Goal: Task Accomplishment & Management: Manage account settings

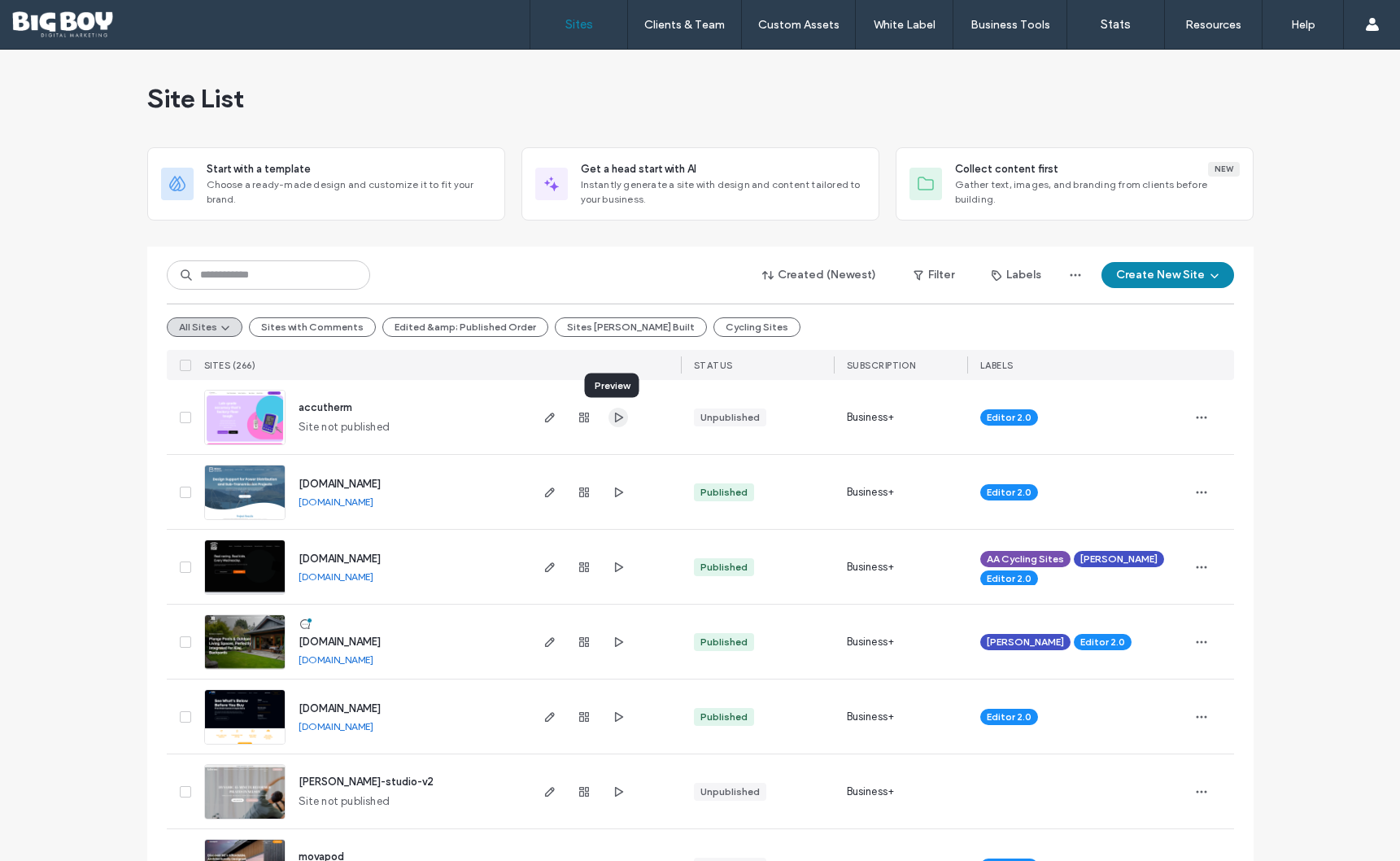
click at [614, 413] on use "button" at bounding box center [618, 417] width 8 height 10
click at [548, 416] on use "button" at bounding box center [549, 417] width 10 height 10
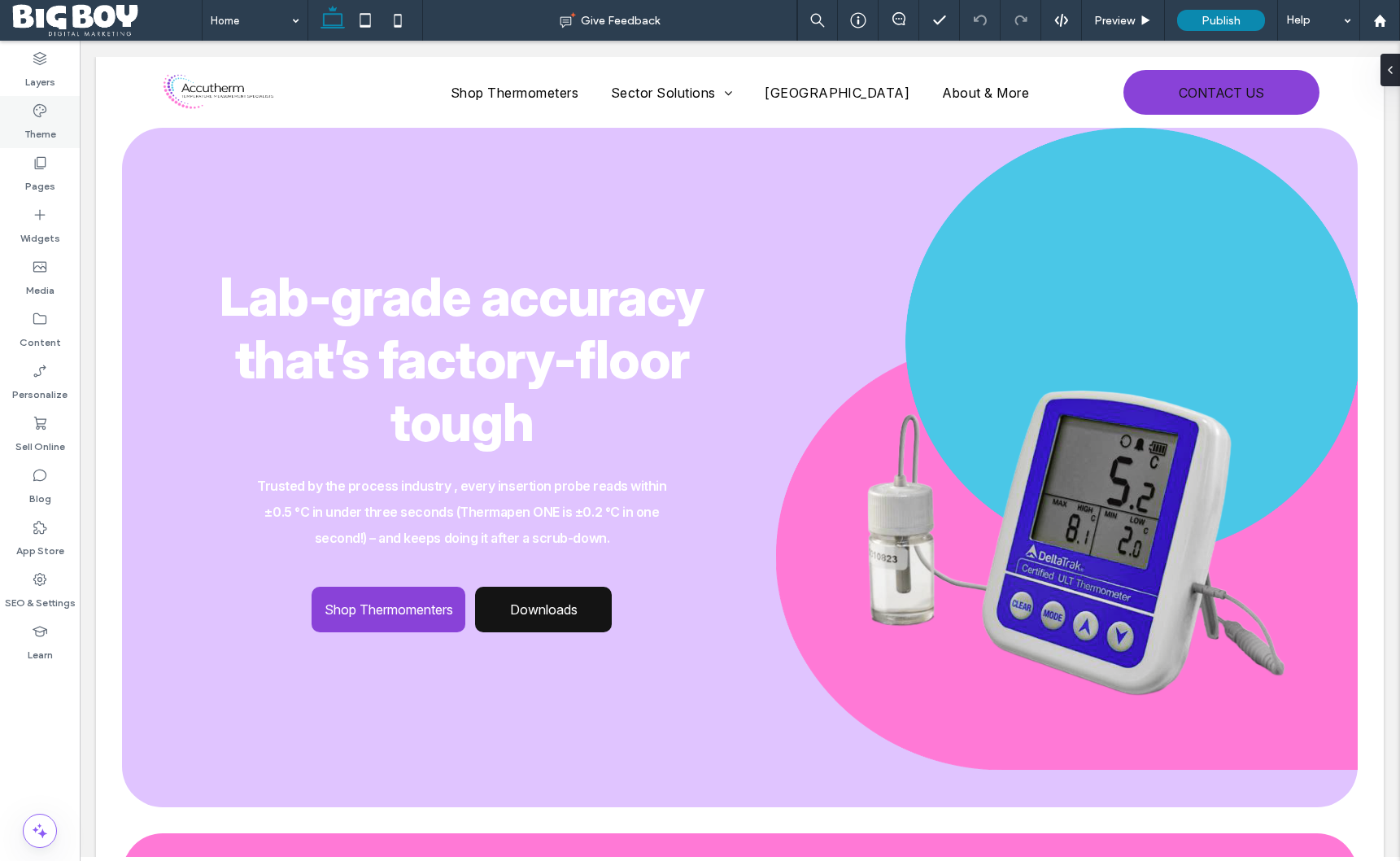
click at [44, 117] on icon at bounding box center [40, 110] width 16 height 16
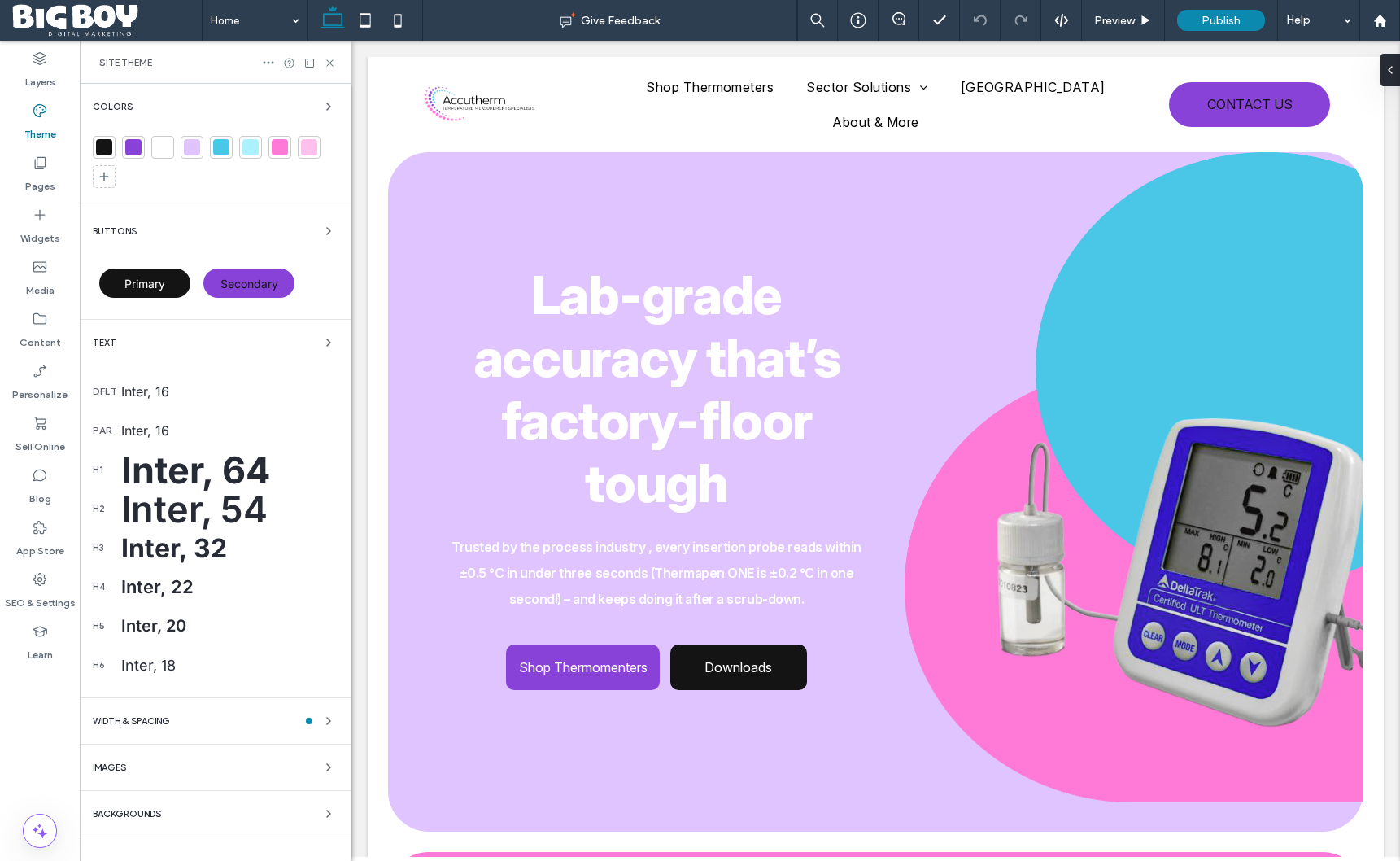
click at [257, 465] on div "Inter, 64" at bounding box center [230, 470] width 217 height 45
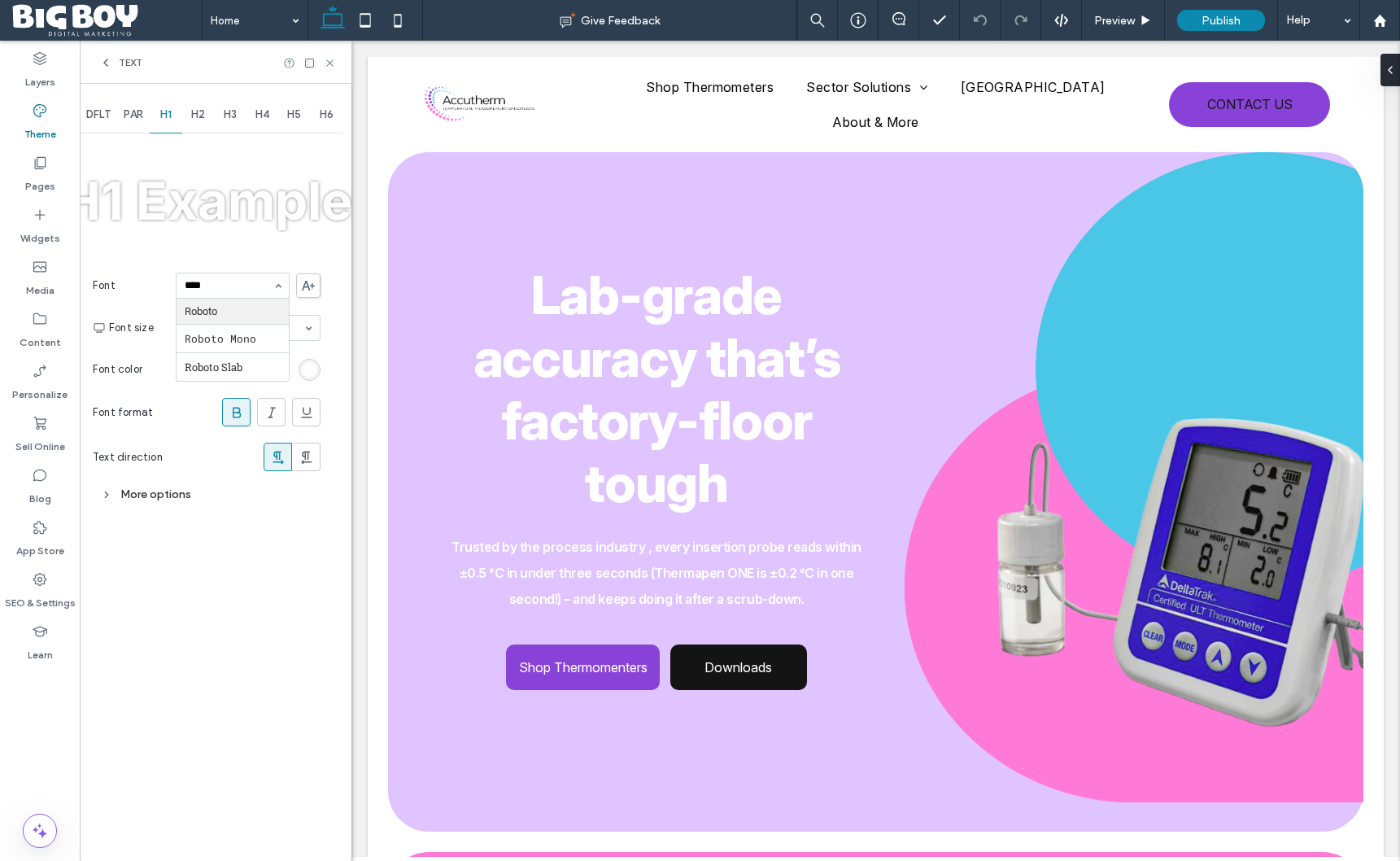
type input "*****"
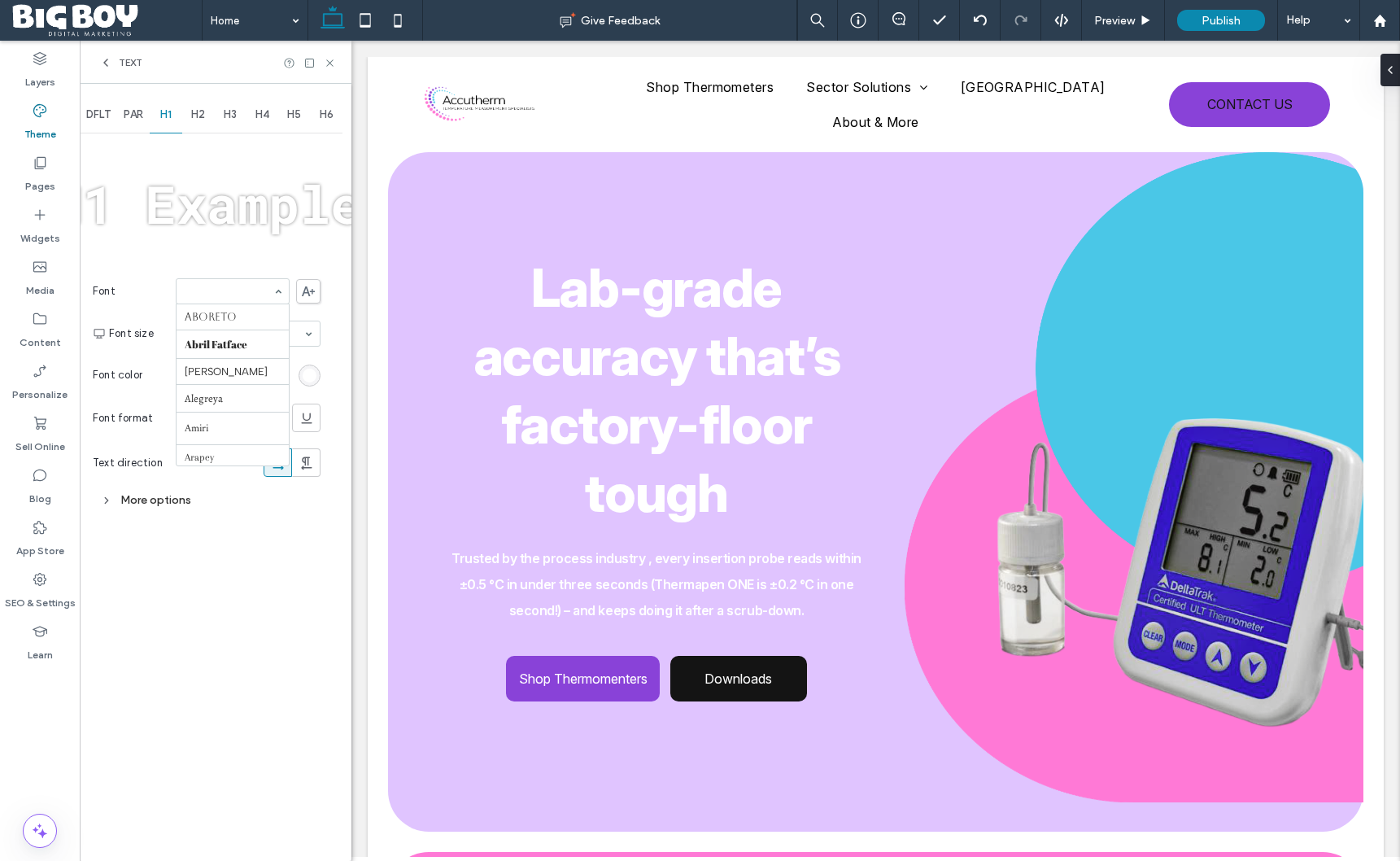
scroll to position [1661, 0]
click at [181, 491] on div "More options" at bounding box center [206, 500] width 228 height 22
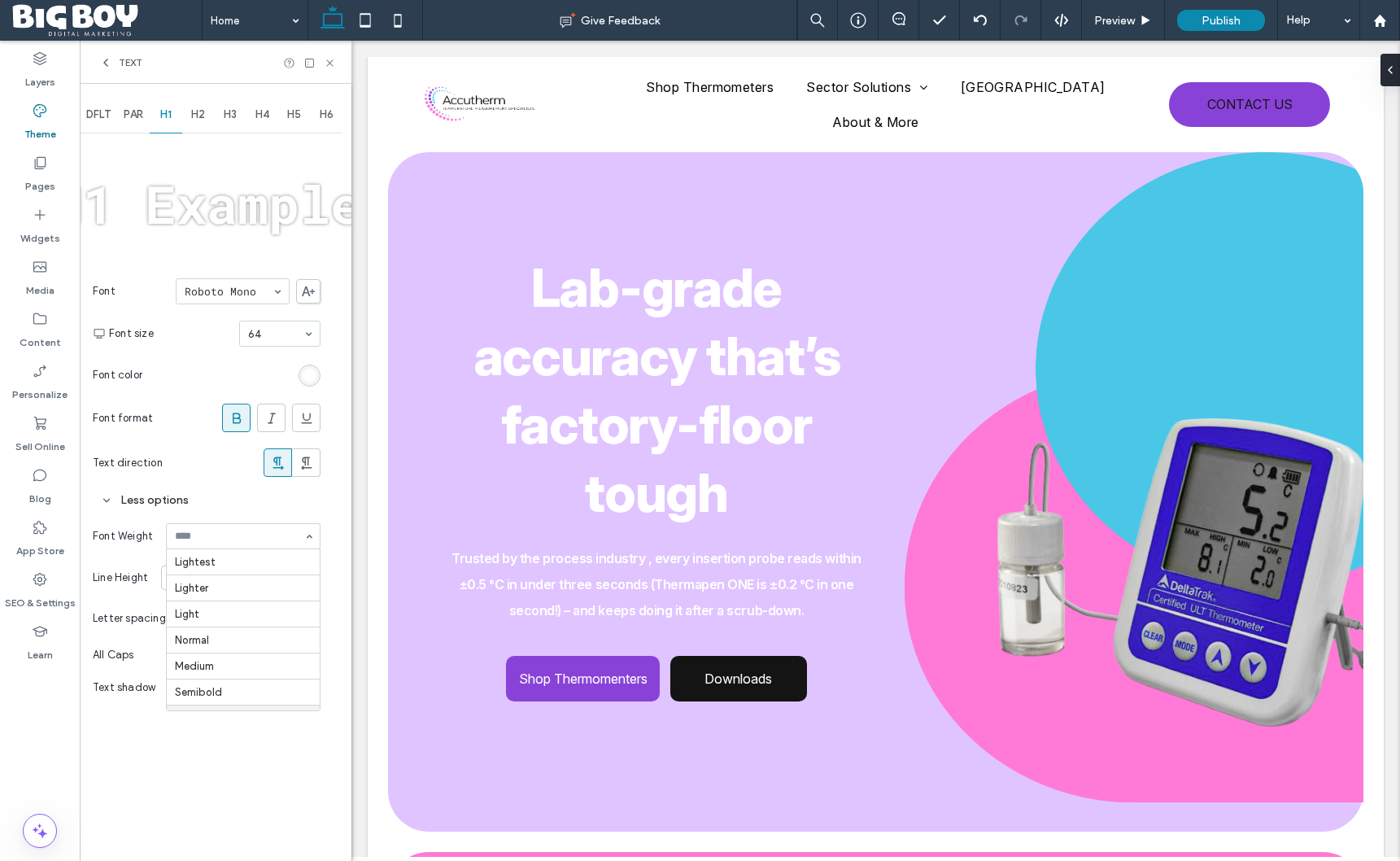
scroll to position [26, 0]
click at [627, 293] on span "Lab-grade accuracy that’s factory-floor tough" at bounding box center [657, 391] width 367 height 268
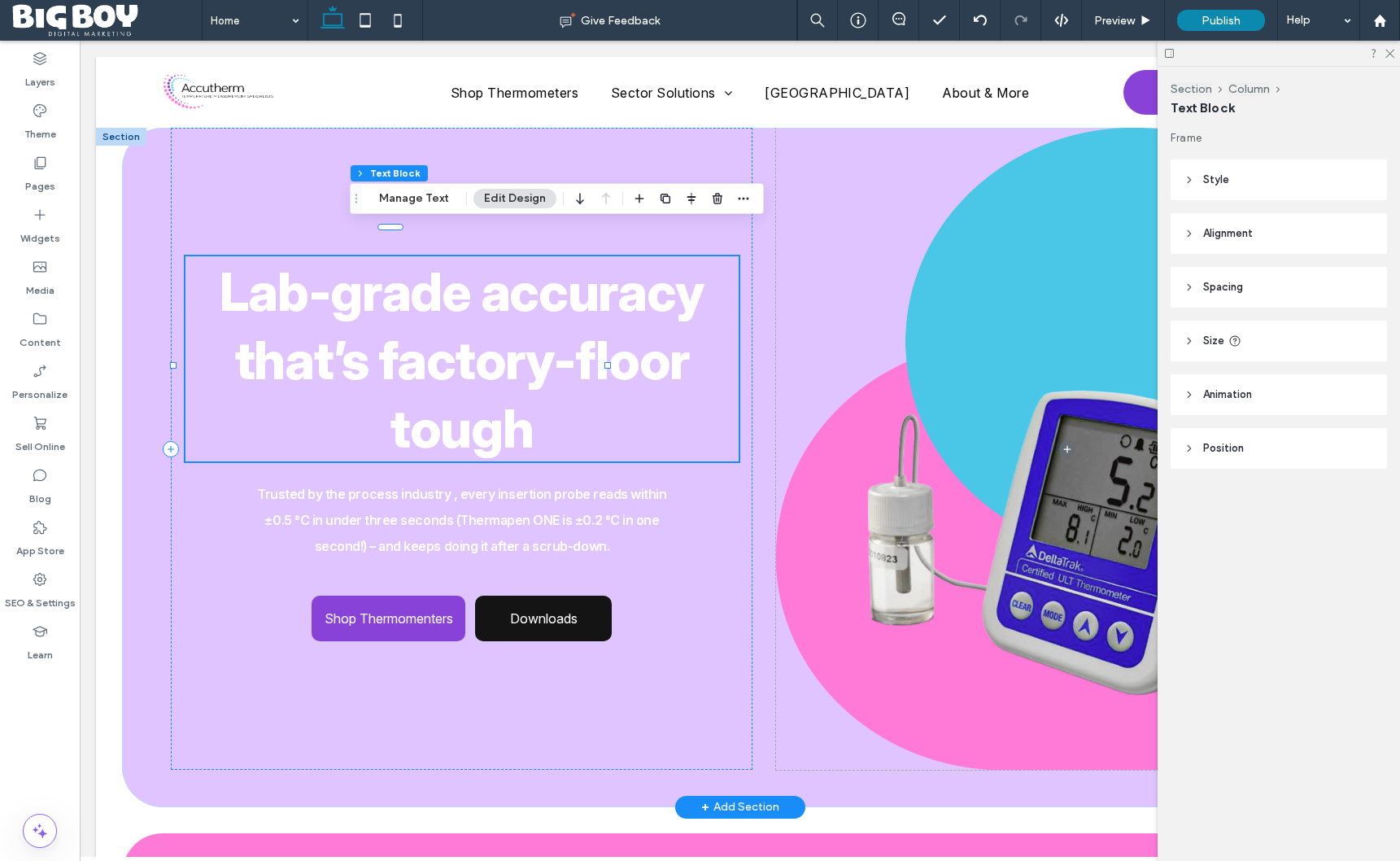
click at [558, 293] on span "Lab-grade accuracy that’s factory-floor tough" at bounding box center [461, 359] width 484 height 199
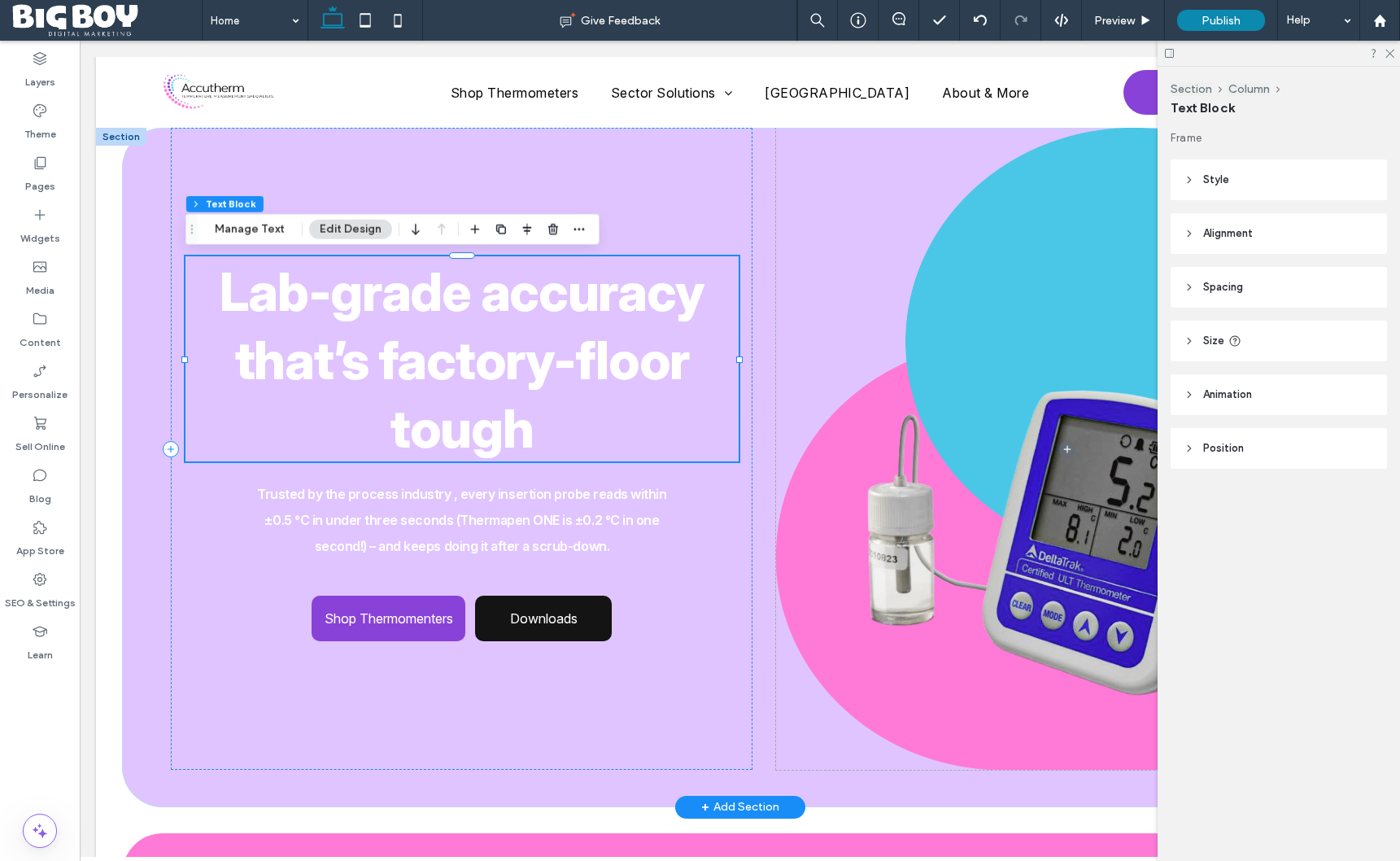
click at [607, 297] on span "Lab-grade accuracy that’s factory-floor tough" at bounding box center [461, 359] width 484 height 199
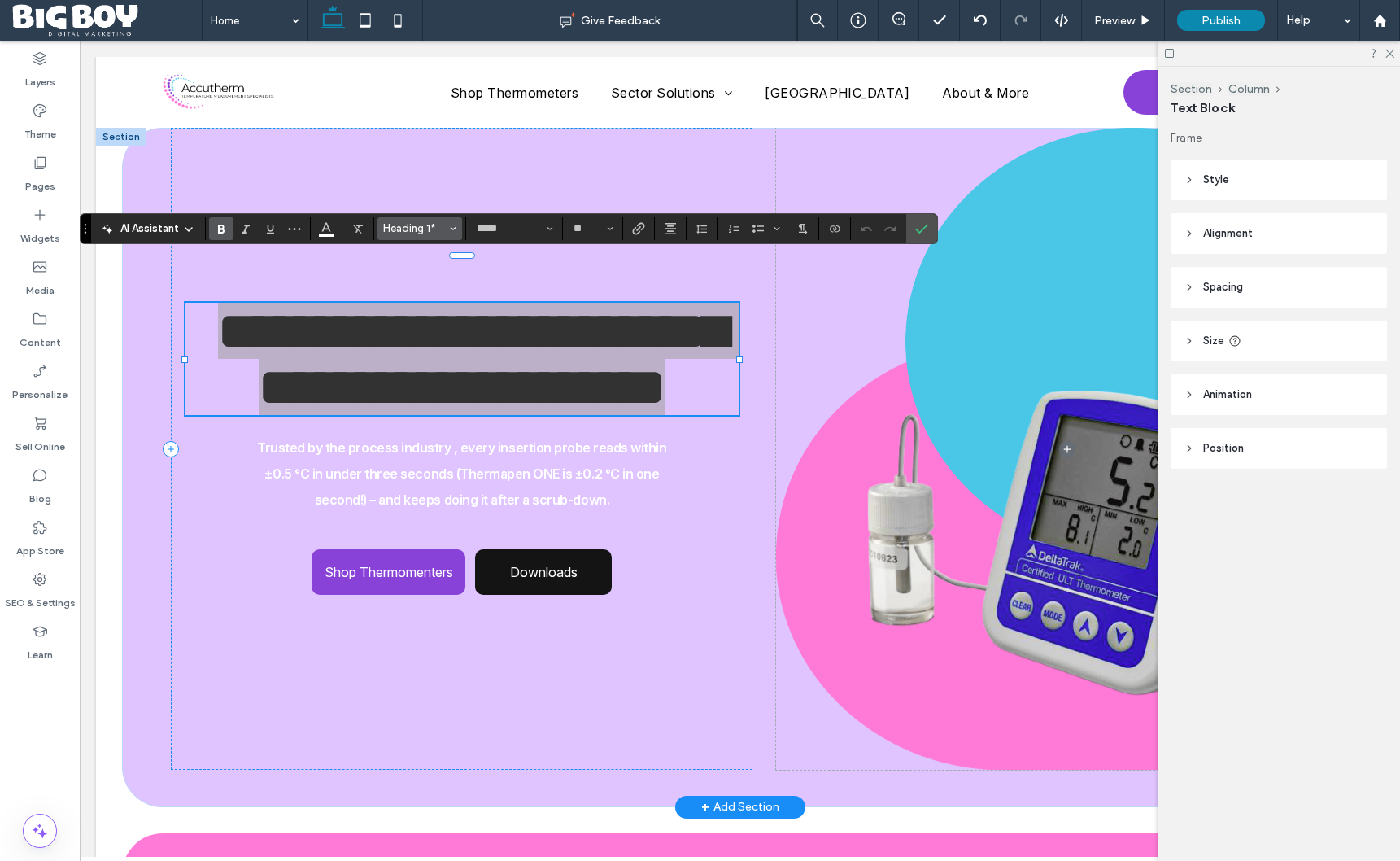
click at [400, 229] on span "Heading 1*" at bounding box center [415, 228] width 63 height 13
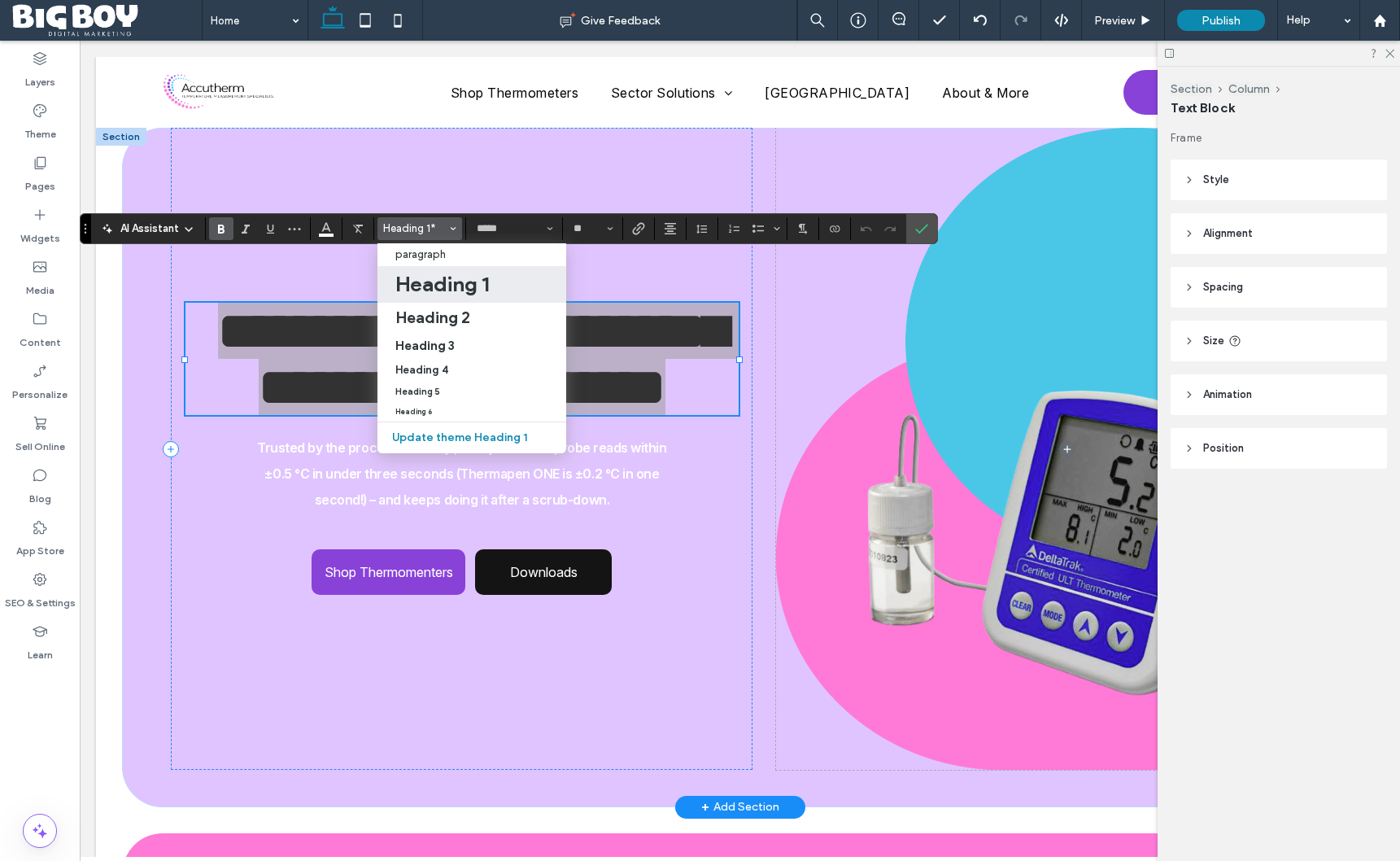
click at [416, 280] on h1 "Heading 1" at bounding box center [442, 284] width 93 height 26
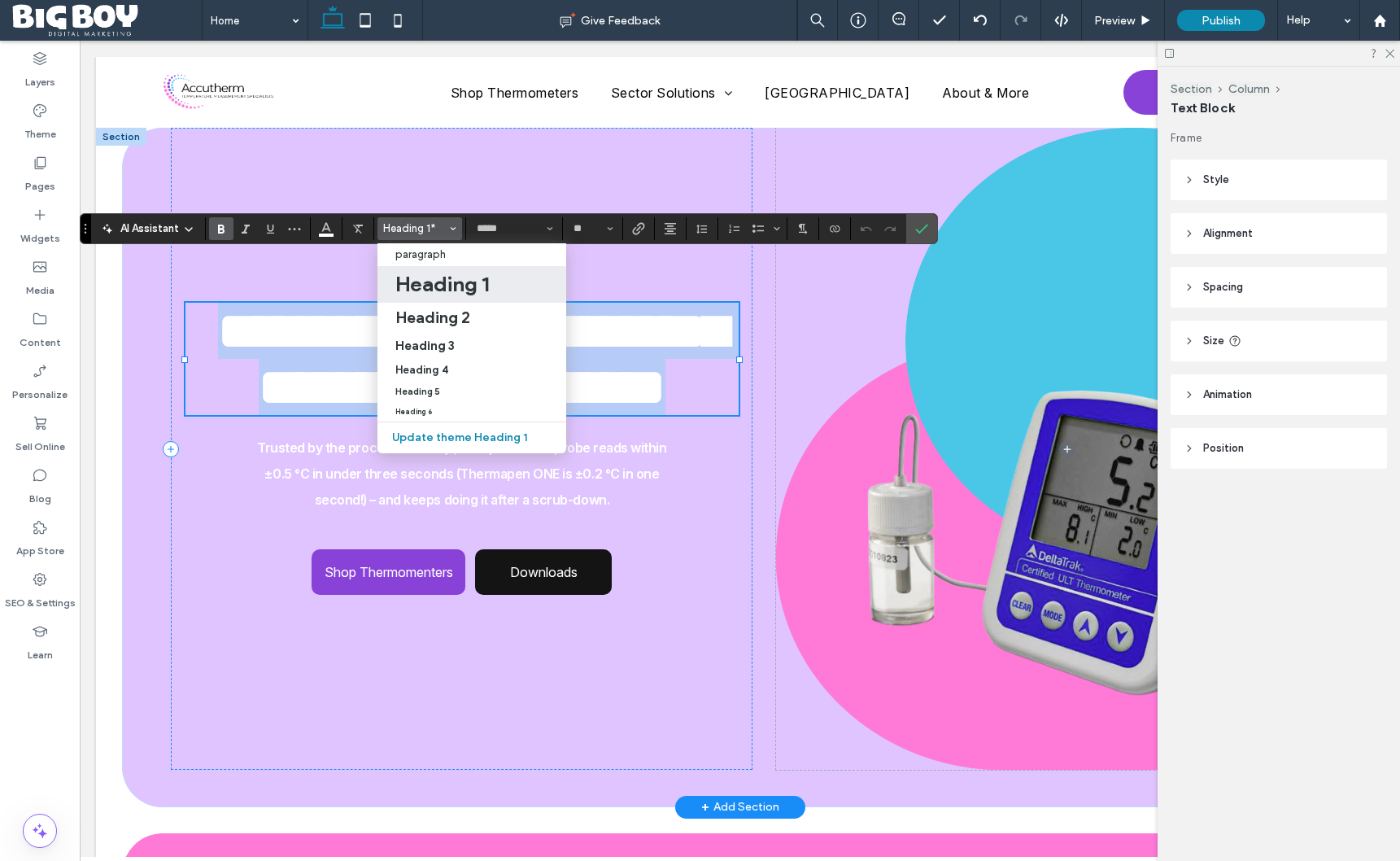
type input "**********"
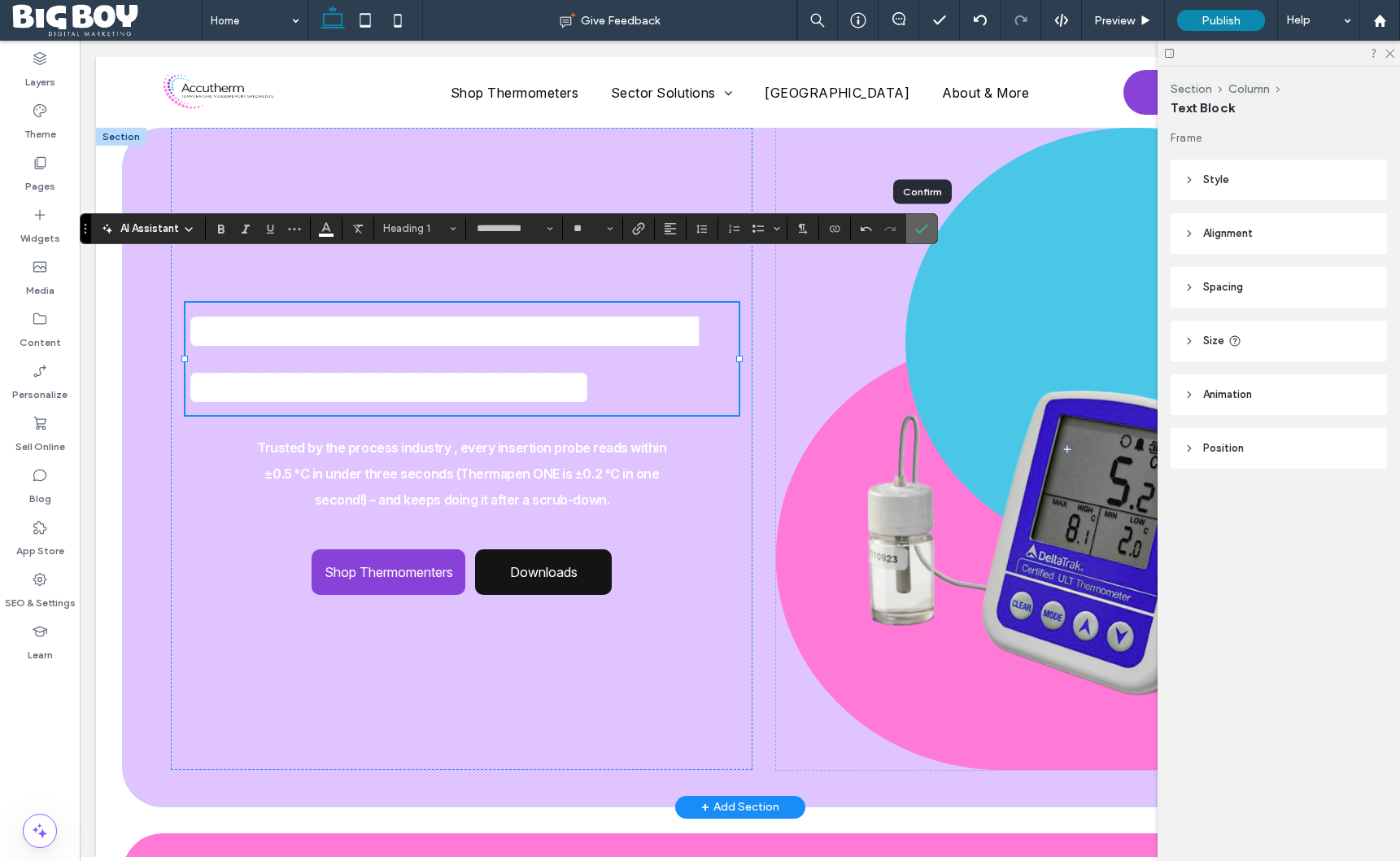
click at [930, 231] on label "Confirm" at bounding box center [921, 228] width 24 height 29
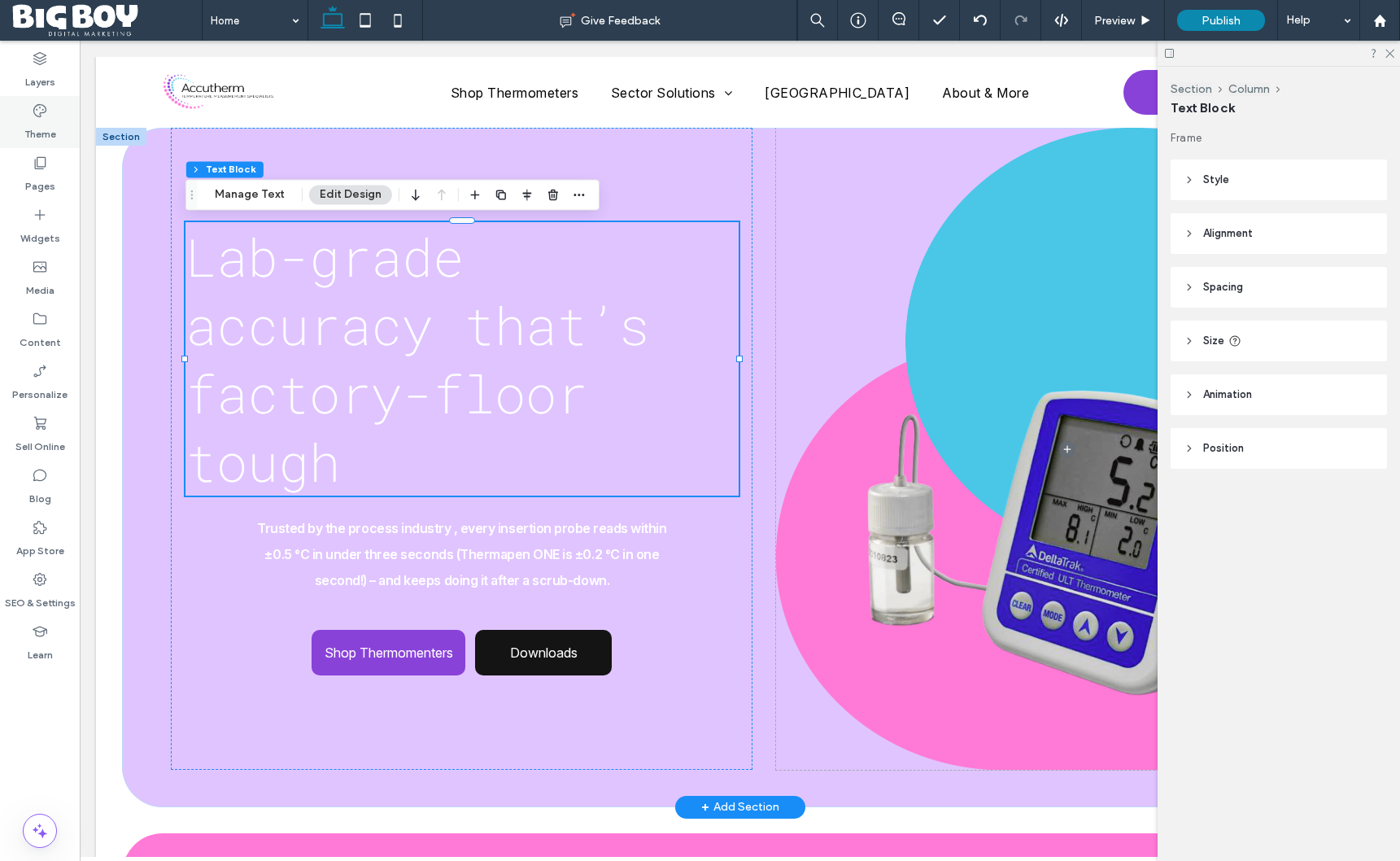
click at [47, 130] on label "Theme" at bounding box center [40, 130] width 32 height 23
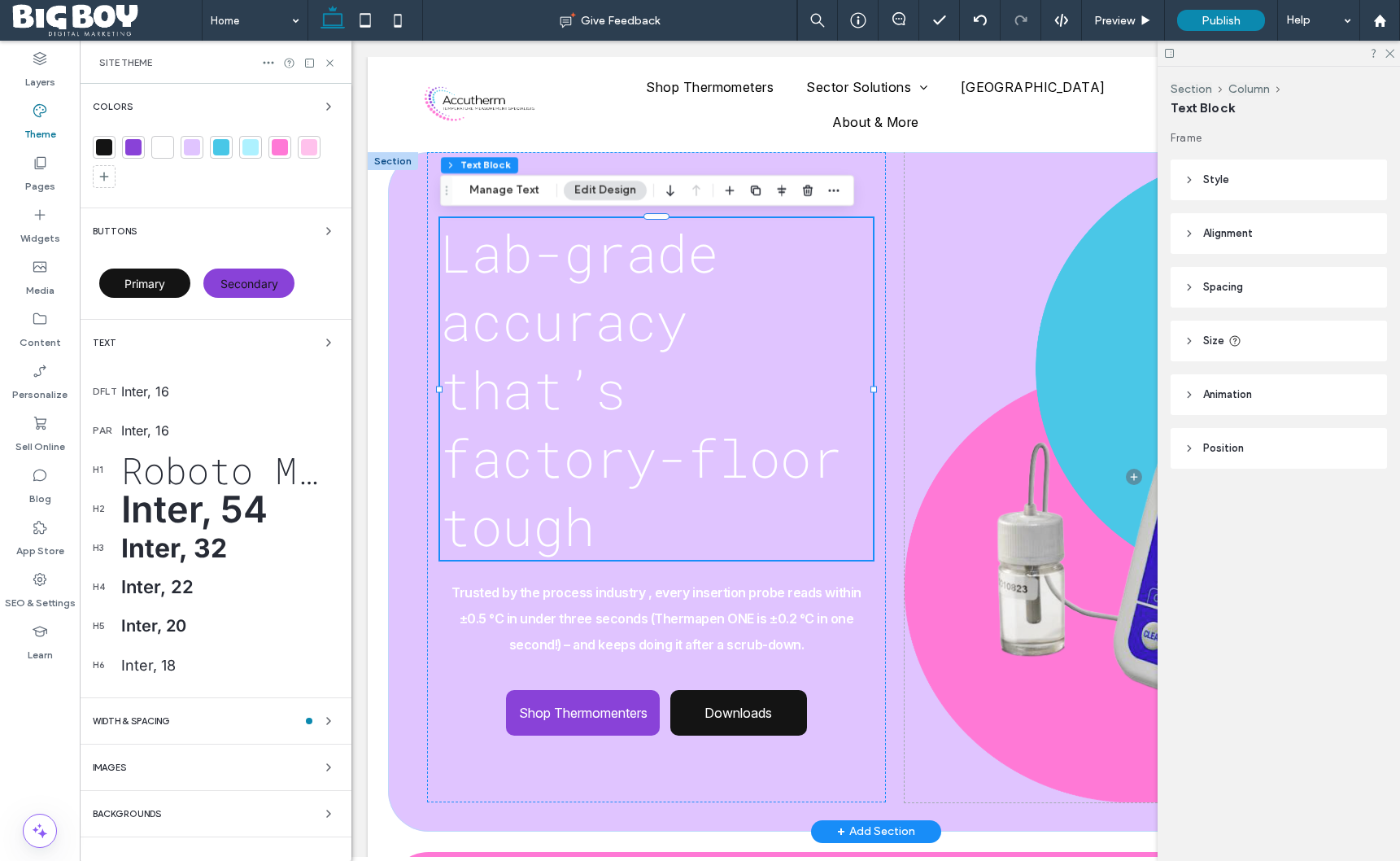
click at [232, 477] on div "Roboto Mono, 64" at bounding box center [230, 470] width 217 height 48
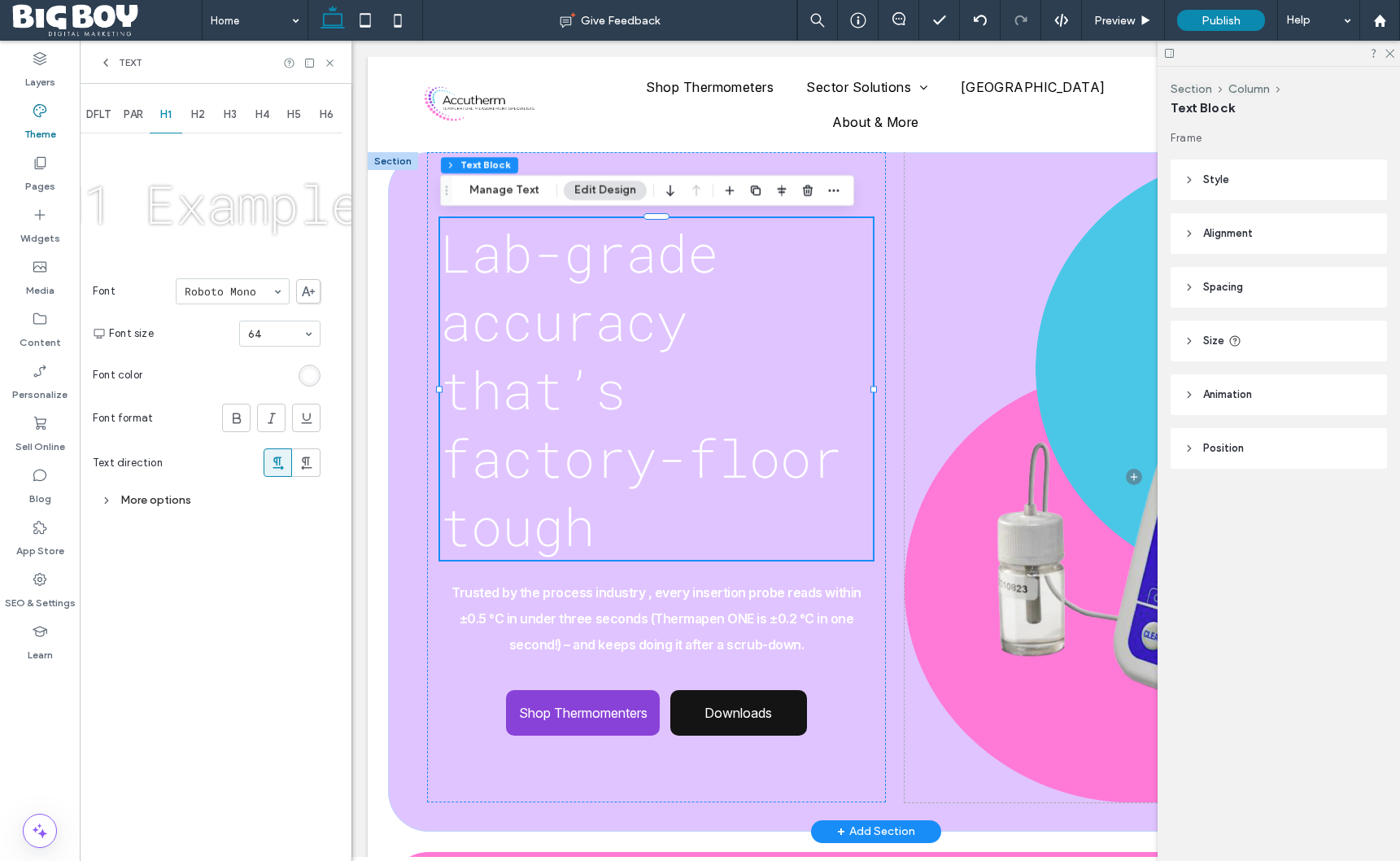
click at [168, 502] on div "More options" at bounding box center [206, 500] width 228 height 22
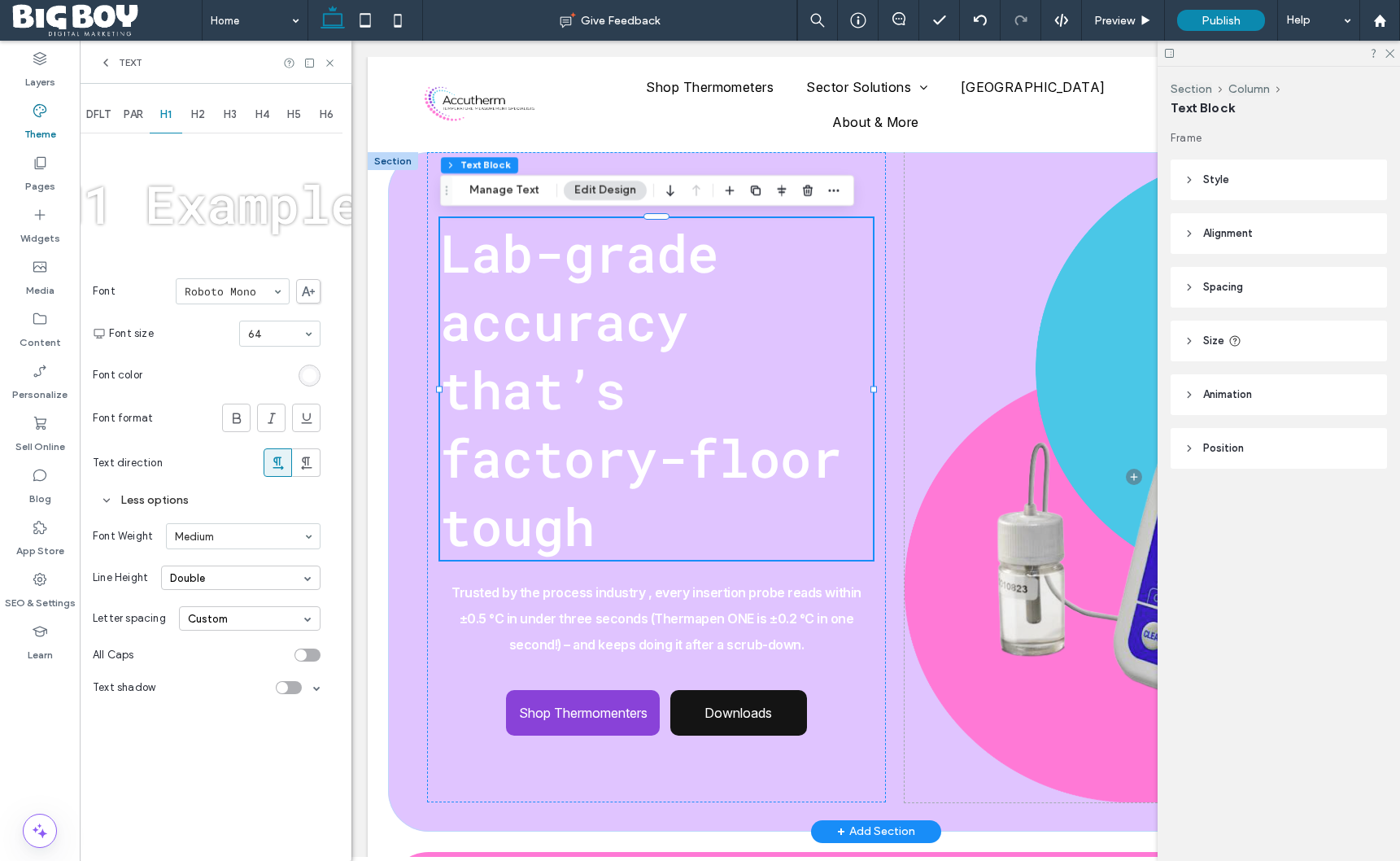
click at [247, 539] on input at bounding box center [239, 537] width 129 height 12
click at [257, 619] on div "Custom" at bounding box center [250, 619] width 141 height 24
type input "****"
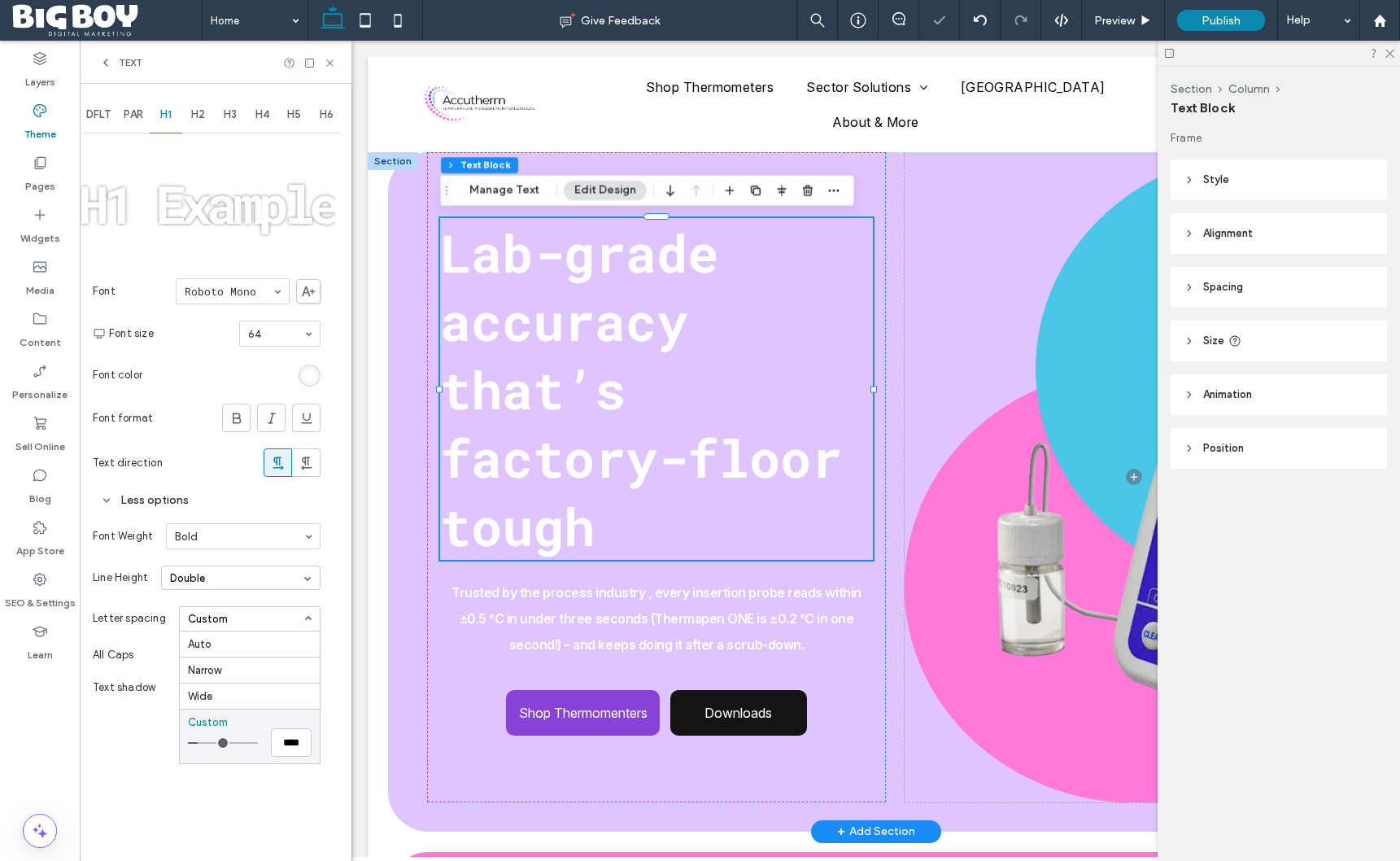
type input "****"
drag, startPoint x: 208, startPoint y: 744, endPoint x: 196, endPoint y: 745, distance: 12.0
type input "****"
click at [196, 744] on input "range" at bounding box center [222, 743] width 70 height 2
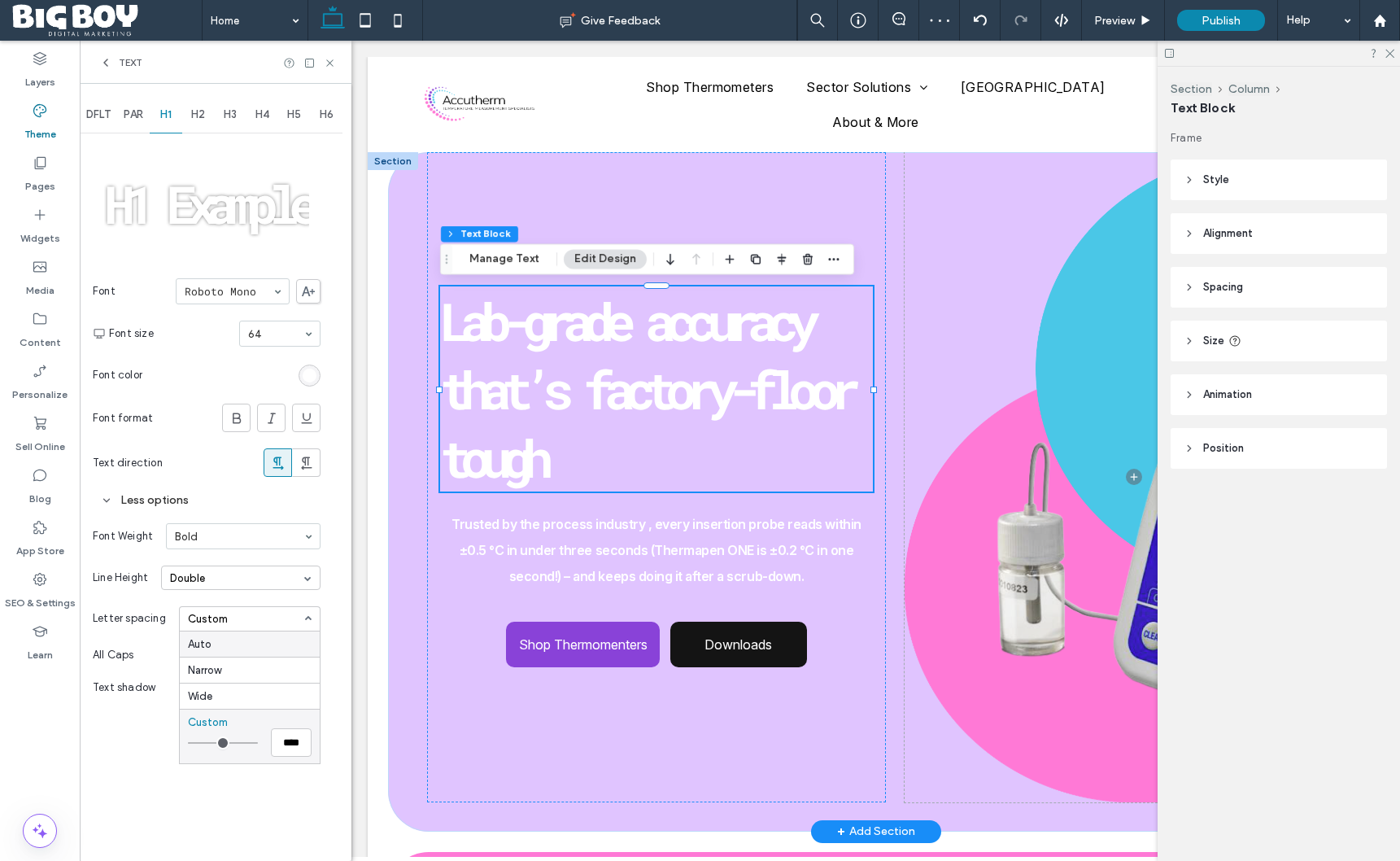
click at [221, 646] on div "Auto" at bounding box center [250, 645] width 140 height 25
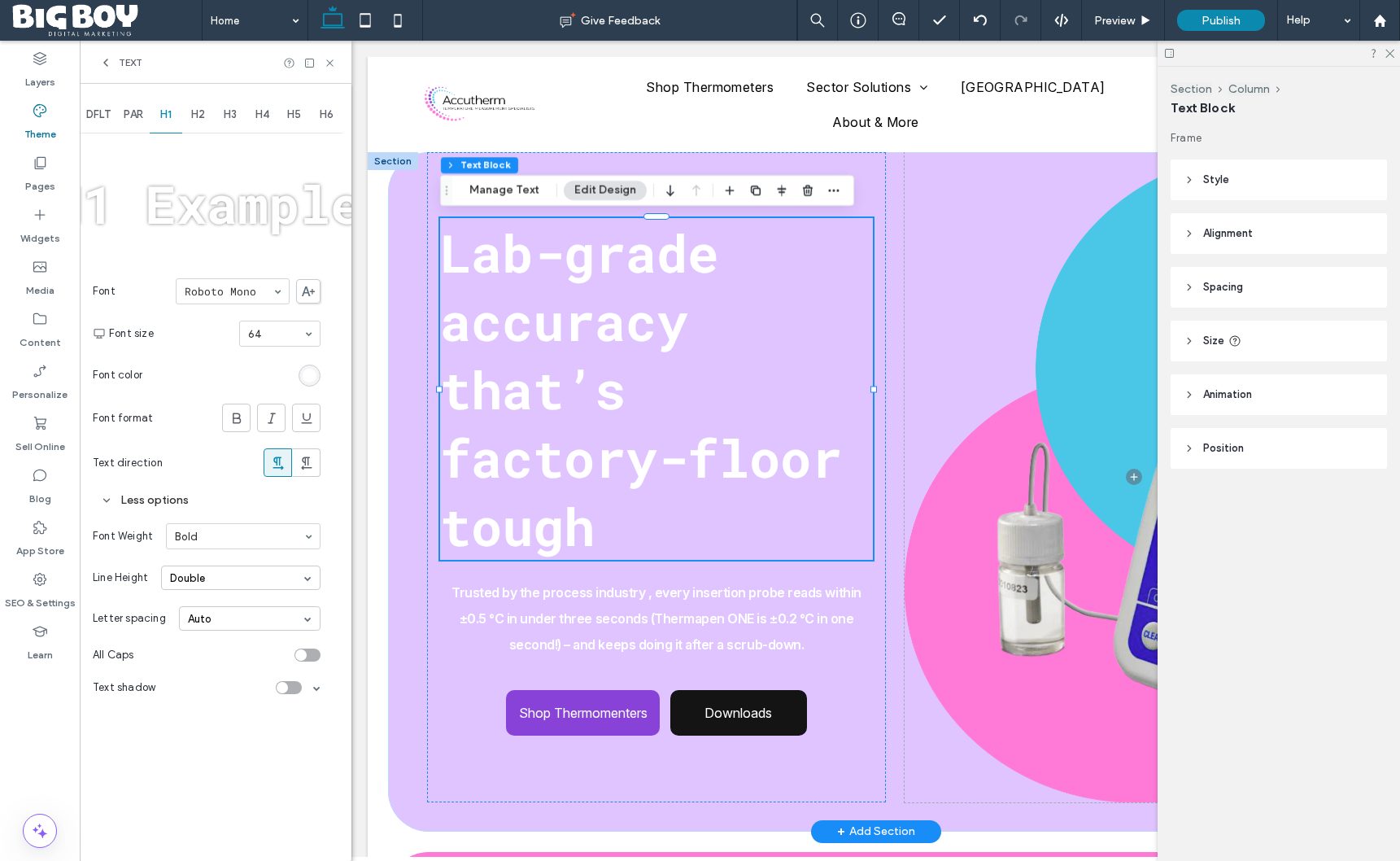
click at [244, 577] on div "Double" at bounding box center [241, 577] width 160 height 24
click at [221, 632] on div "1.5" at bounding box center [241, 629] width 158 height 26
click at [231, 582] on div "1.5" at bounding box center [241, 577] width 160 height 24
click at [223, 607] on div "Single" at bounding box center [241, 603] width 158 height 25
click at [229, 620] on div "Auto" at bounding box center [250, 619] width 141 height 24
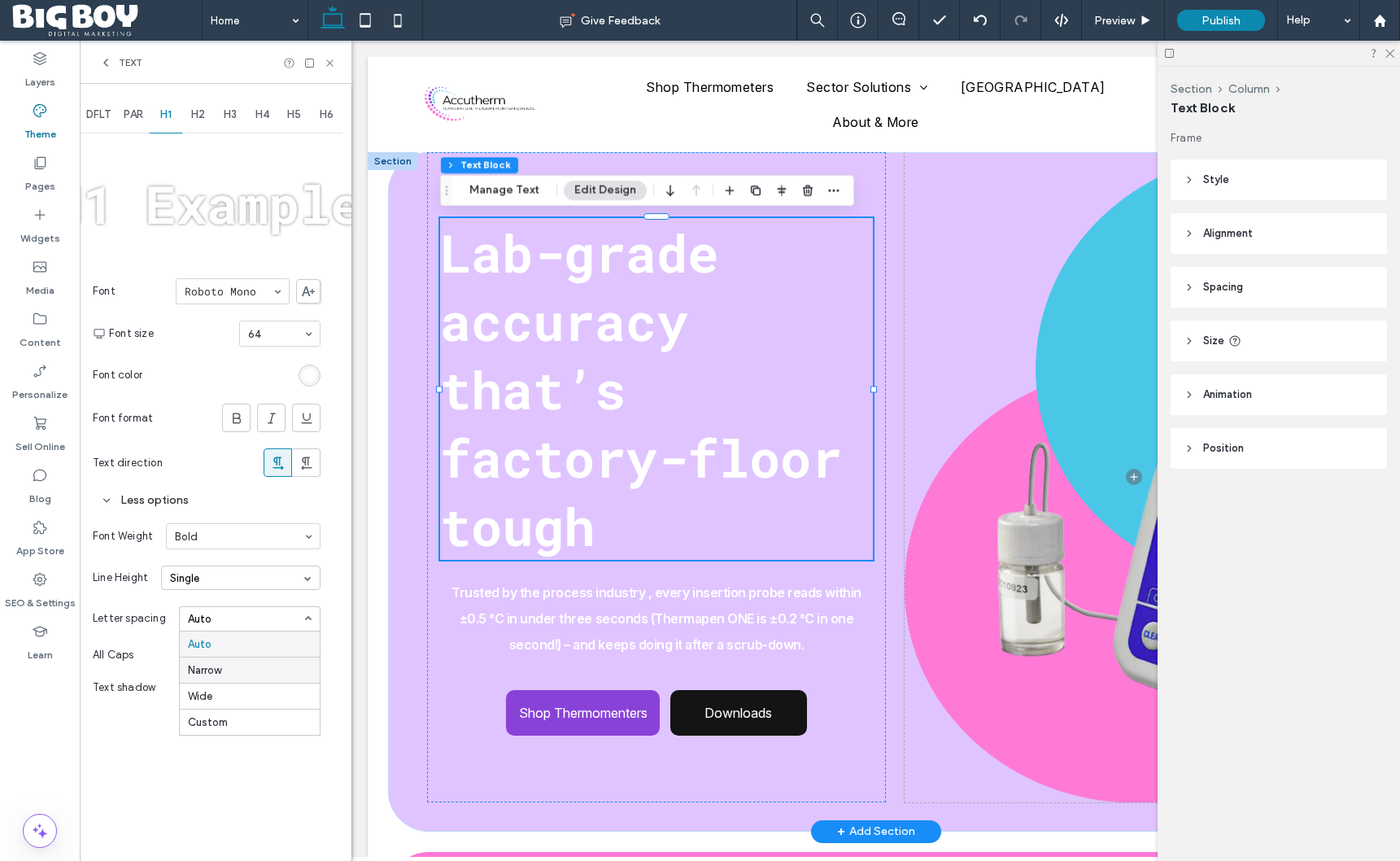
click at [222, 667] on div "Narrow" at bounding box center [250, 669] width 140 height 26
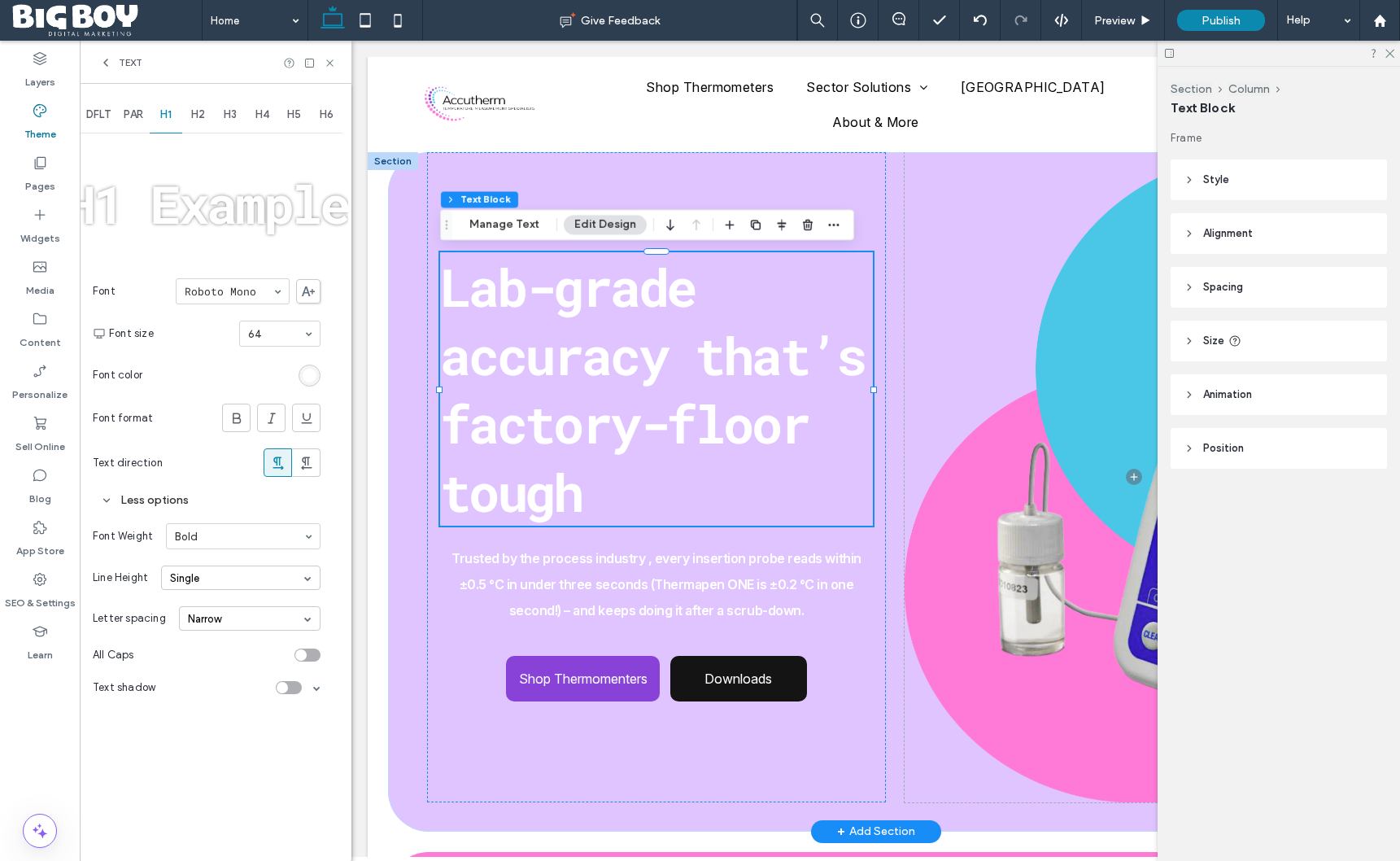
click at [203, 115] on span "H2" at bounding box center [198, 114] width 13 height 13
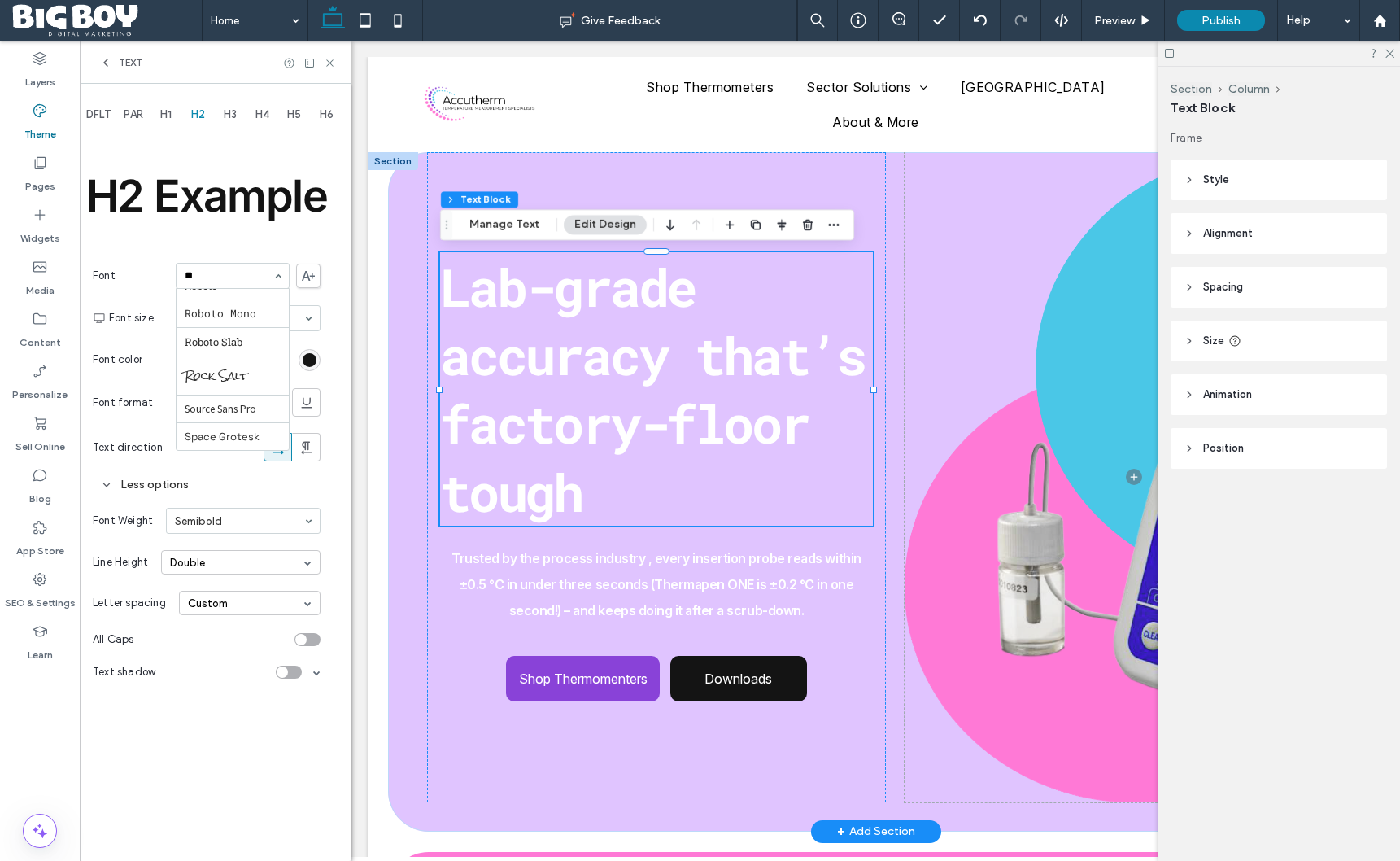
scroll to position [214, 0]
type input "***"
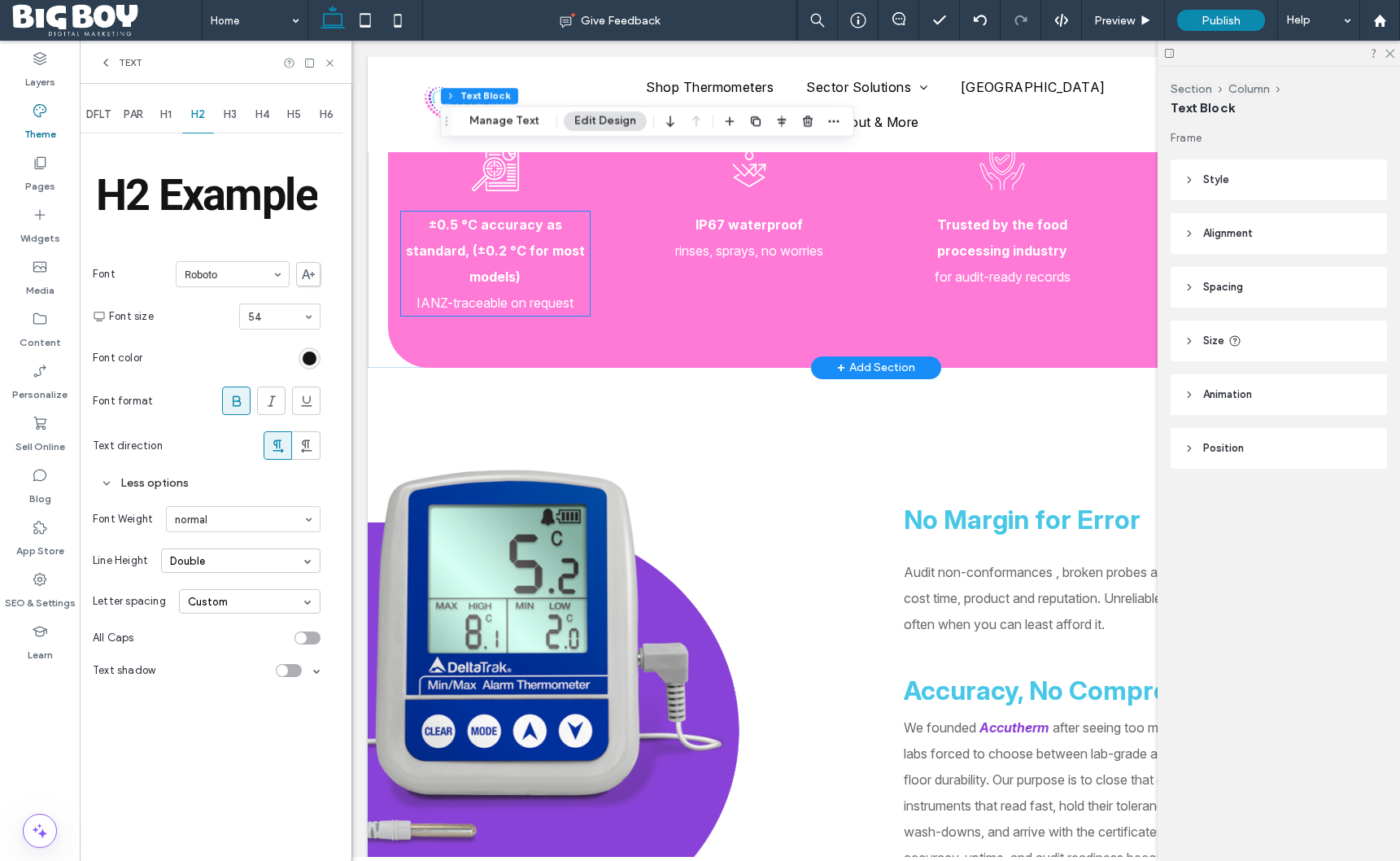
scroll to position [782, 0]
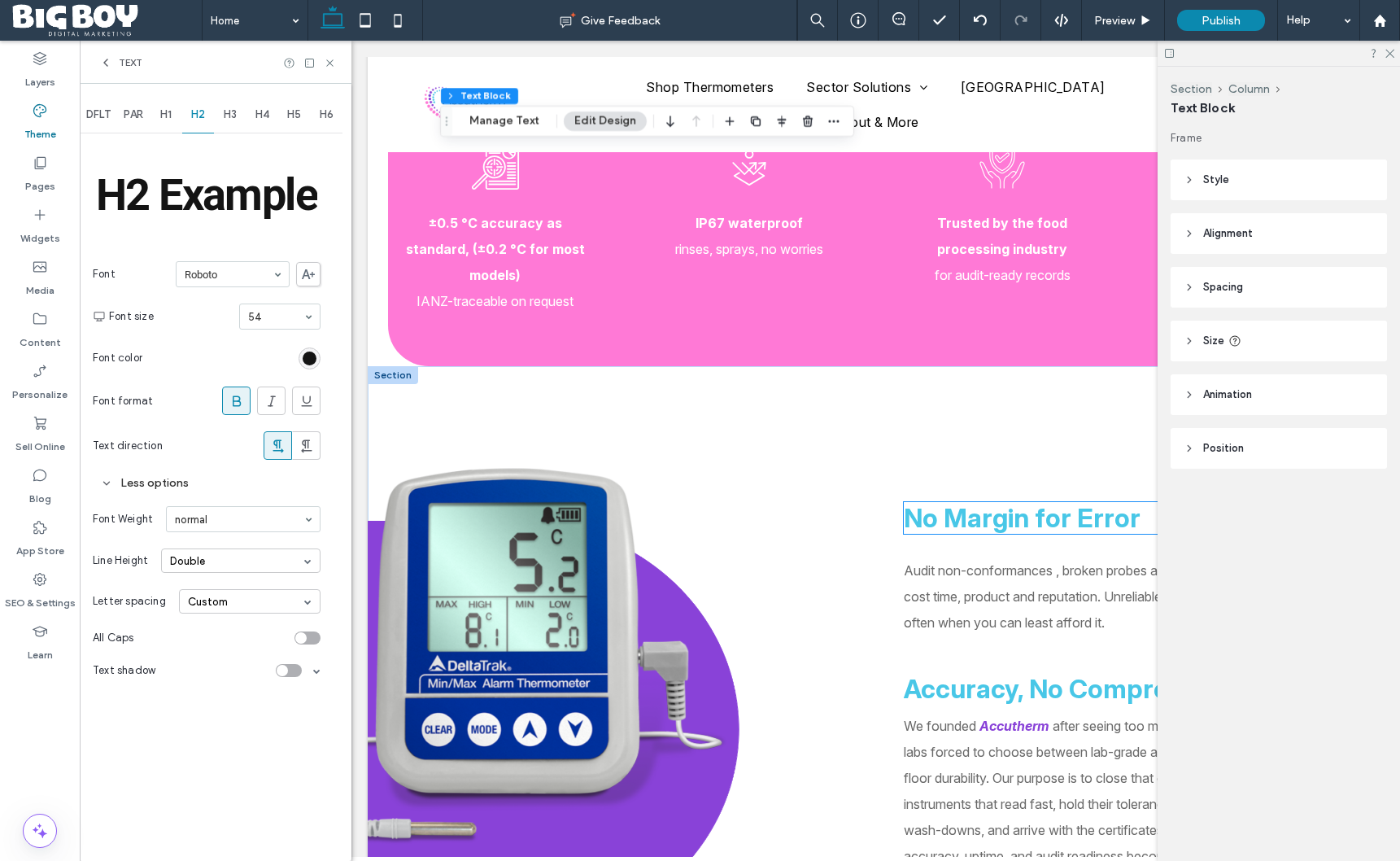
click at [1015, 520] on span "No Margin for Error" at bounding box center [1022, 518] width 236 height 32
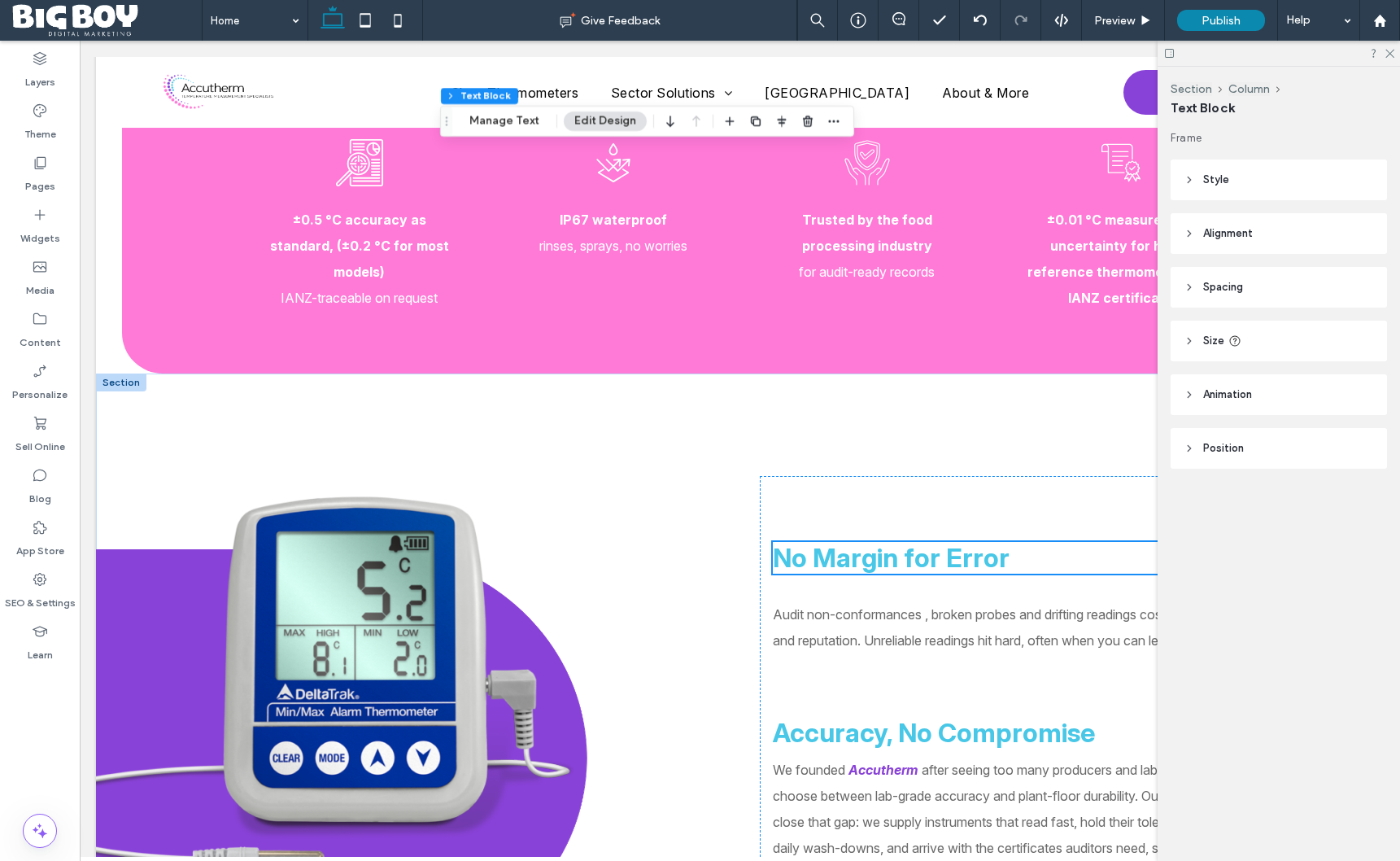
scroll to position [757, 0]
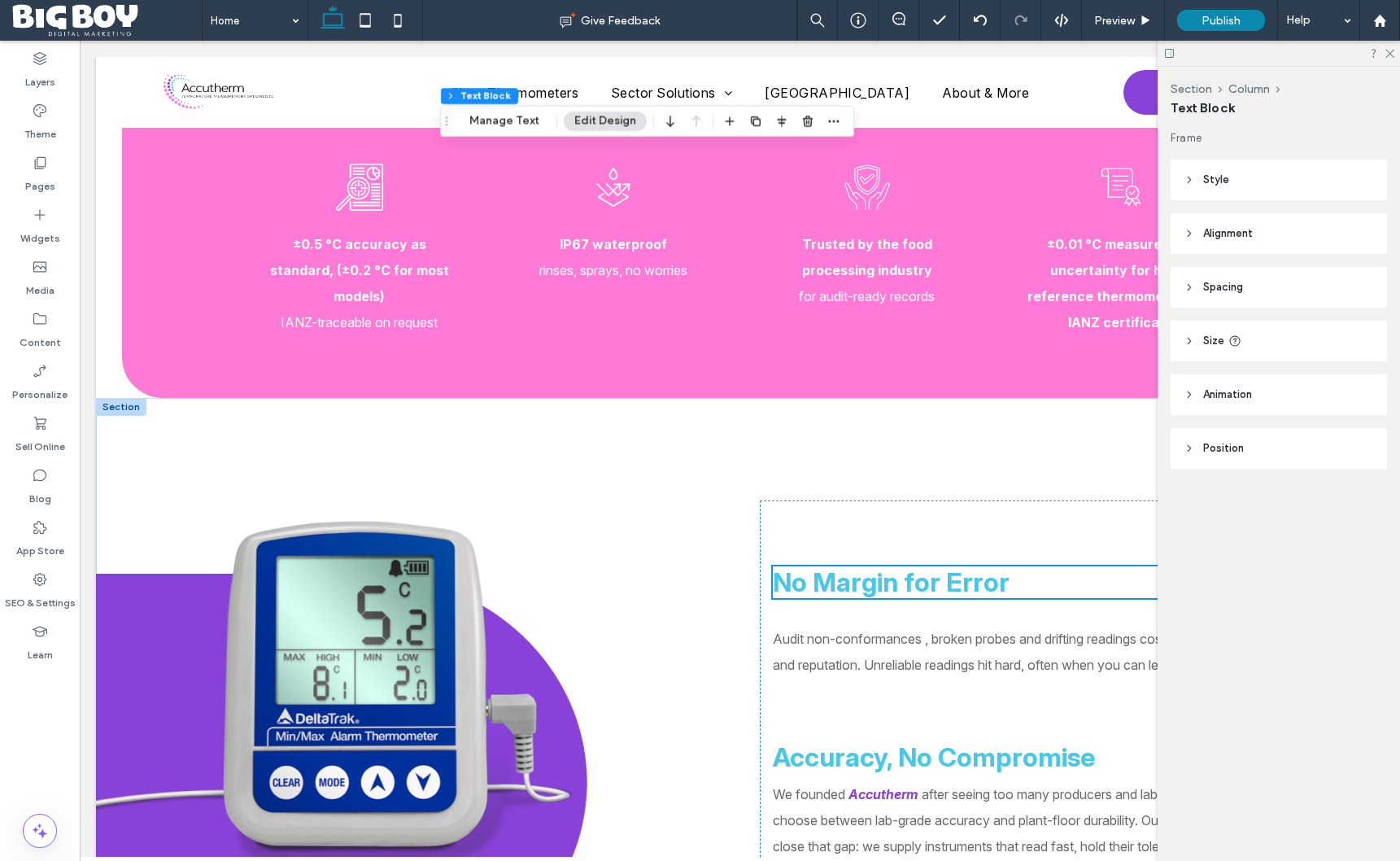
click at [945, 520] on div "No Margin for Error Audit non-conformances , broken probes and drifting reading…" at bounding box center [1021, 752] width 522 height 503
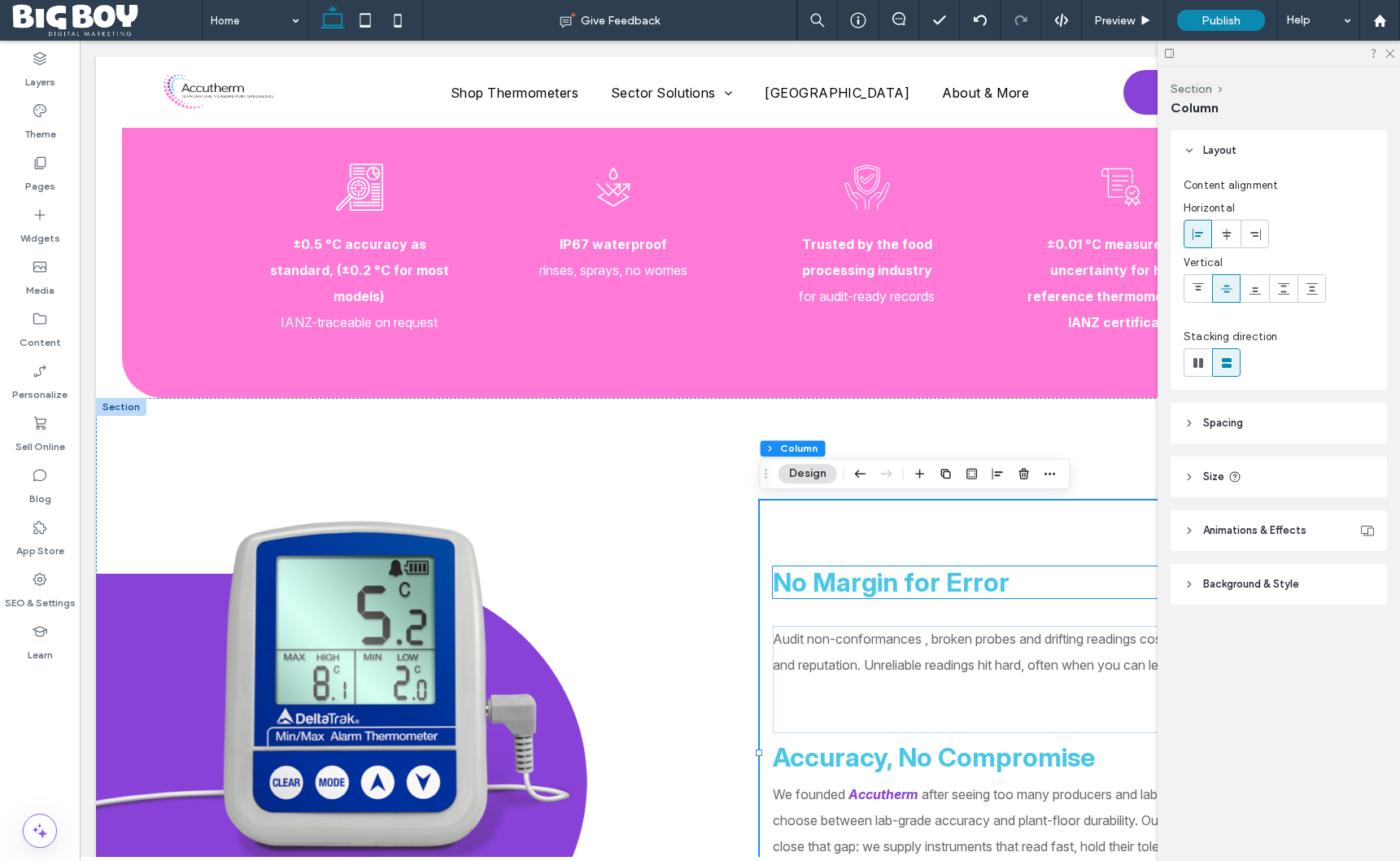
click at [888, 593] on span "No Margin for Error" at bounding box center [891, 582] width 236 height 32
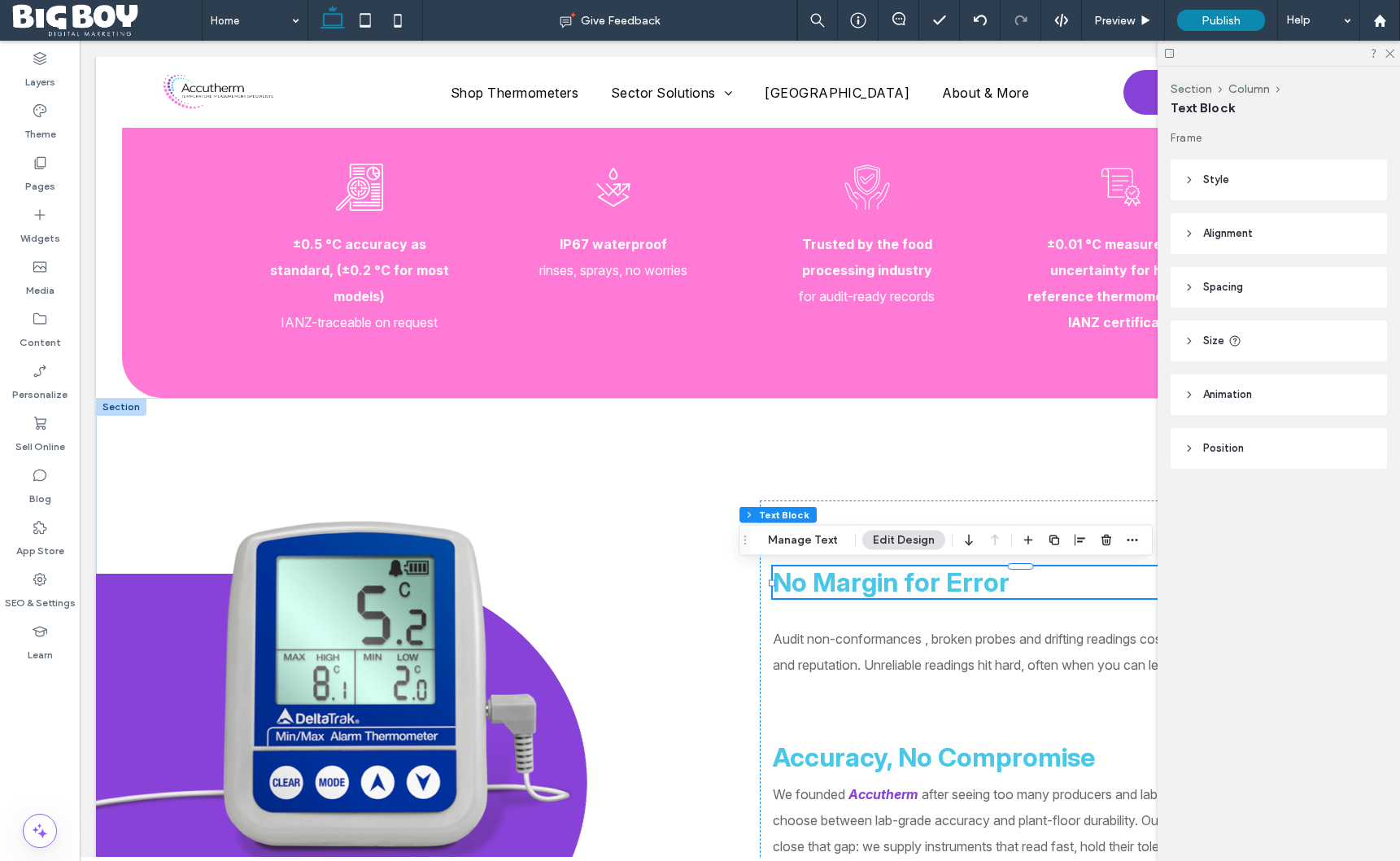
click at [888, 593] on span "No Margin for Error" at bounding box center [891, 582] width 236 height 32
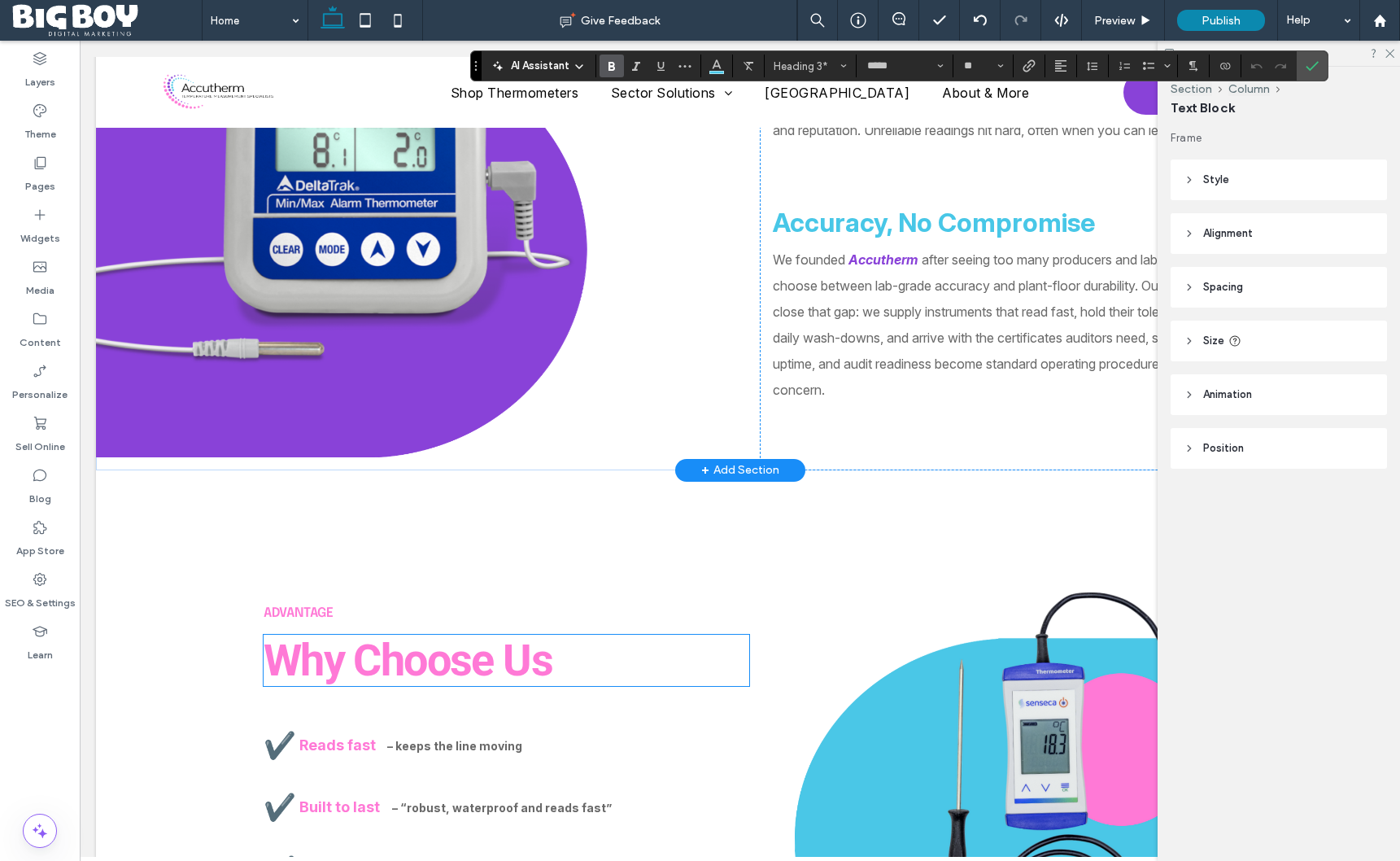
scroll to position [1314, 0]
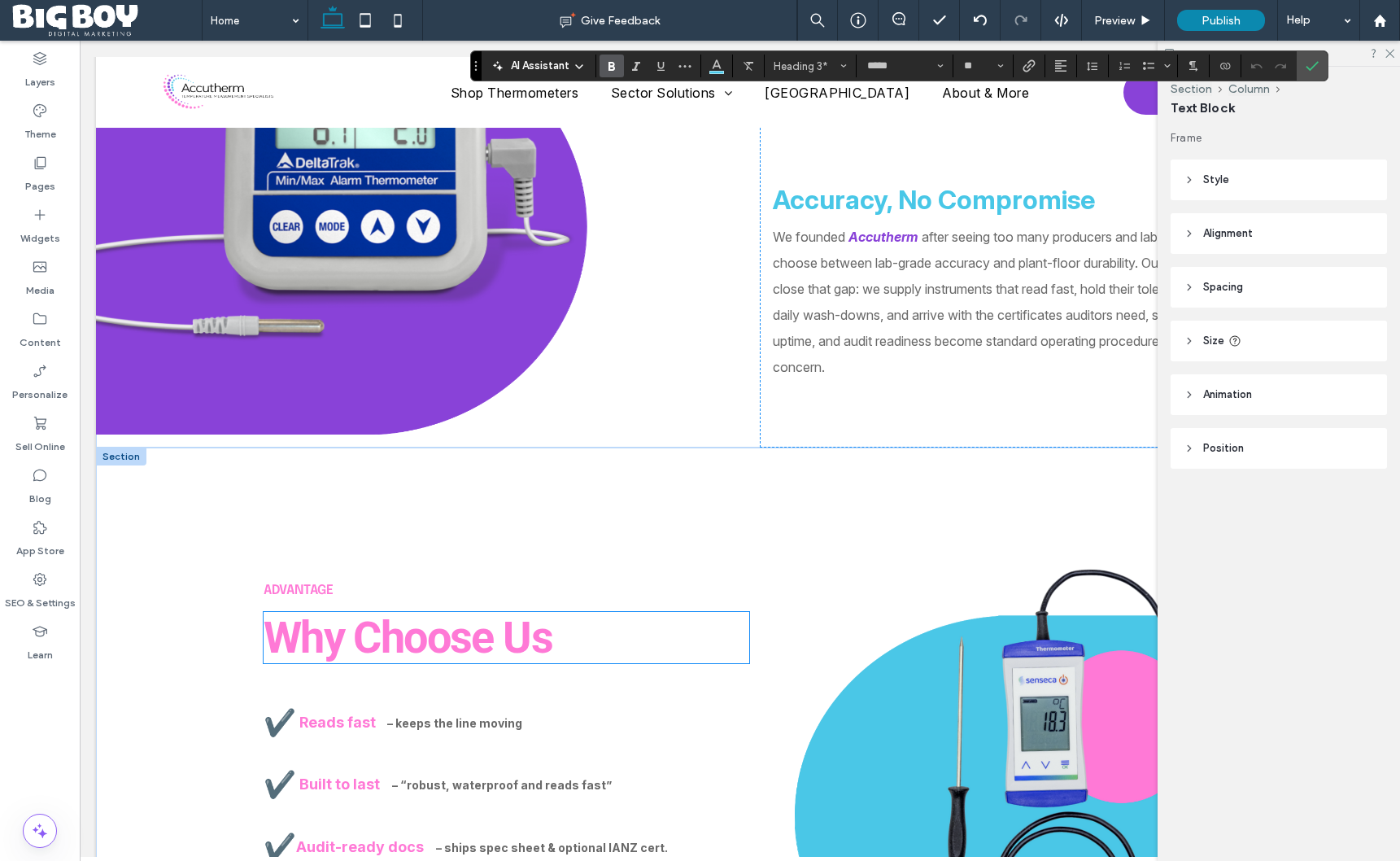
click at [319, 641] on span "Why Choose Us" at bounding box center [407, 637] width 289 height 51
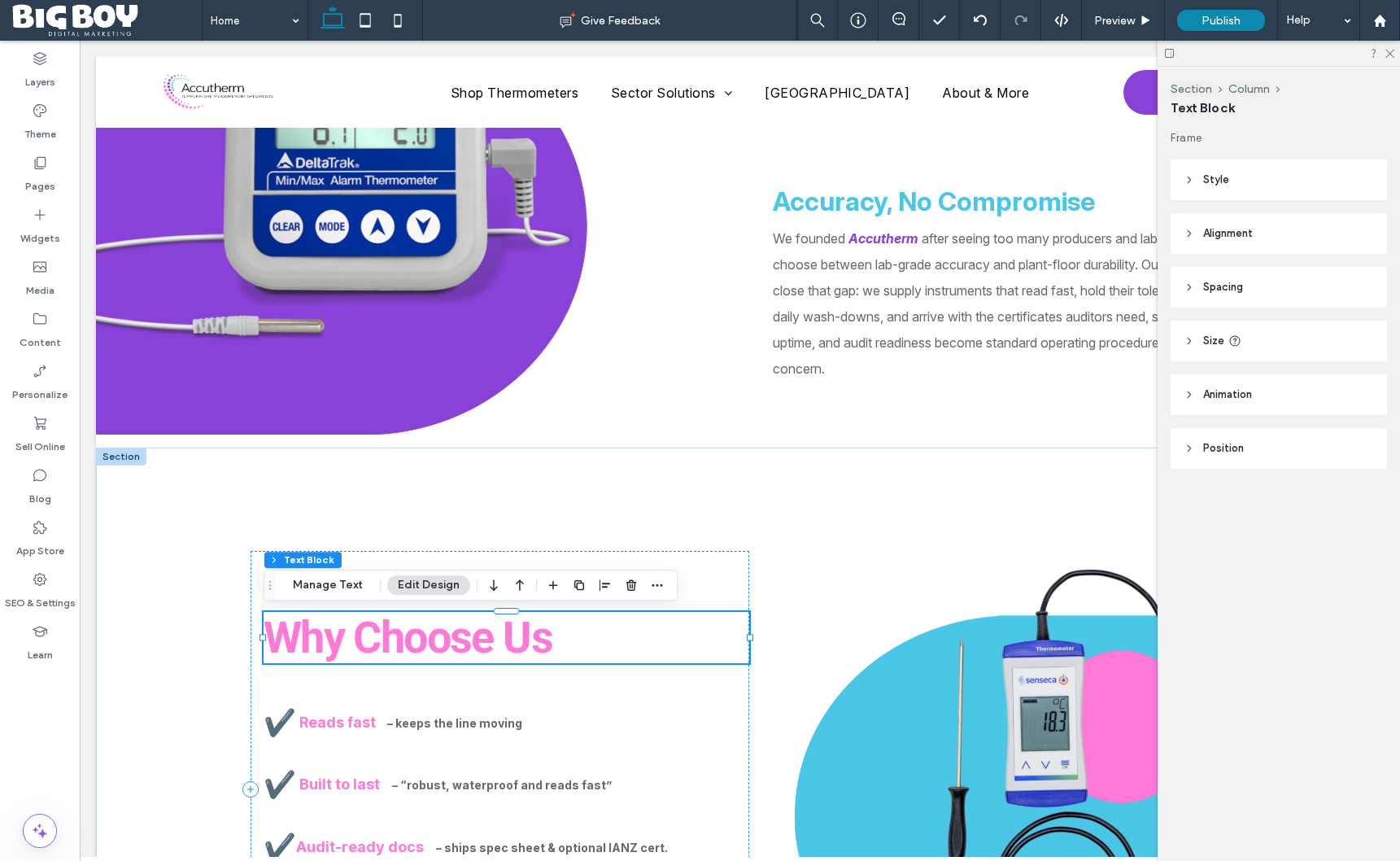
click at [319, 641] on span "Why Choose Us" at bounding box center [407, 637] width 289 height 51
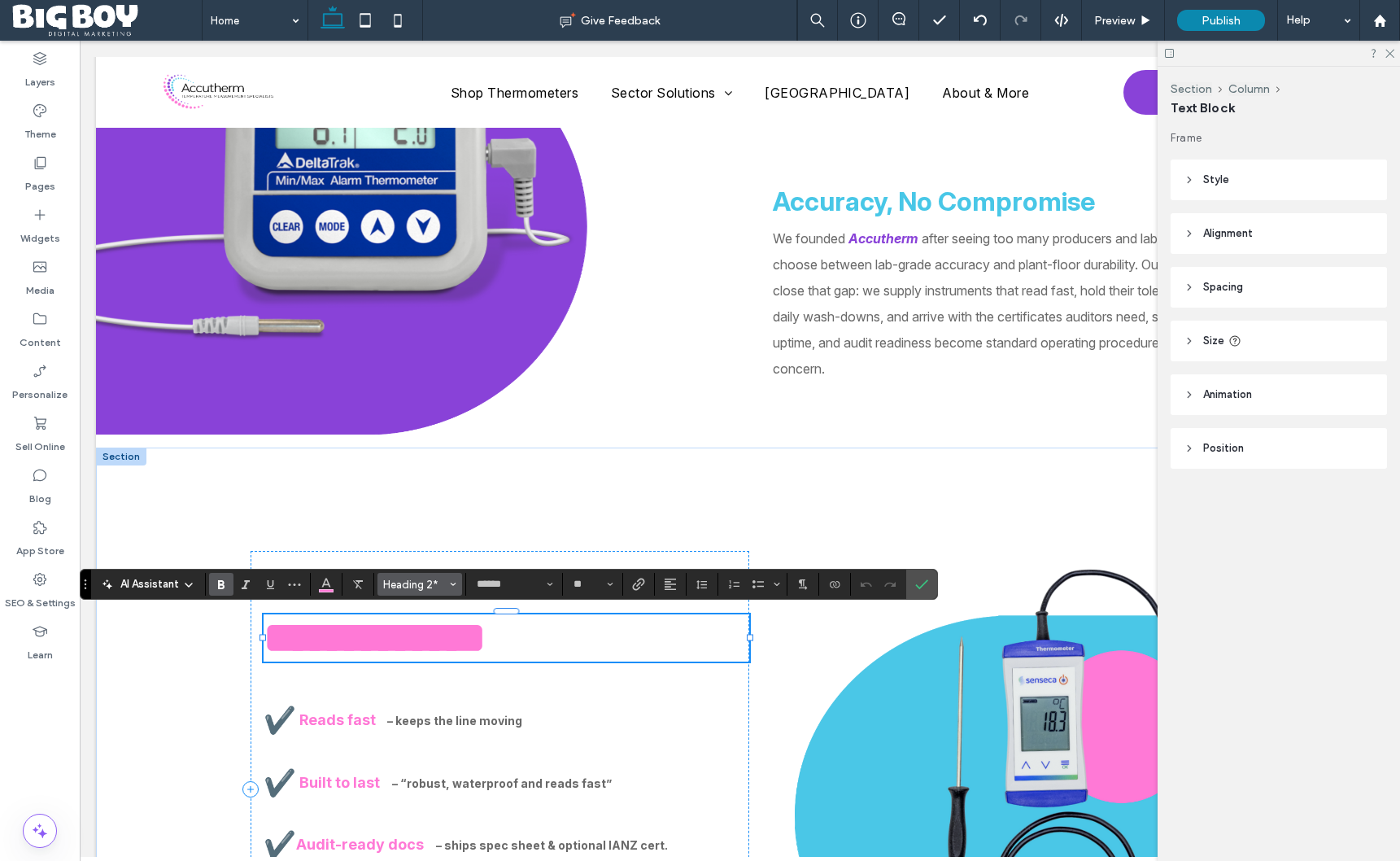
click at [426, 577] on button "Heading 2*" at bounding box center [420, 584] width 85 height 23
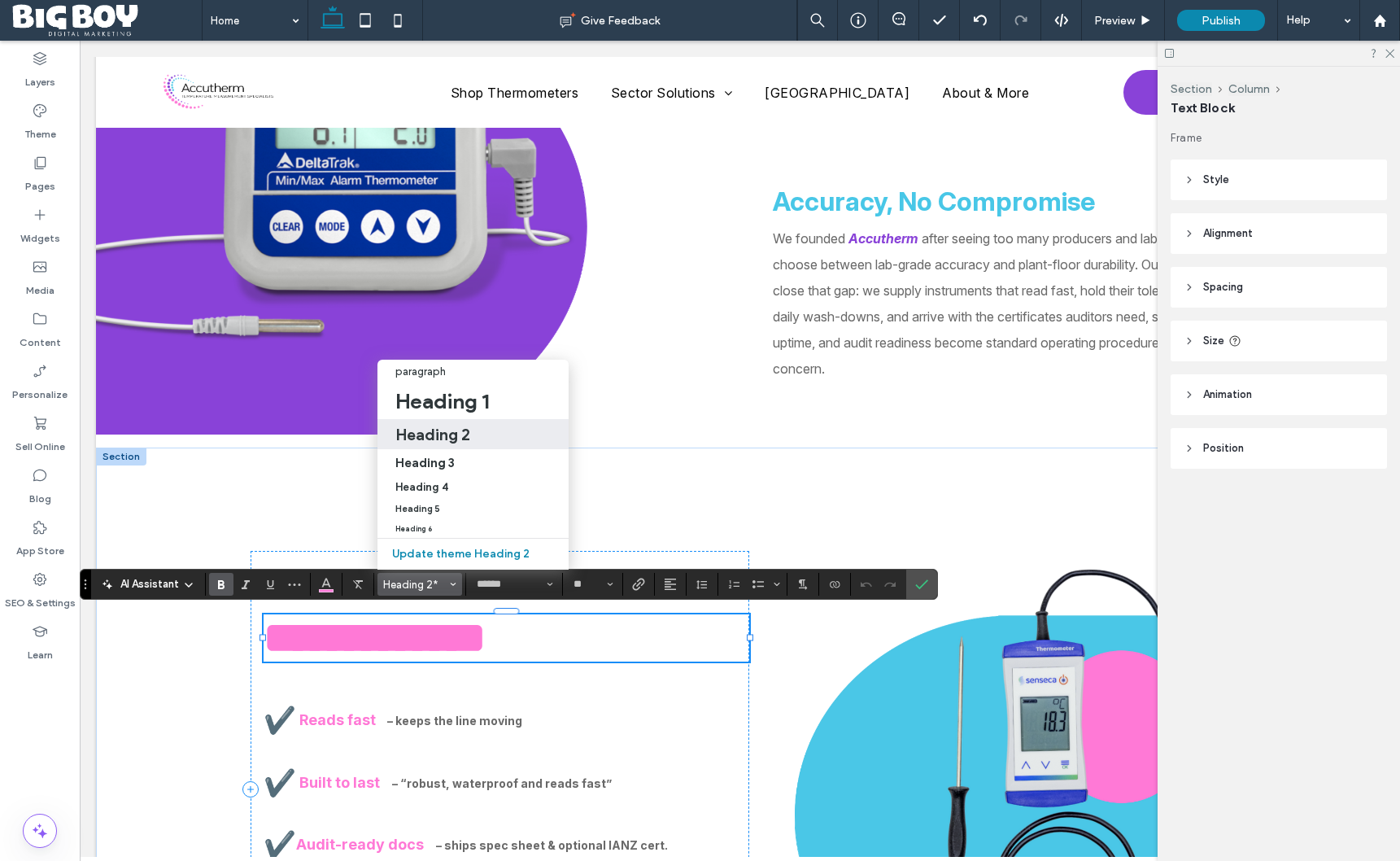
click at [445, 432] on h2 "Heading 2" at bounding box center [432, 434] width 75 height 19
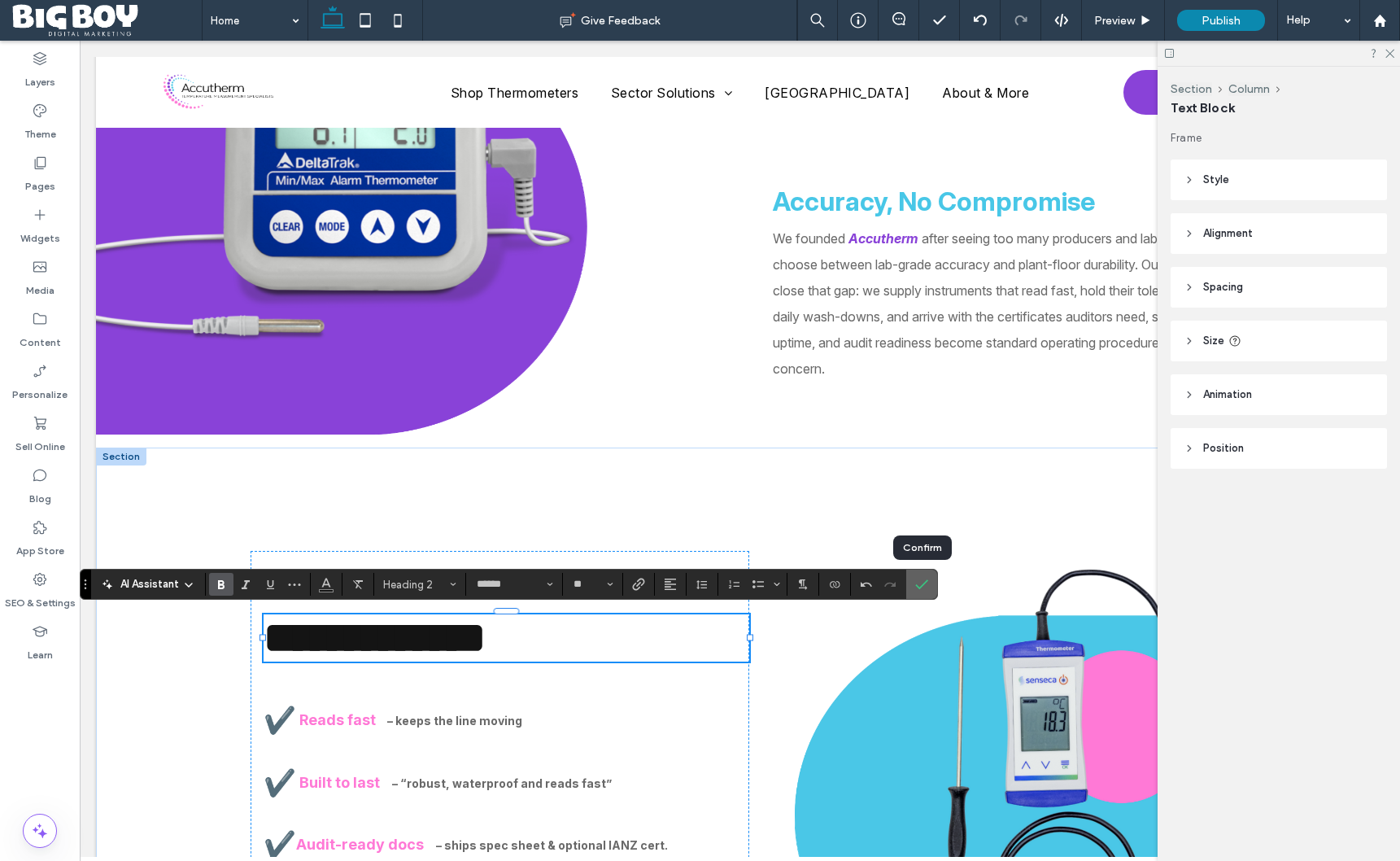
click at [931, 584] on label "Confirm" at bounding box center [921, 584] width 24 height 29
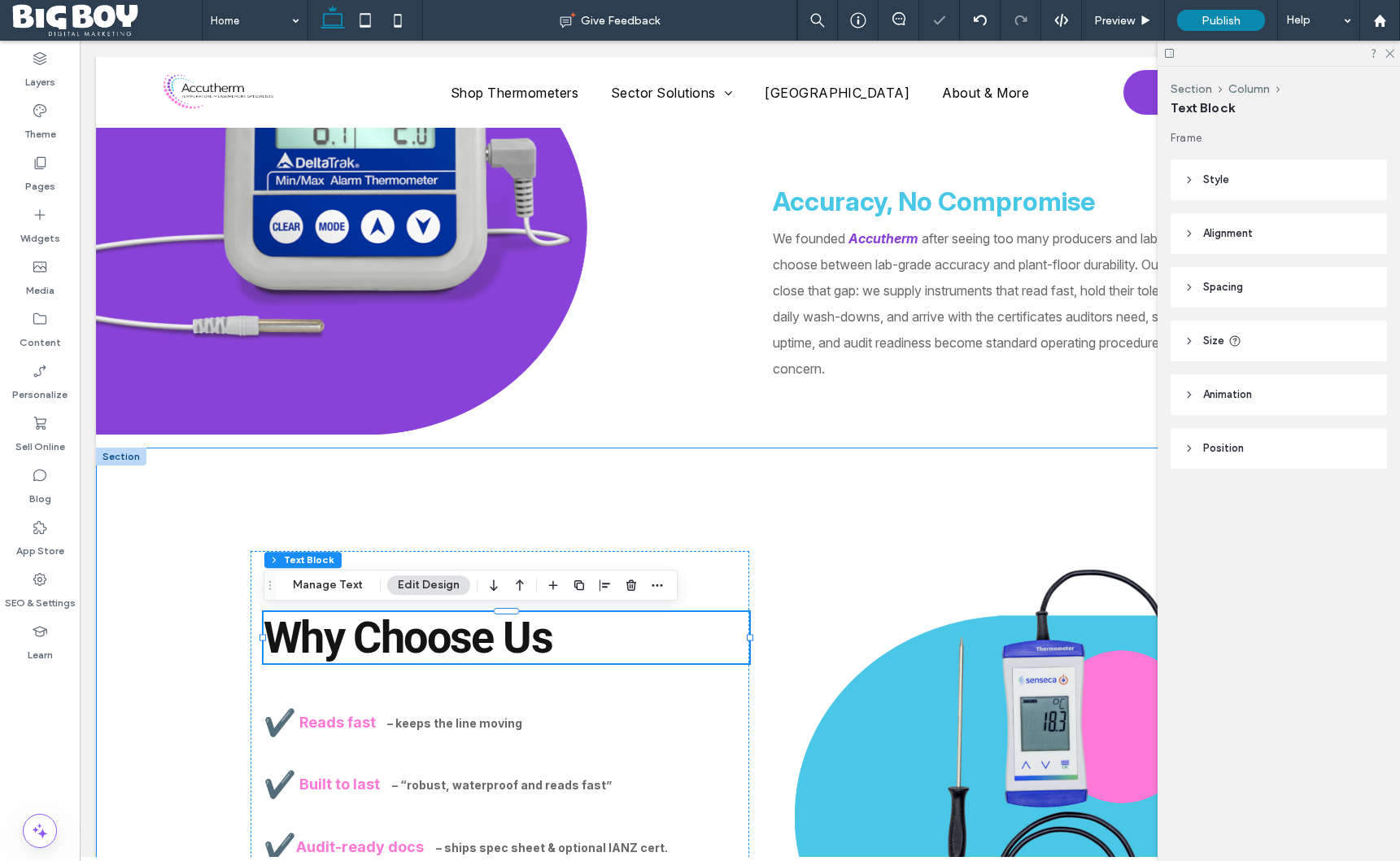
click at [196, 645] on div "Why Choose Us Advantage ✔️ Reads fast – keeps the line moving ✔️ Built to last …" at bounding box center [740, 789] width 1288 height 683
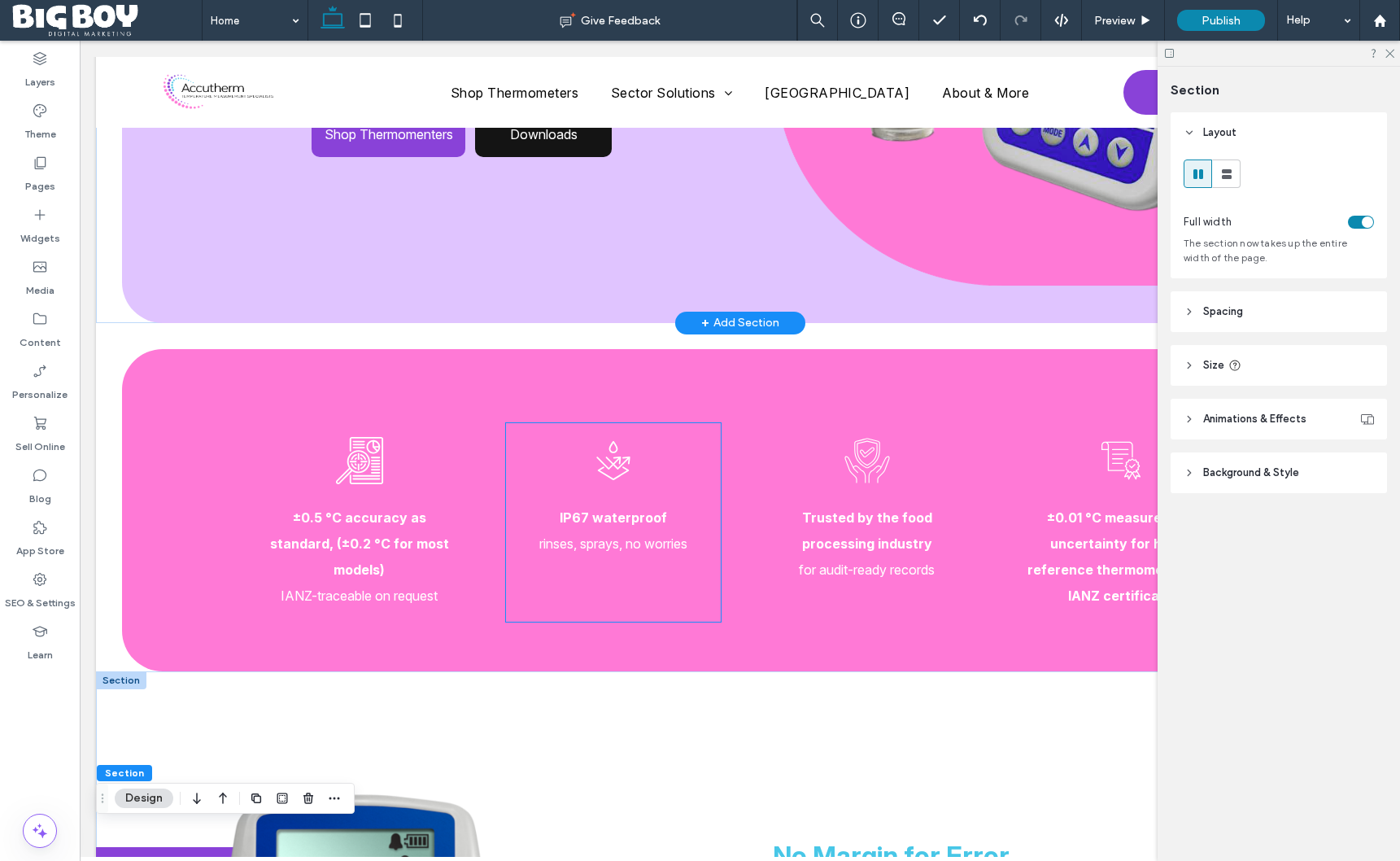
scroll to position [0, 0]
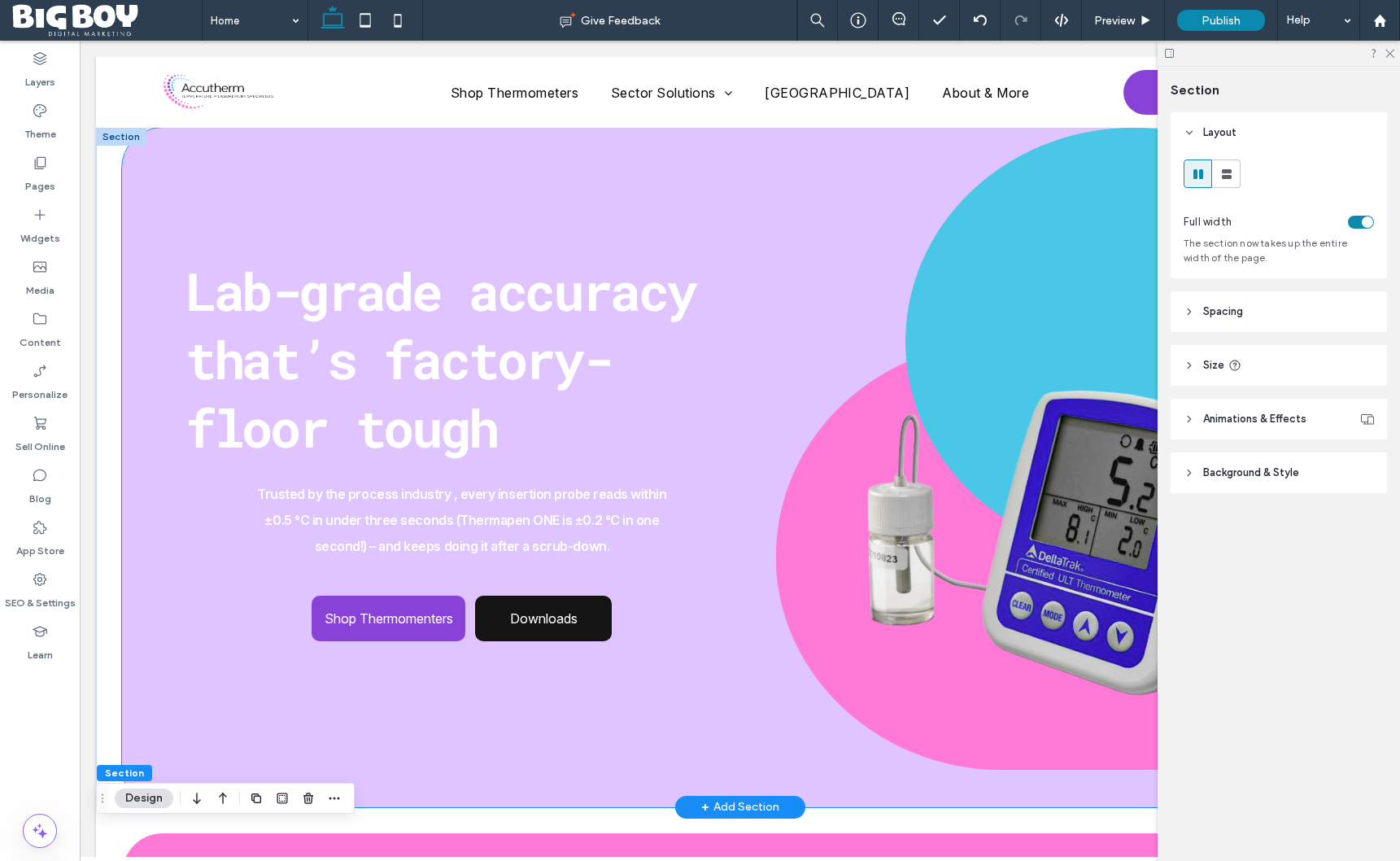
click at [146, 175] on div "Shop Thermomenters Downloads Lab-grade accuracy that’s factory-floor tough Trus…" at bounding box center [740, 468] width 1237 height 680
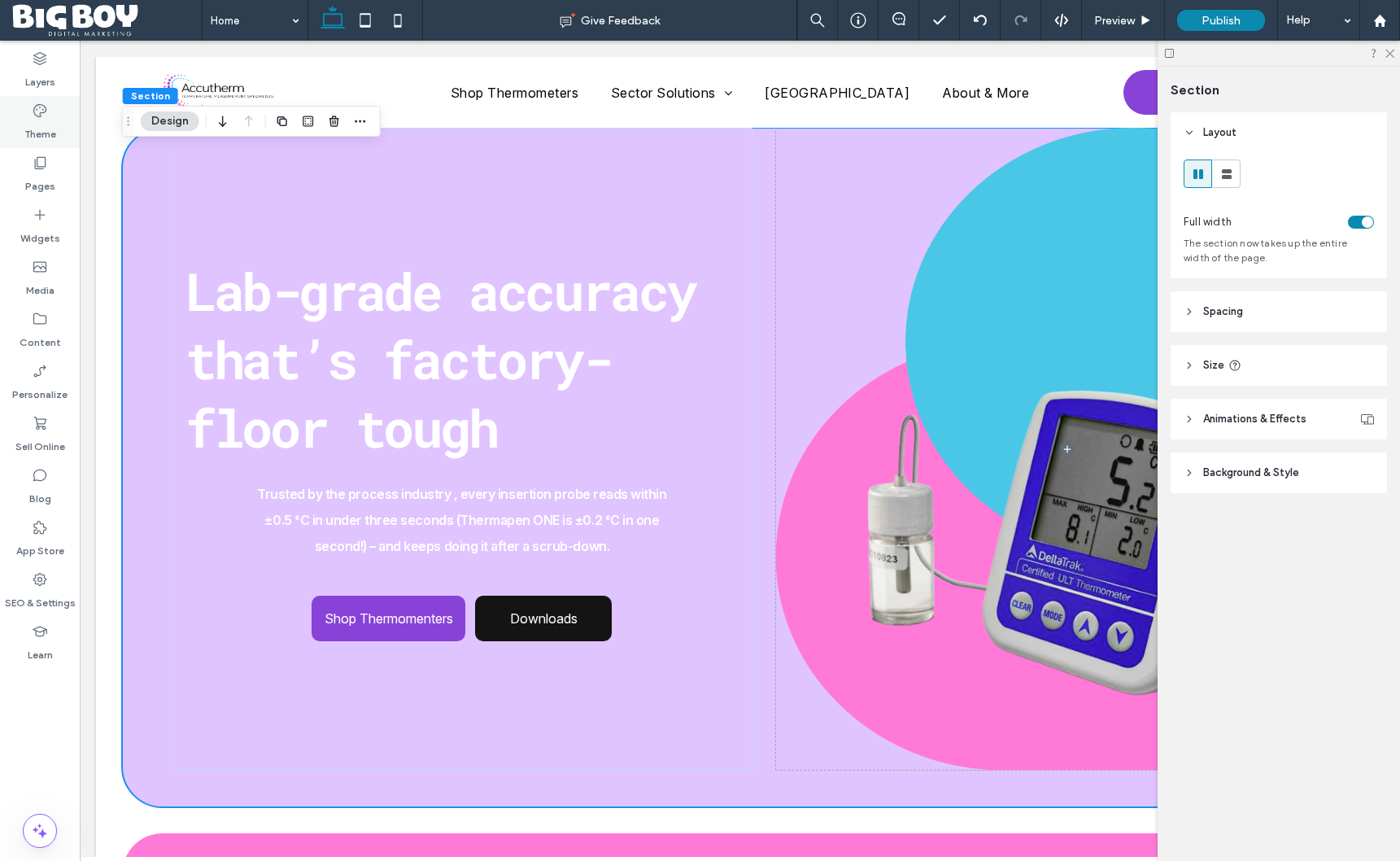
click at [52, 136] on label "Theme" at bounding box center [40, 130] width 32 height 23
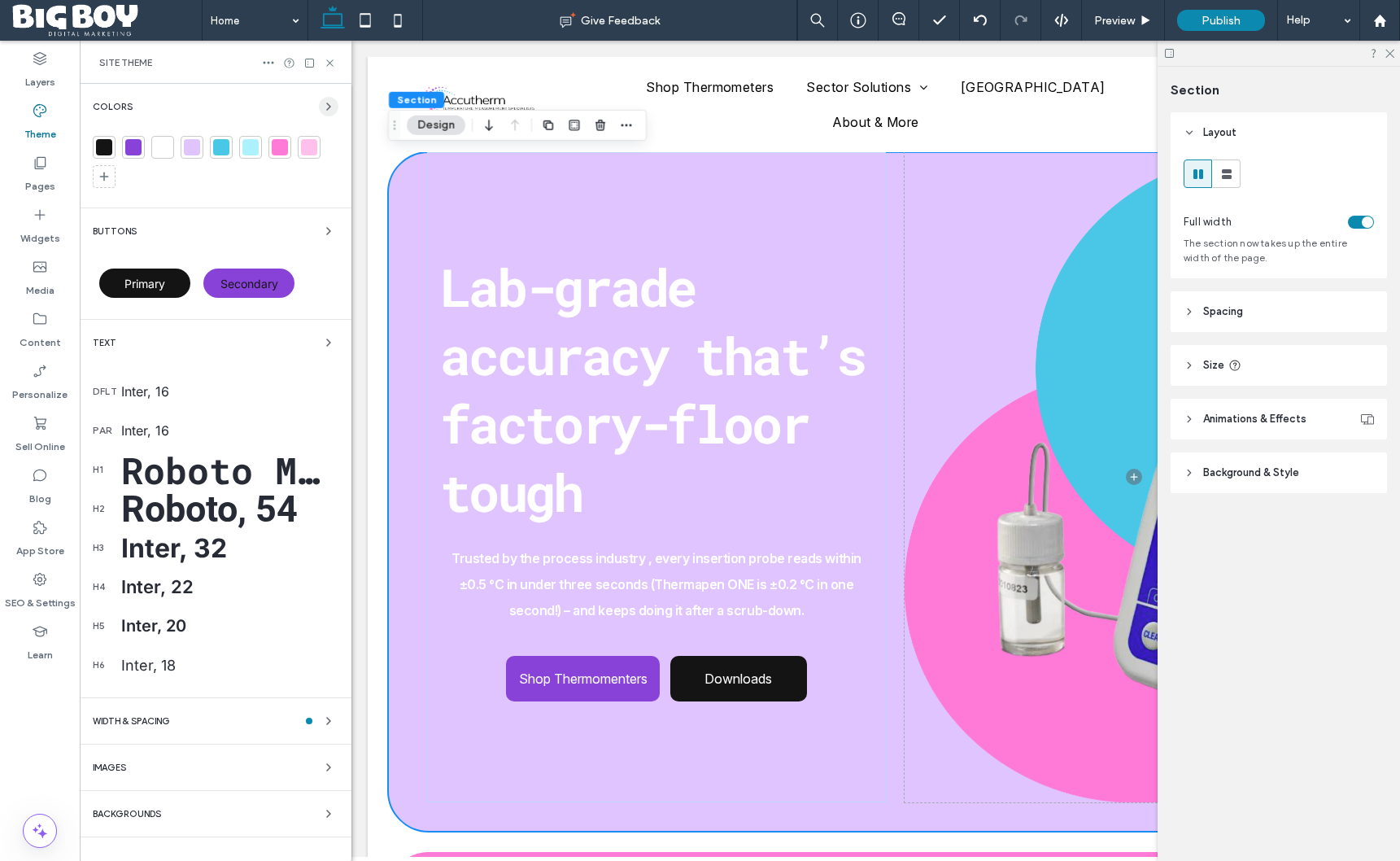
click at [329, 108] on use "button" at bounding box center [329, 107] width 3 height 7
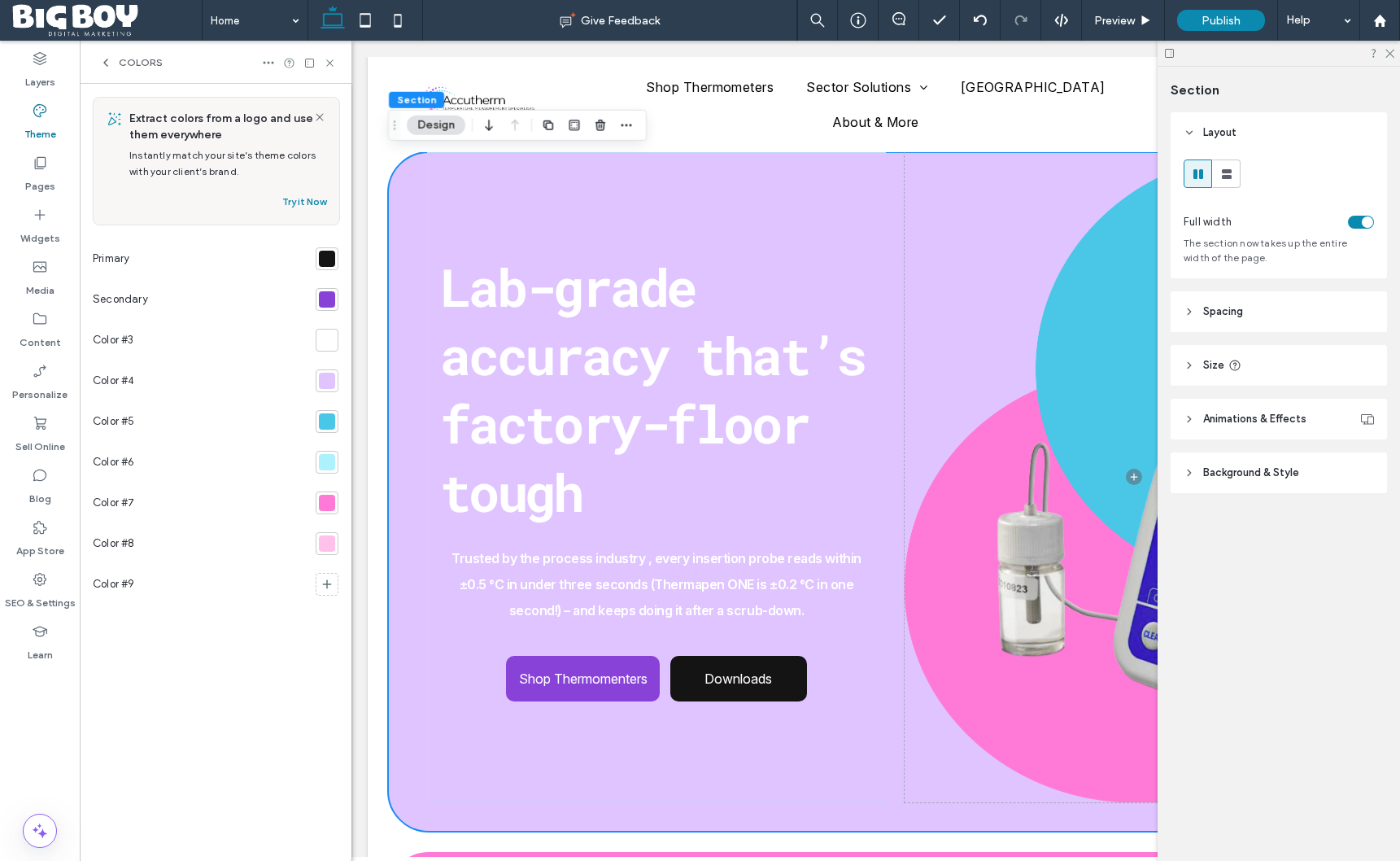
click at [330, 382] on div at bounding box center [326, 380] width 16 height 16
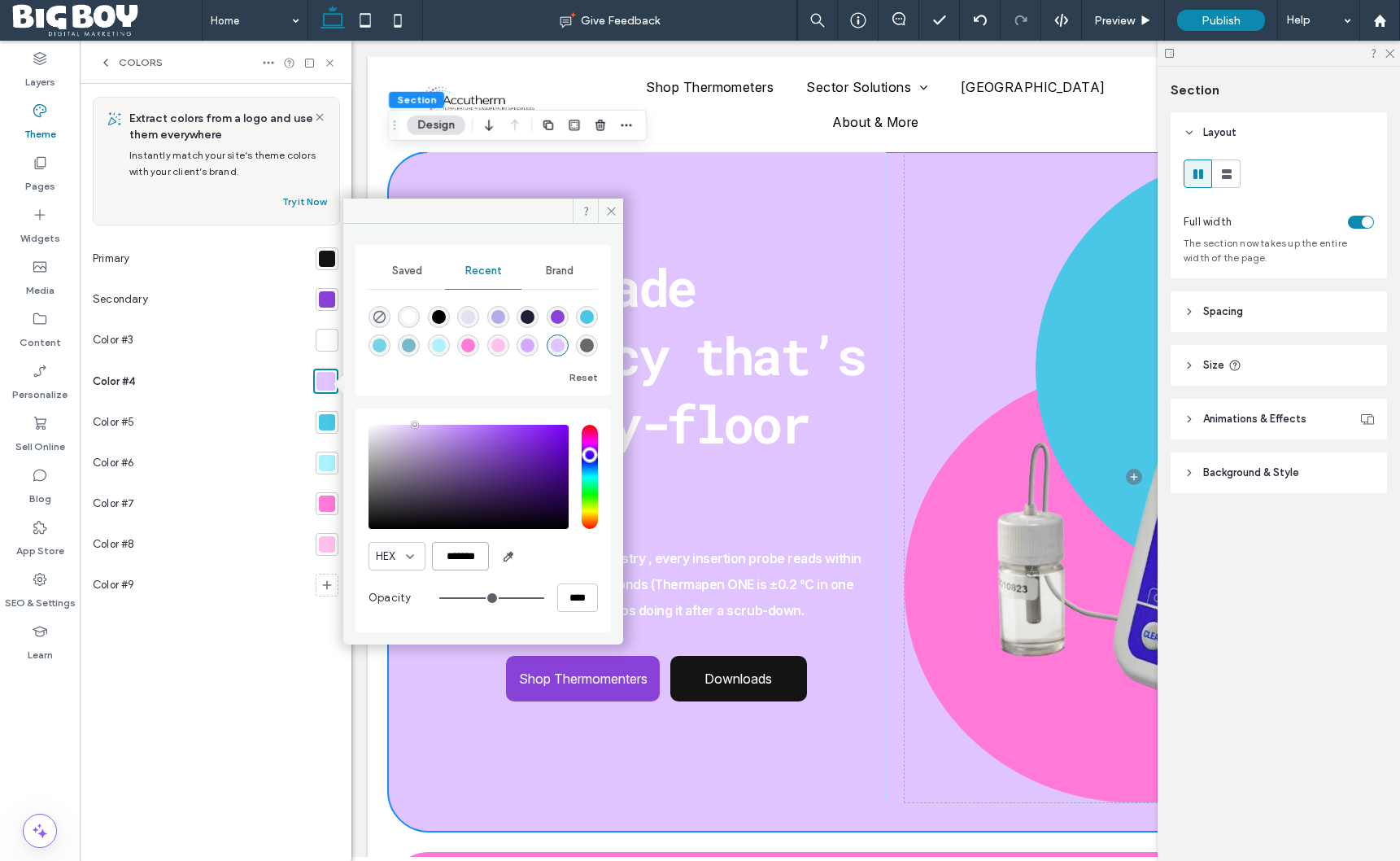
click at [461, 554] on input "*******" at bounding box center [461, 556] width 57 height 29
drag, startPoint x: 461, startPoint y: 554, endPoint x: 477, endPoint y: 549, distance: 16.8
click at [462, 554] on input "*******" at bounding box center [461, 556] width 57 height 29
drag, startPoint x: 416, startPoint y: 424, endPoint x: 352, endPoint y: 445, distance: 67.4
click at [352, 445] on div "Saved Recent Brand Reset HEX ******* Opacity ****" at bounding box center [483, 428] width 280 height 409
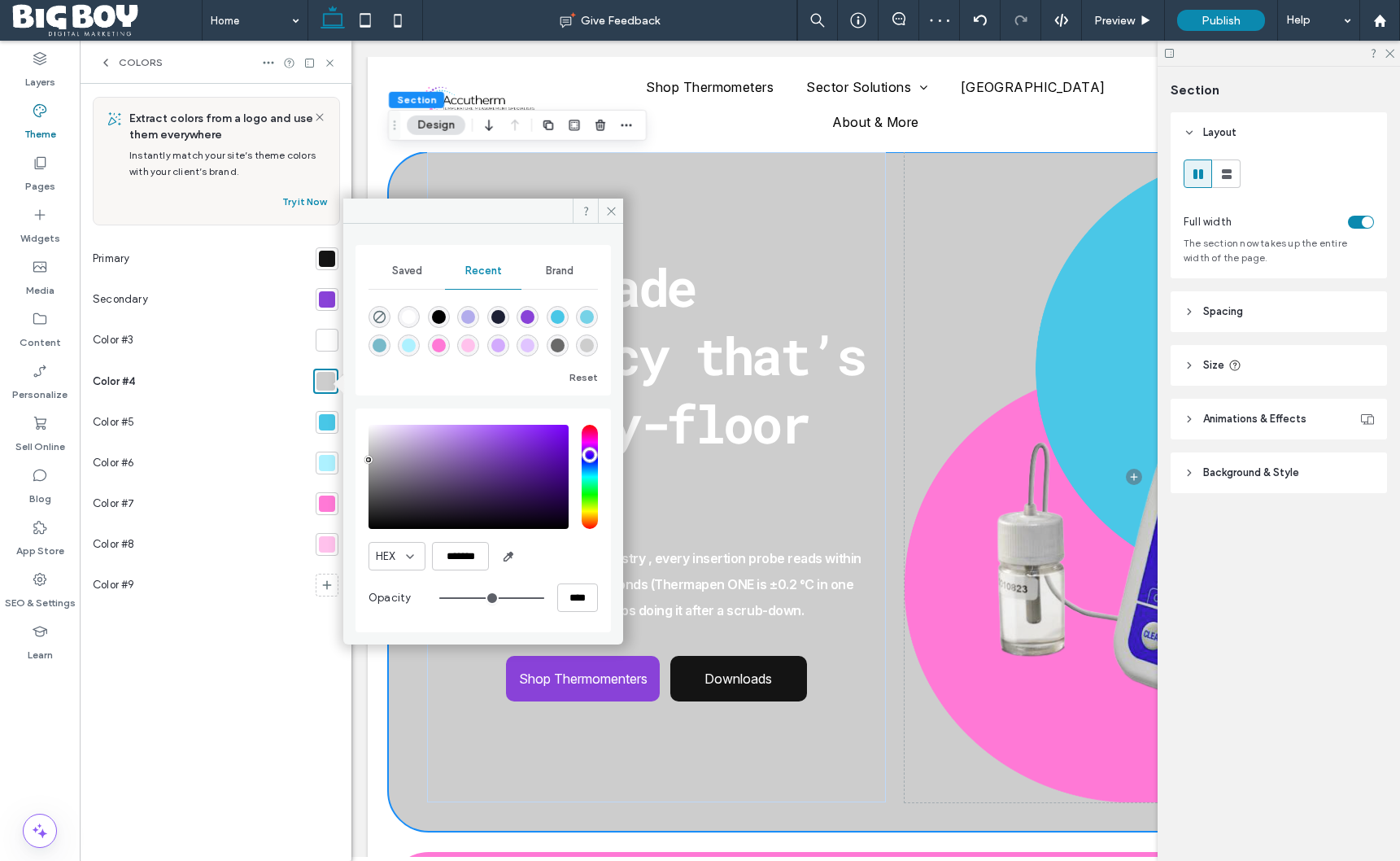
drag, startPoint x: 369, startPoint y: 444, endPoint x: 367, endPoint y: 460, distance: 16.1
click at [367, 460] on div "pointer" at bounding box center [369, 460] width 5 height 5
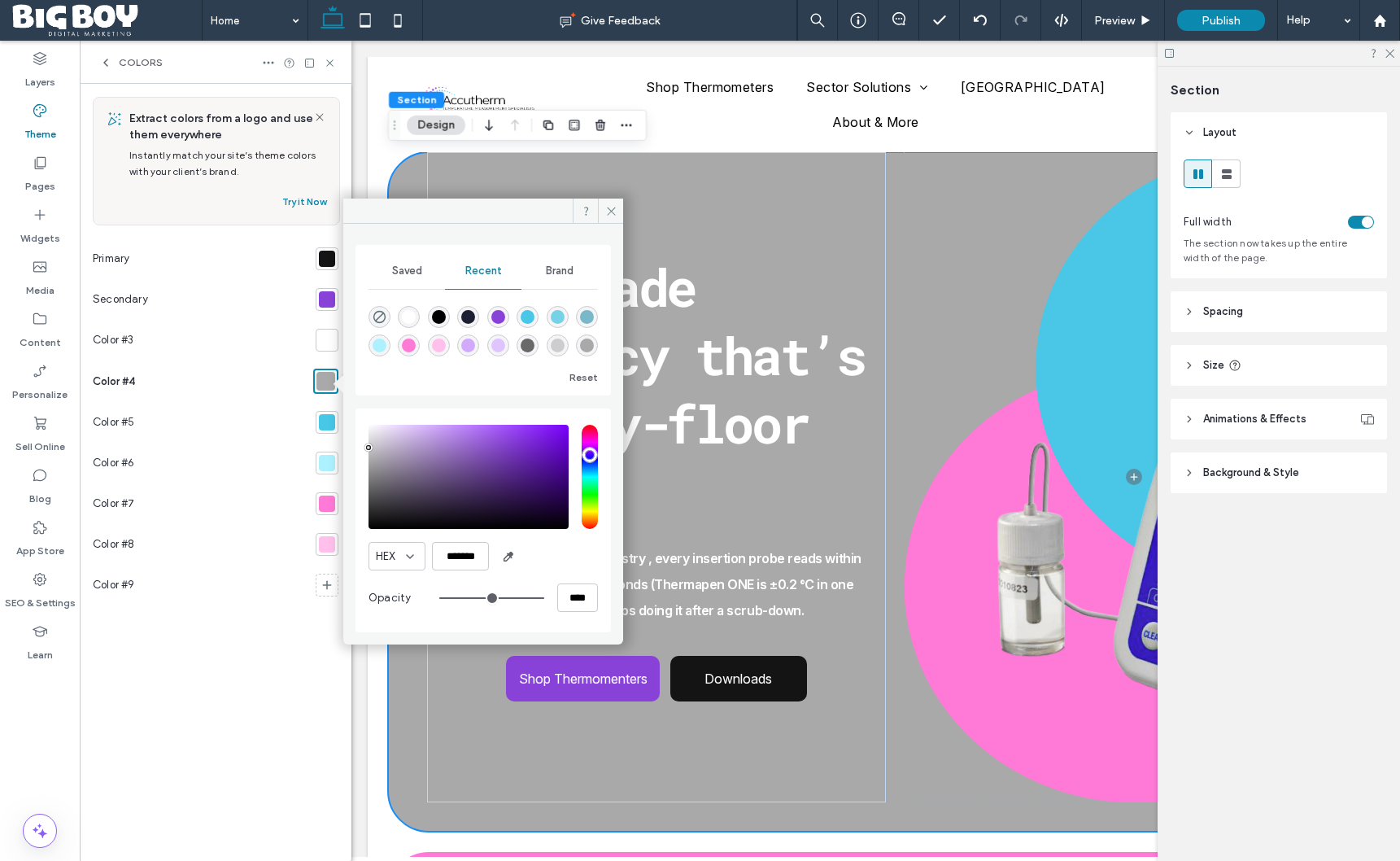
type input "*******"
drag, startPoint x: 369, startPoint y: 460, endPoint x: 367, endPoint y: 444, distance: 16.1
click at [367, 444] on div "pointer" at bounding box center [369, 444] width 5 height 5
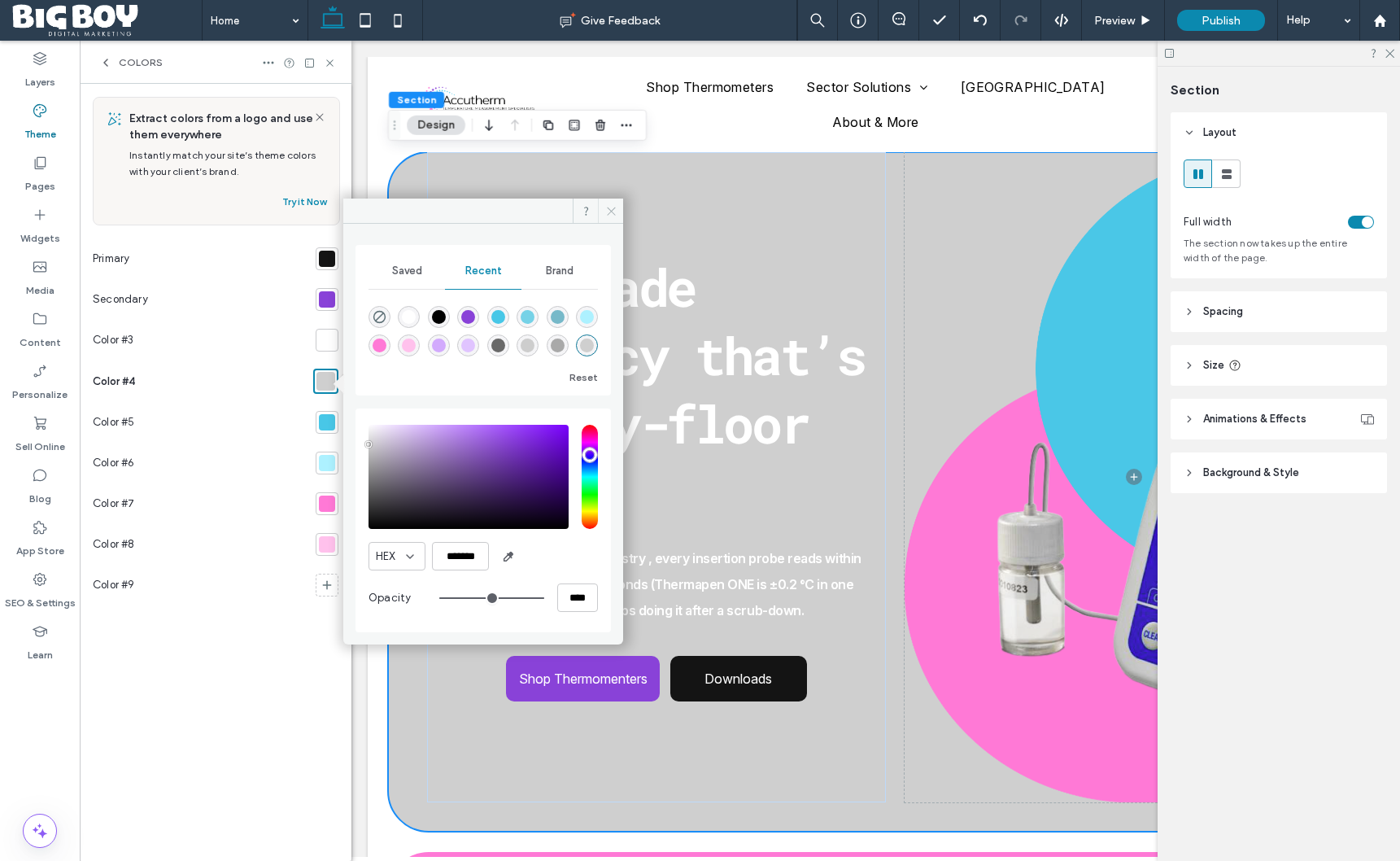
click at [613, 207] on icon at bounding box center [612, 211] width 13 height 13
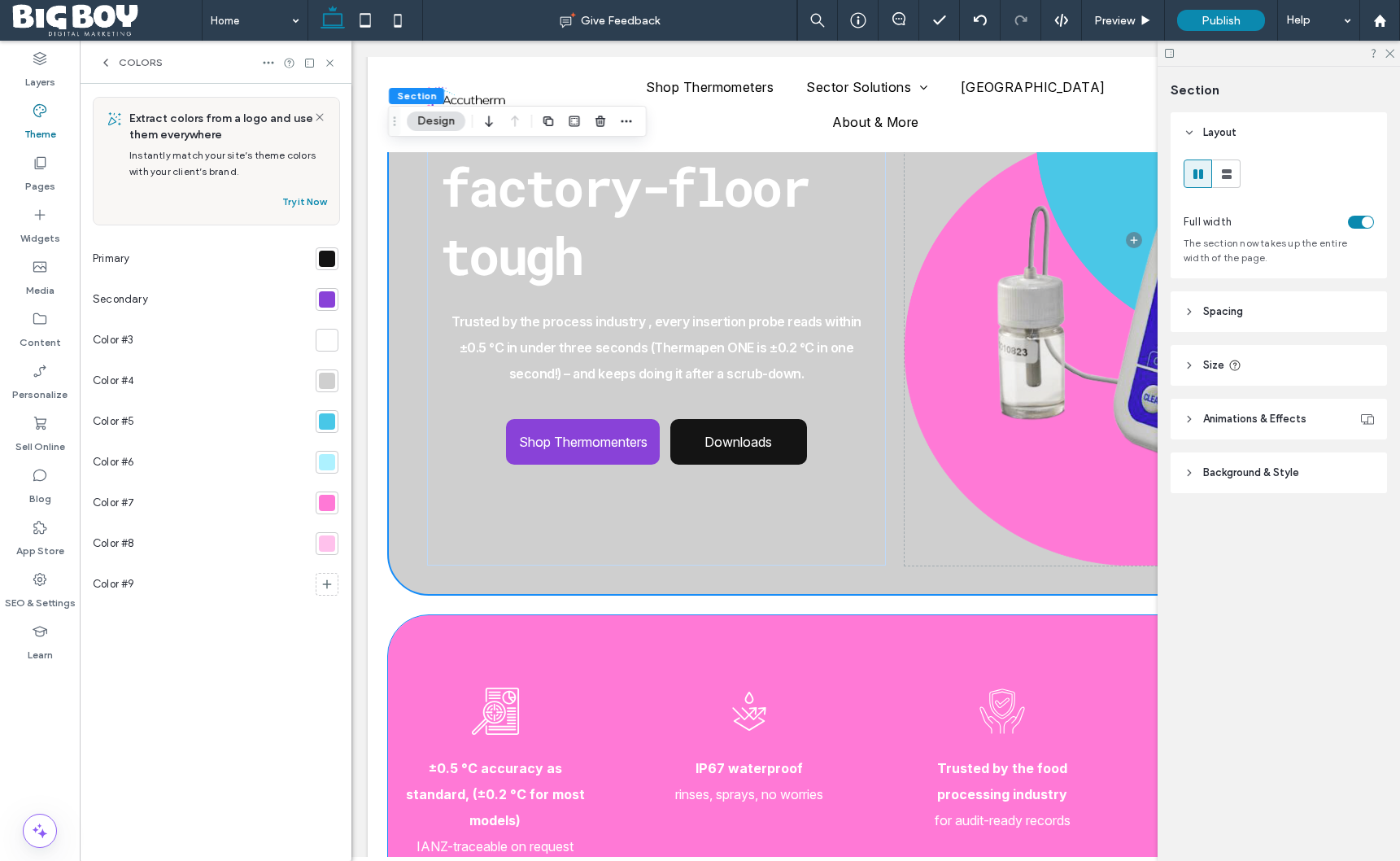
scroll to position [237, 0]
click at [327, 504] on div at bounding box center [326, 502] width 16 height 16
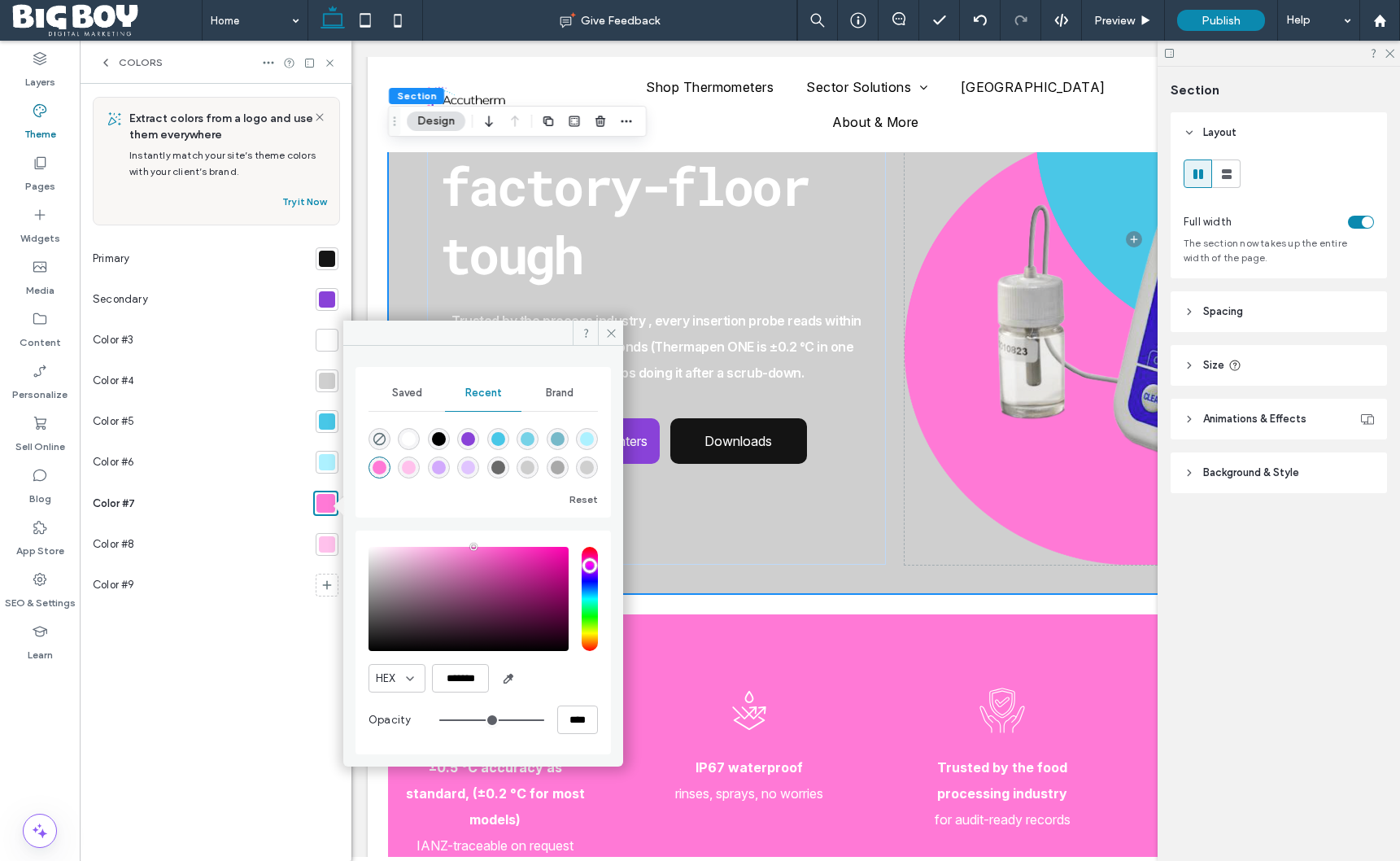
click at [556, 468] on div "rgba(169, 169, 169, 1)" at bounding box center [558, 467] width 13 height 13
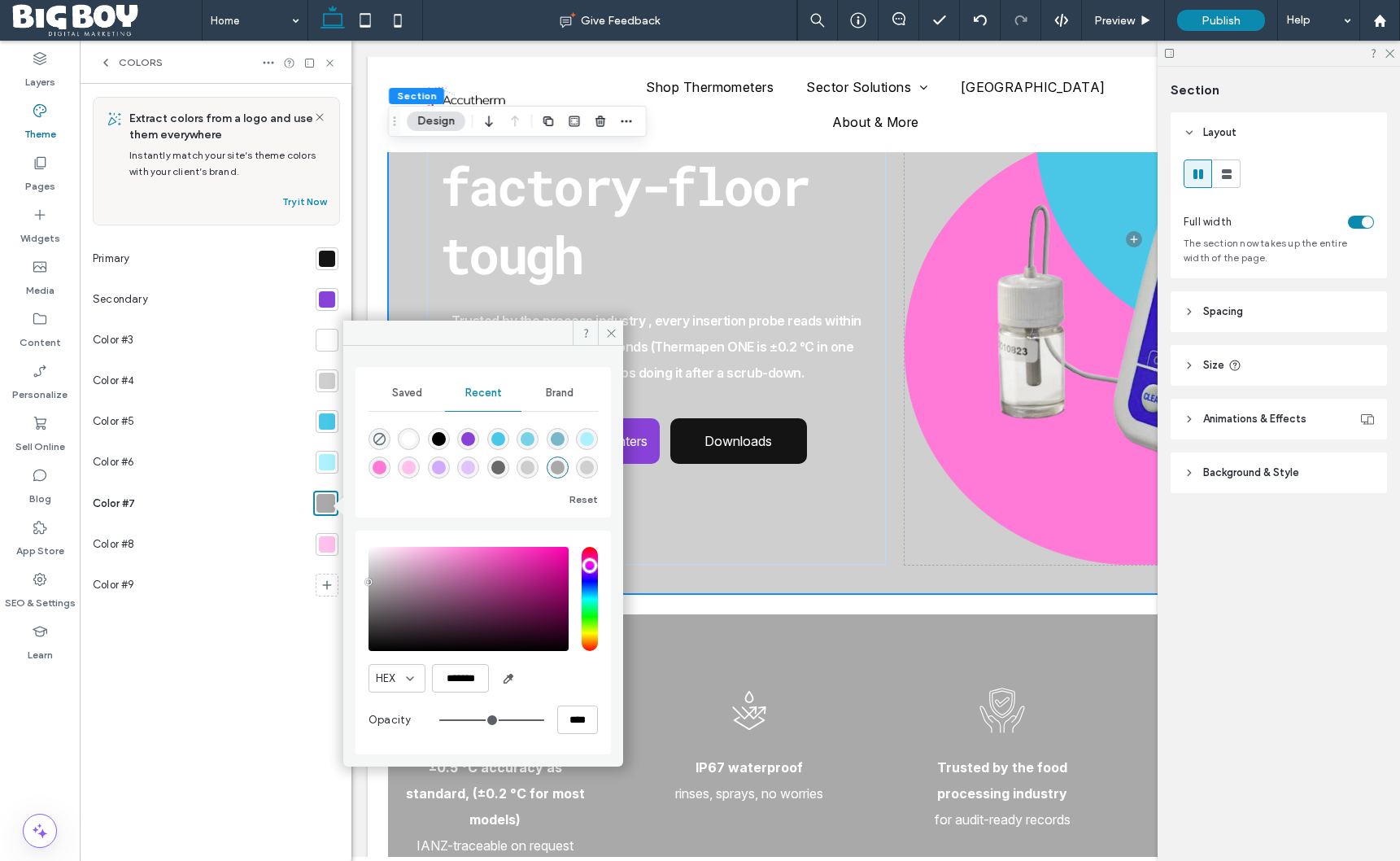
click at [471, 463] on div "rgba(224, 196, 255, 1)" at bounding box center [468, 467] width 13 height 13
type input "*******"
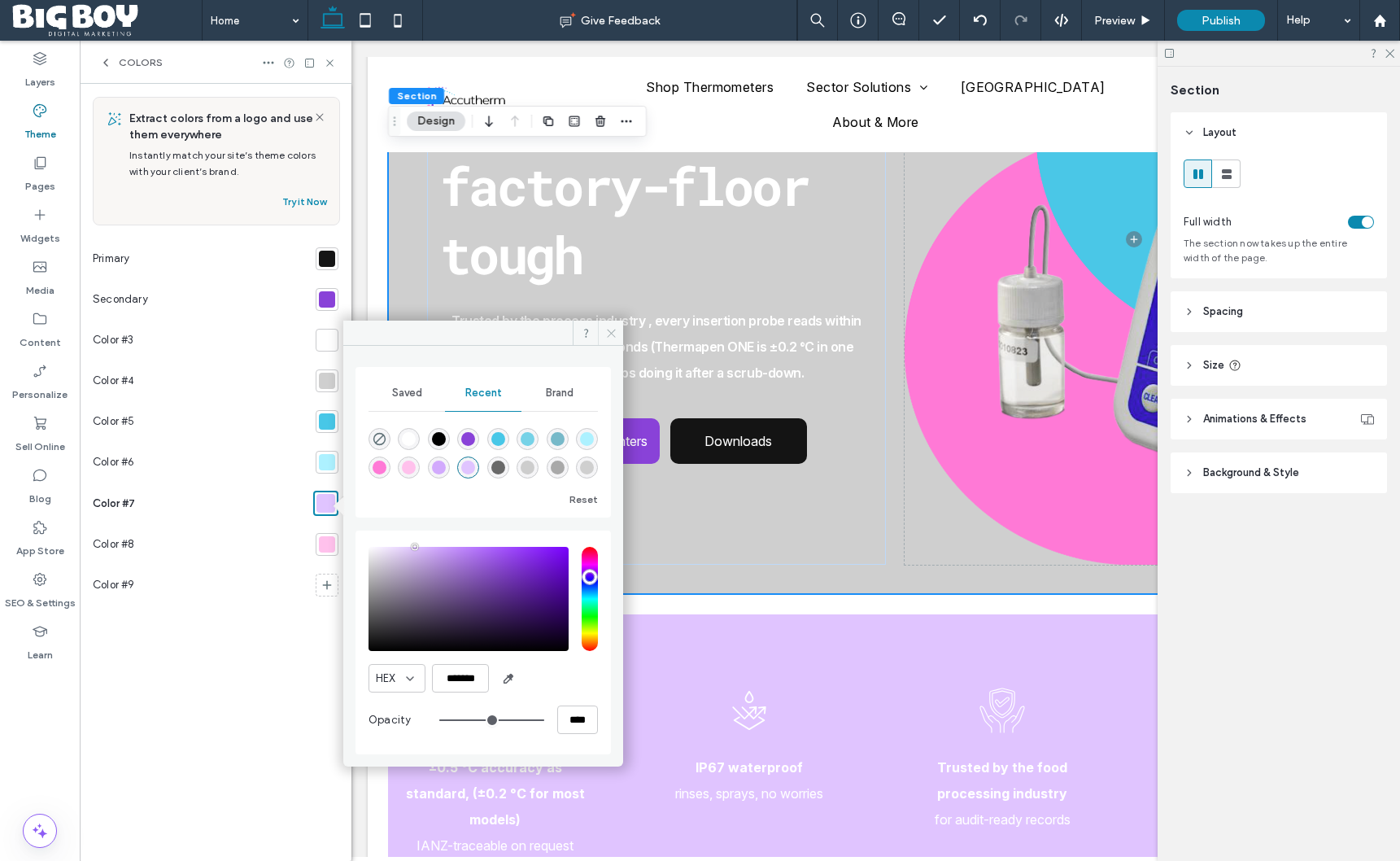
click at [610, 337] on icon at bounding box center [612, 333] width 13 height 13
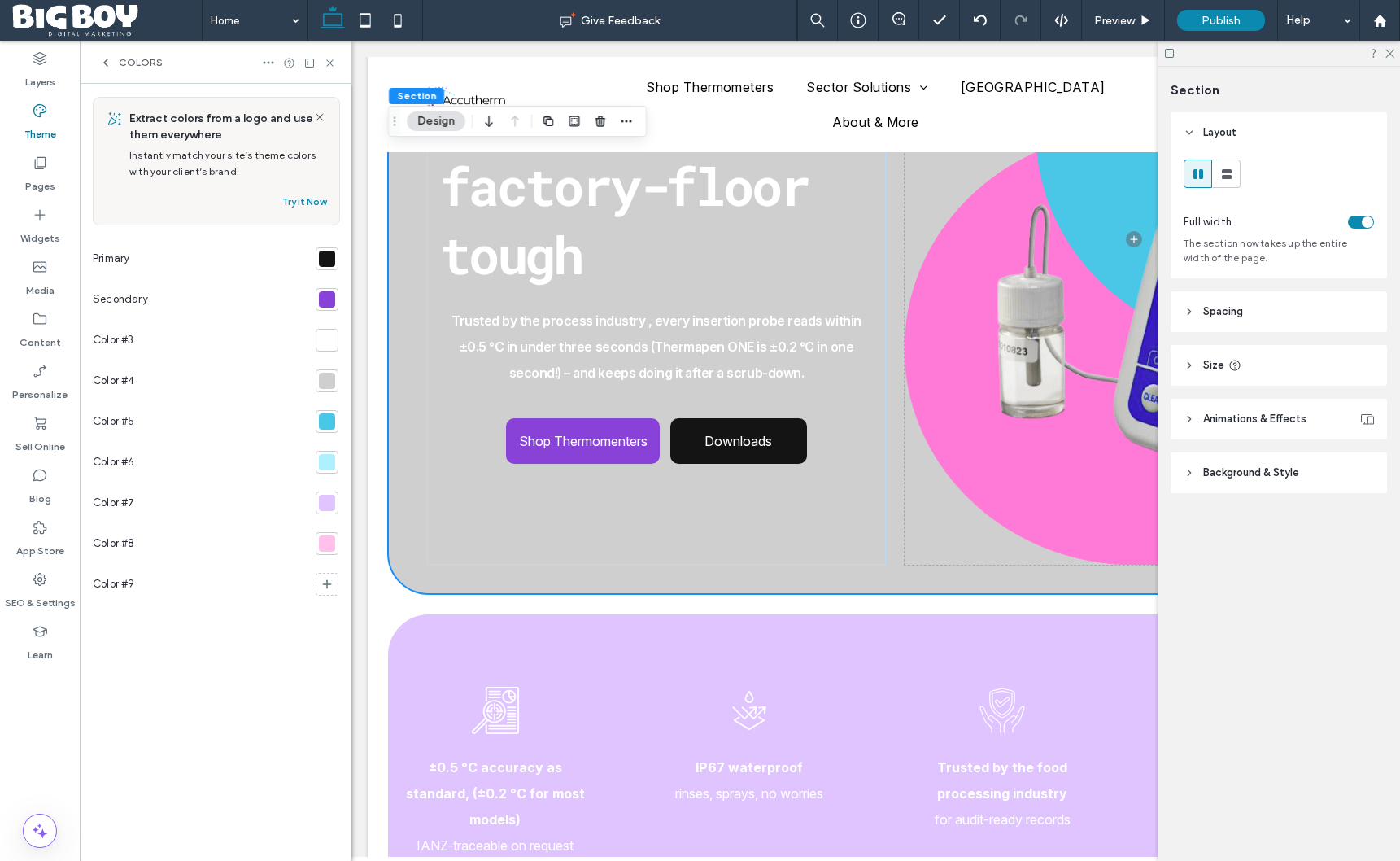
click at [333, 295] on div at bounding box center [326, 299] width 16 height 16
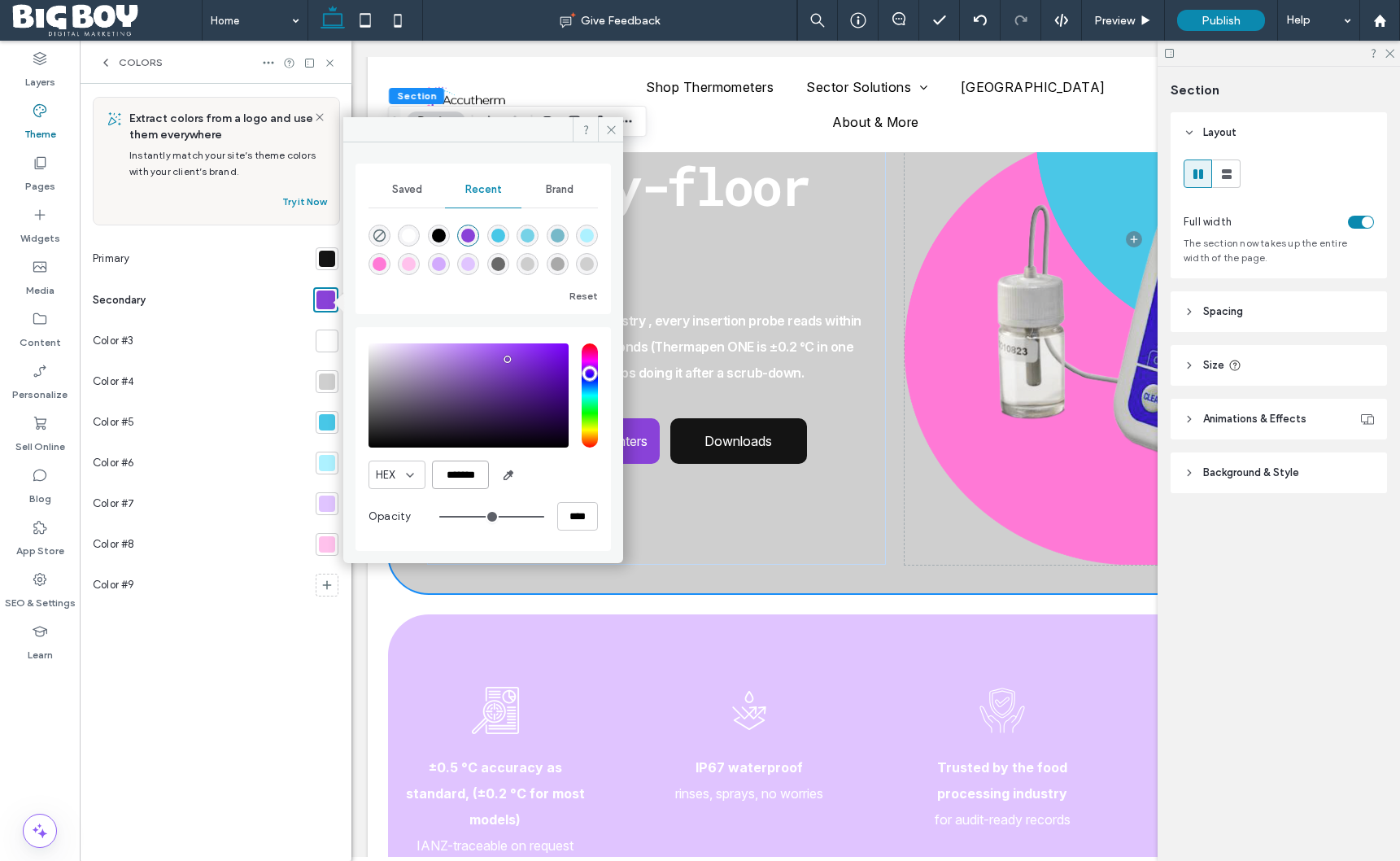
click at [464, 473] on input "*******" at bounding box center [461, 475] width 57 height 29
click at [611, 125] on icon at bounding box center [612, 130] width 13 height 13
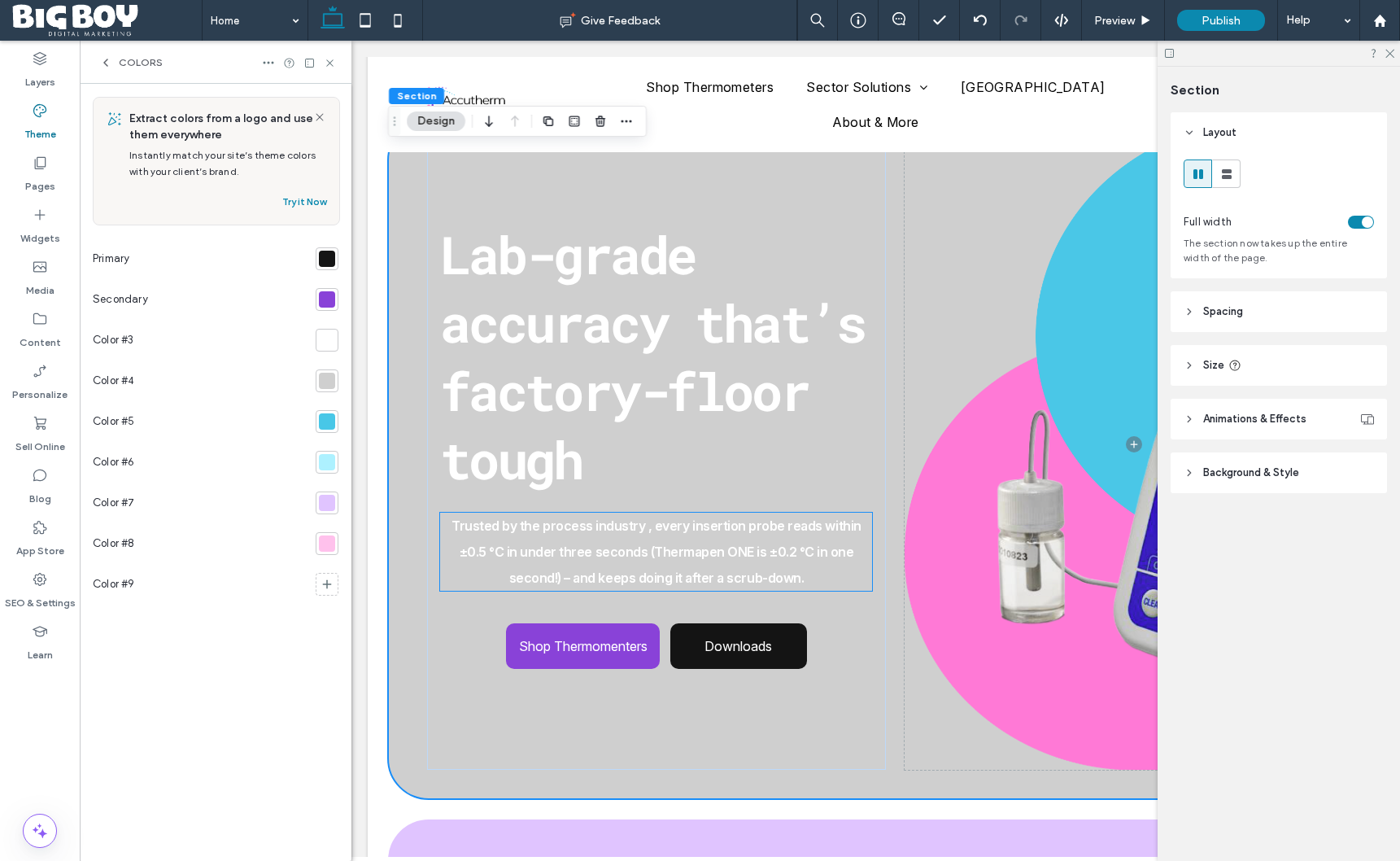
scroll to position [0, 0]
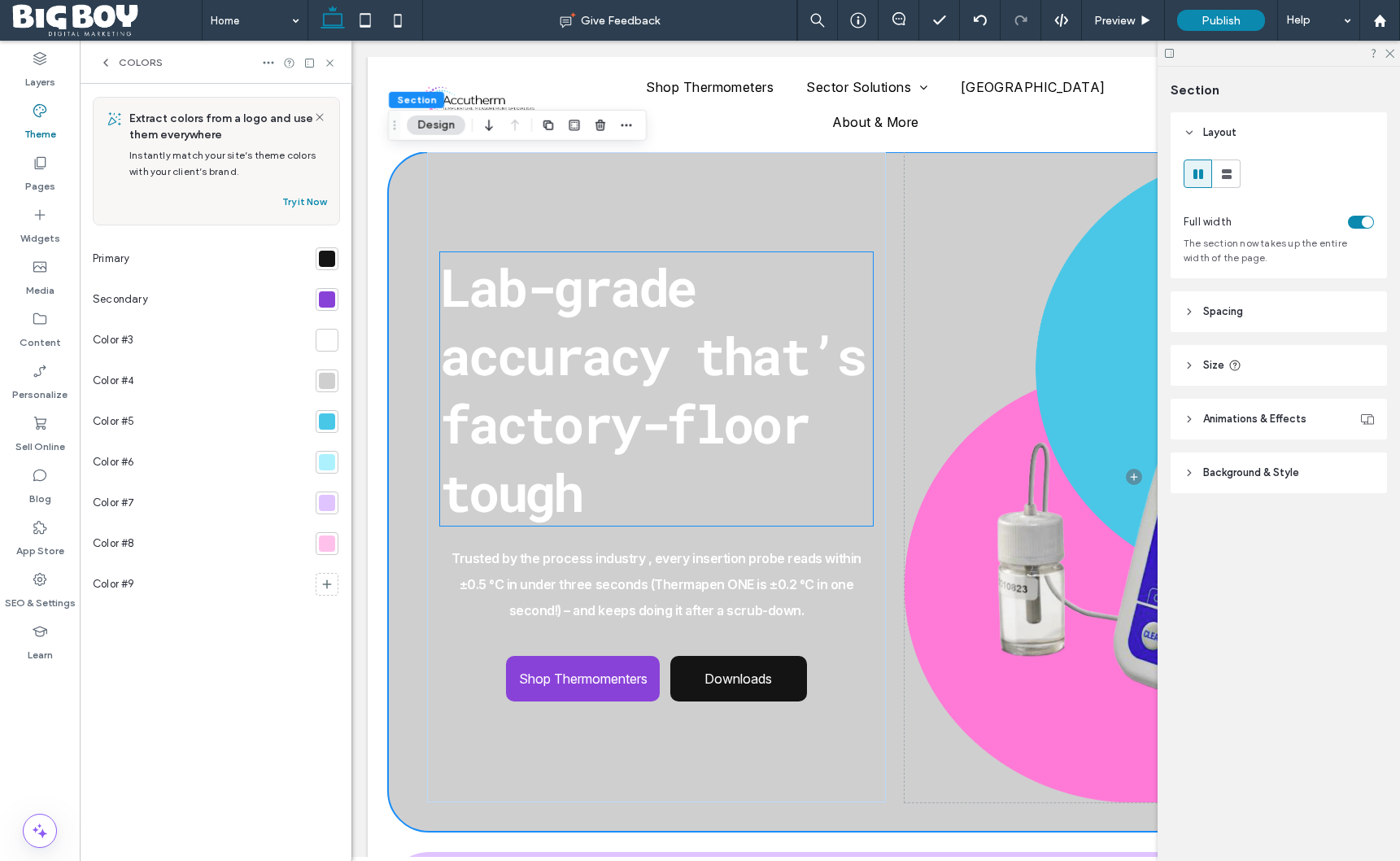
click at [685, 368] on span "Lab-grade accuracy that’s factory-floor tough" at bounding box center [652, 389] width 425 height 274
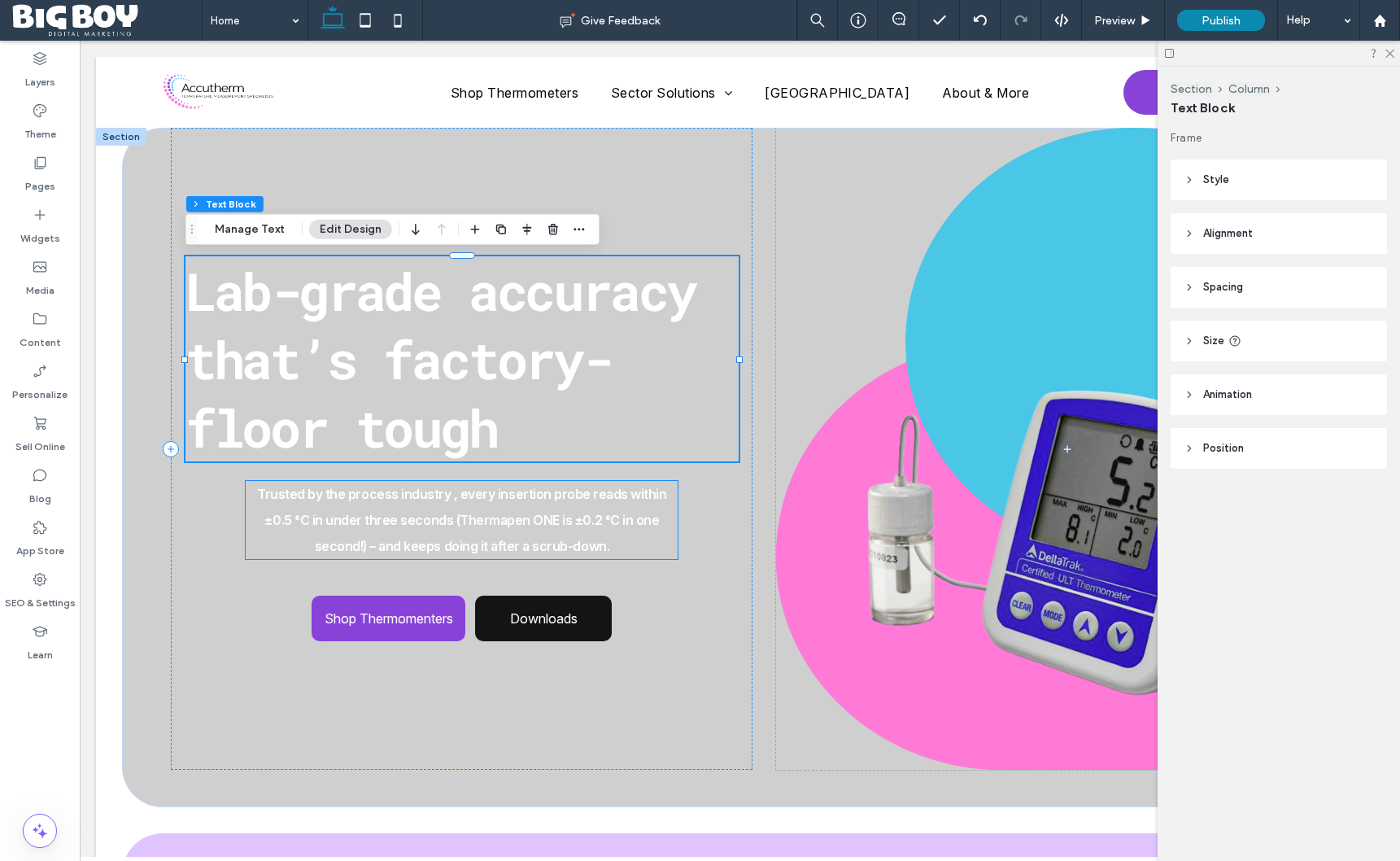
click at [631, 507] on p "Trusted by the process industry , every insertion probe reads within ±0.5 °C in…" at bounding box center [462, 520] width 432 height 78
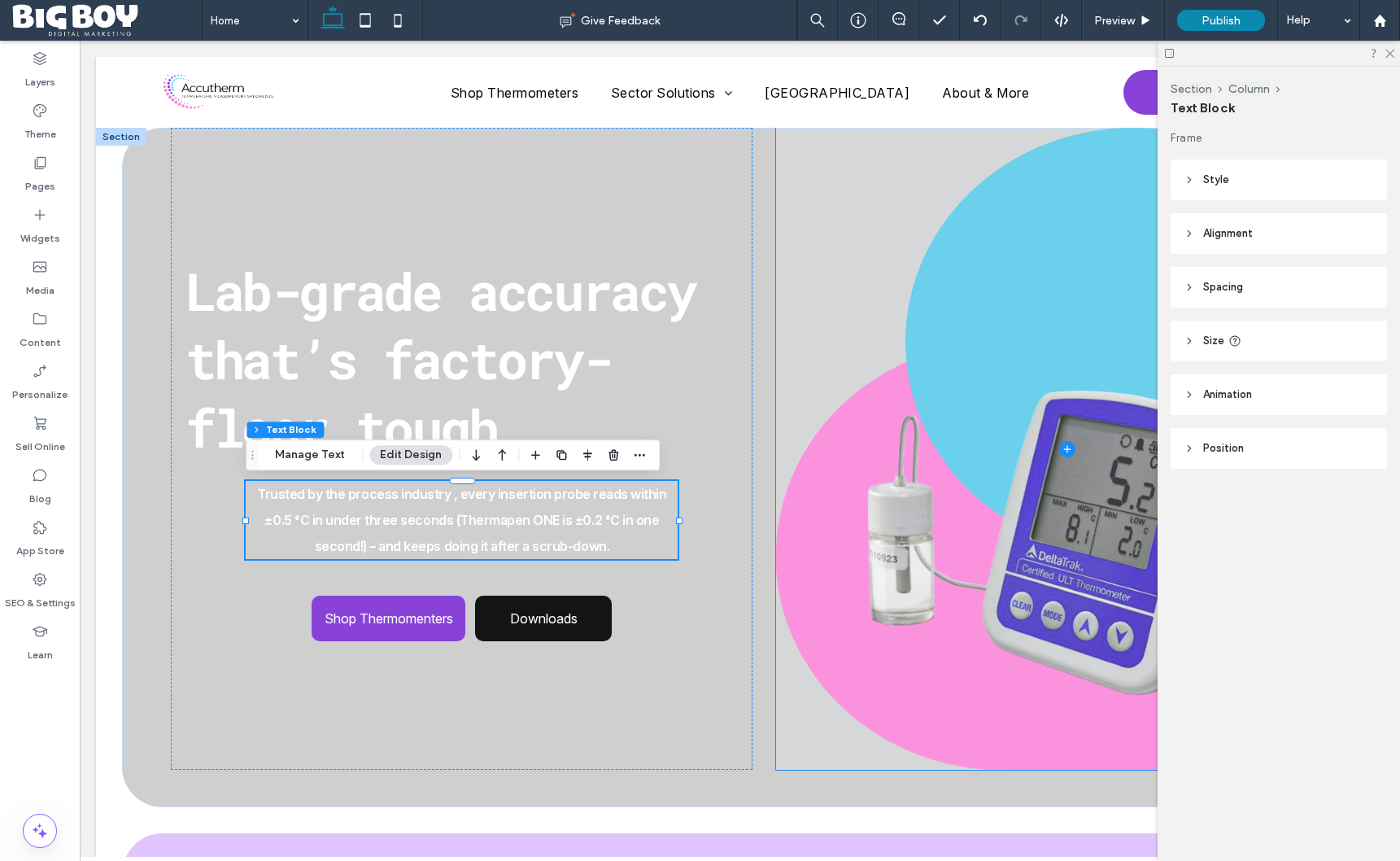
click at [1006, 357] on span at bounding box center [1068, 449] width 582 height 642
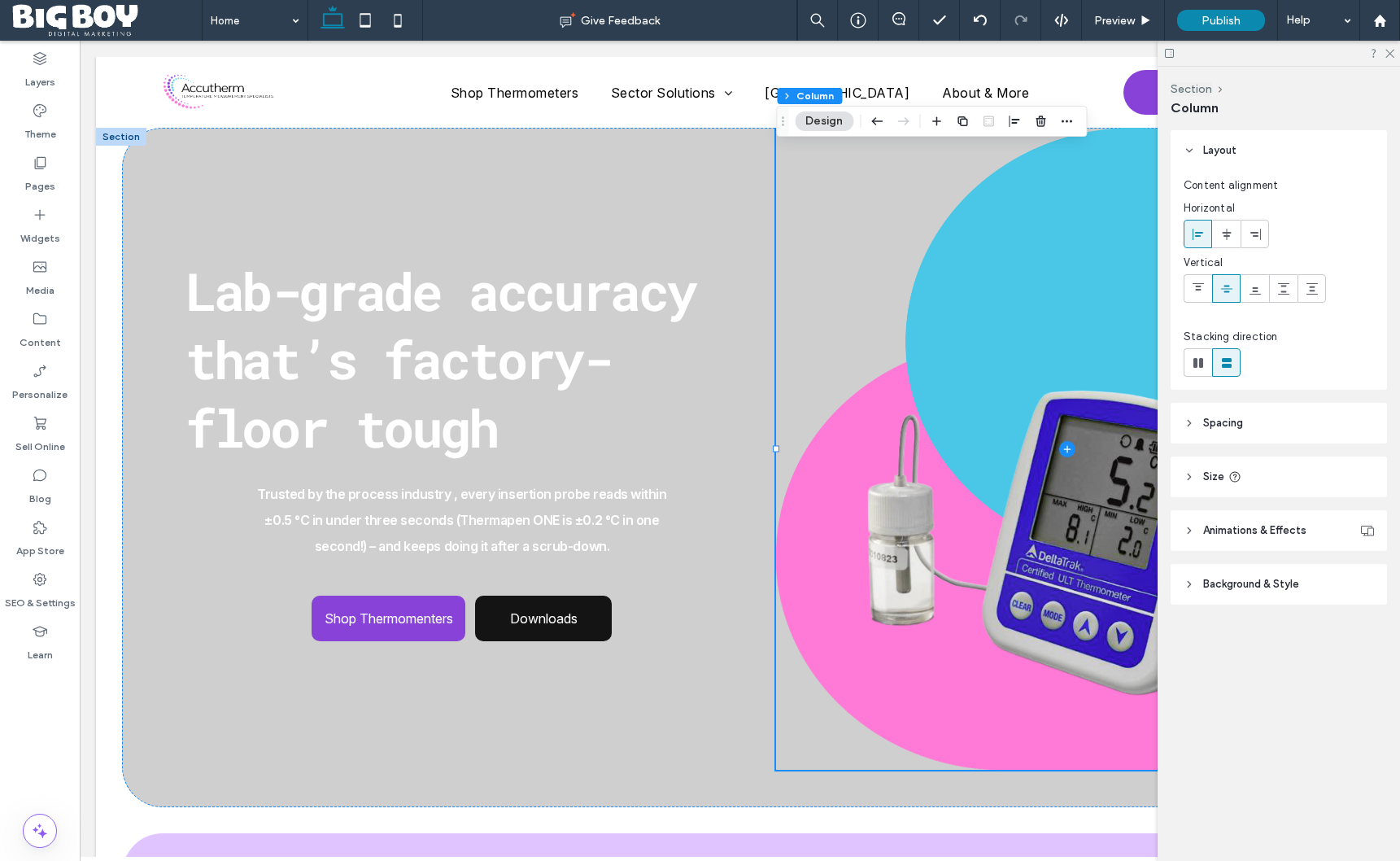
click at [1268, 582] on span "Background & Style" at bounding box center [1251, 584] width 96 height 16
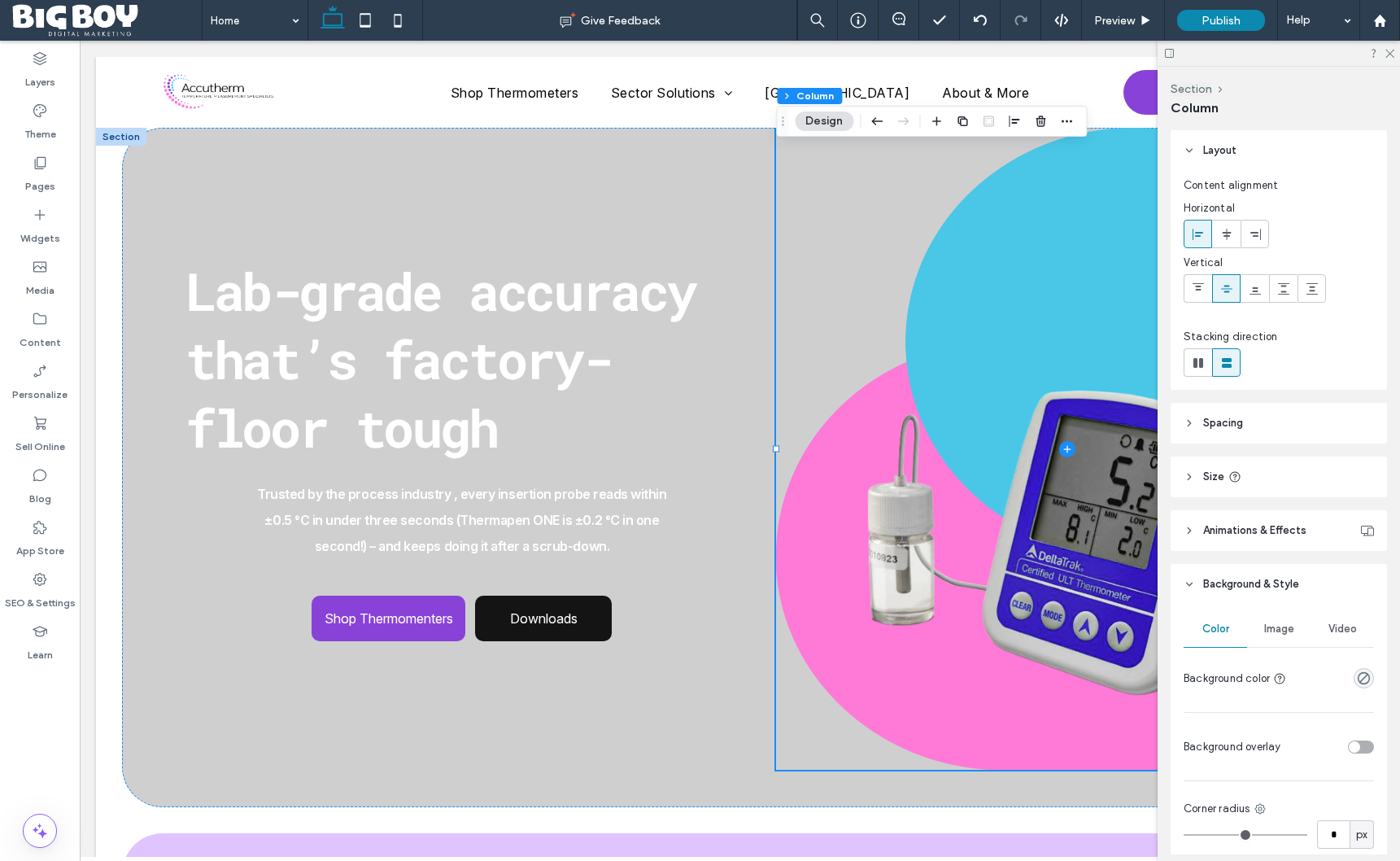
click at [1277, 621] on div "Image" at bounding box center [1279, 629] width 63 height 36
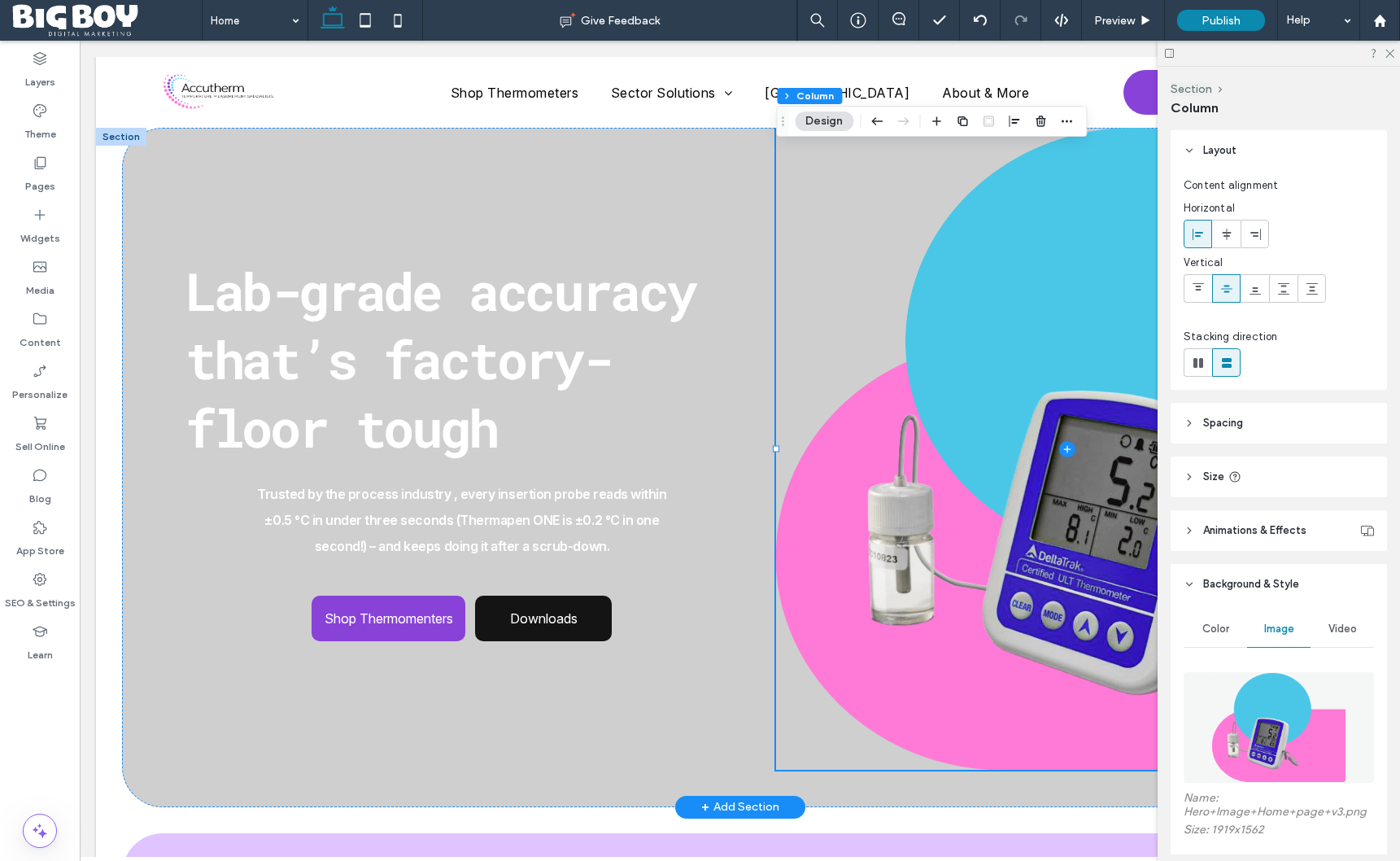
click at [425, 367] on span "Lab-grade accuracy that’s factory-floor tough" at bounding box center [440, 359] width 509 height 205
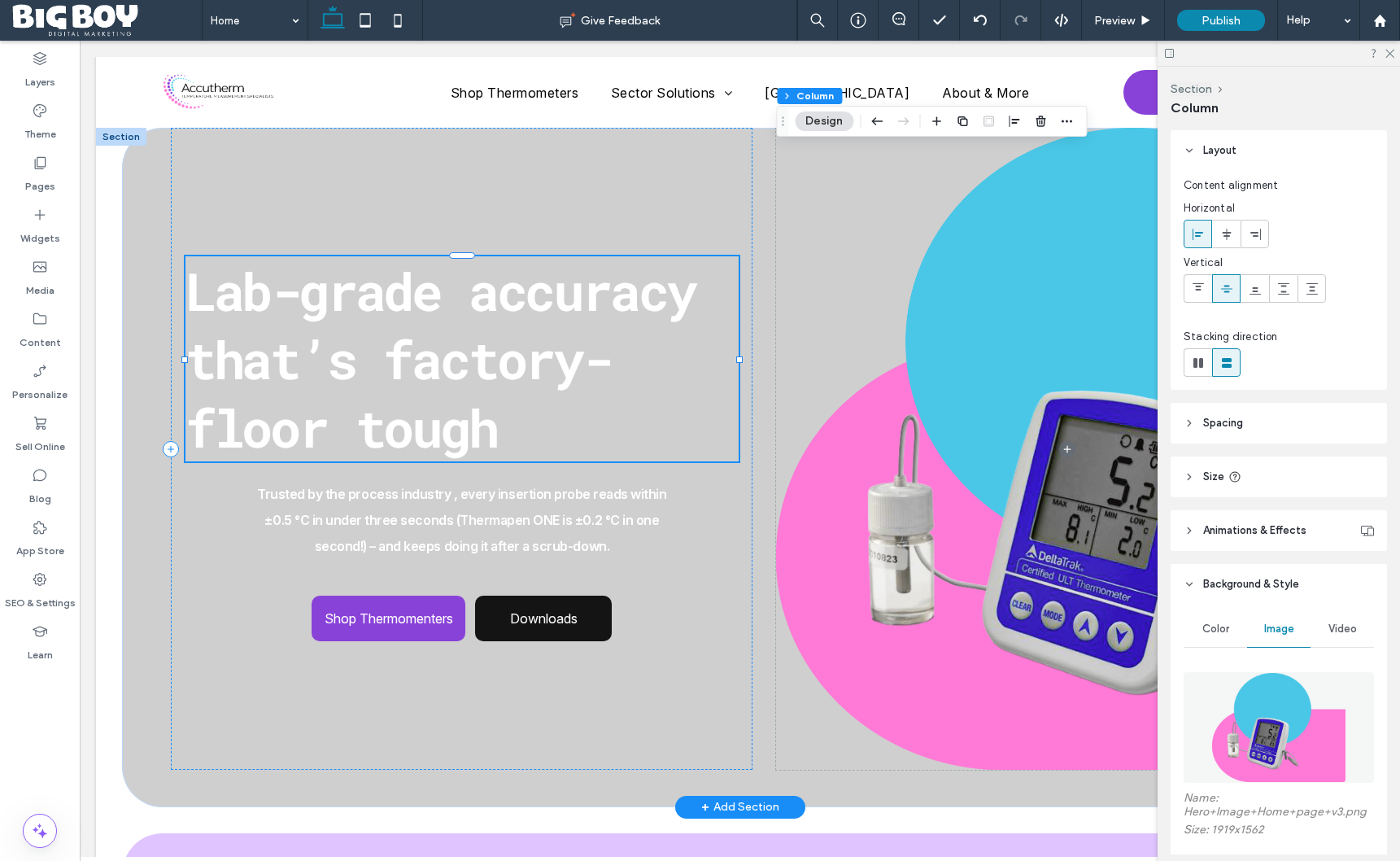
click at [425, 367] on span "Lab-grade accuracy that’s factory-floor tough" at bounding box center [440, 359] width 509 height 205
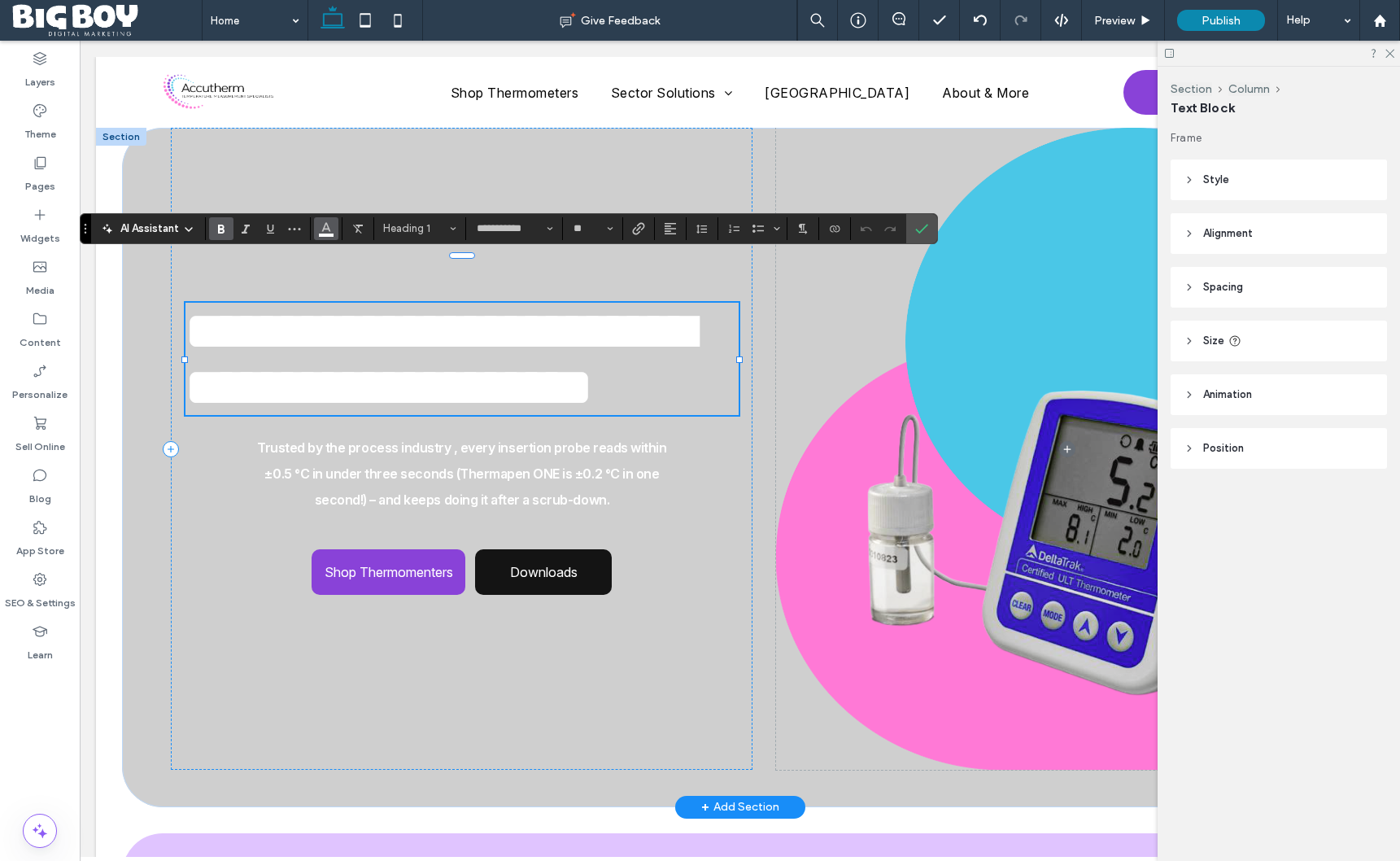
click at [326, 229] on use "Color" at bounding box center [326, 226] width 9 height 9
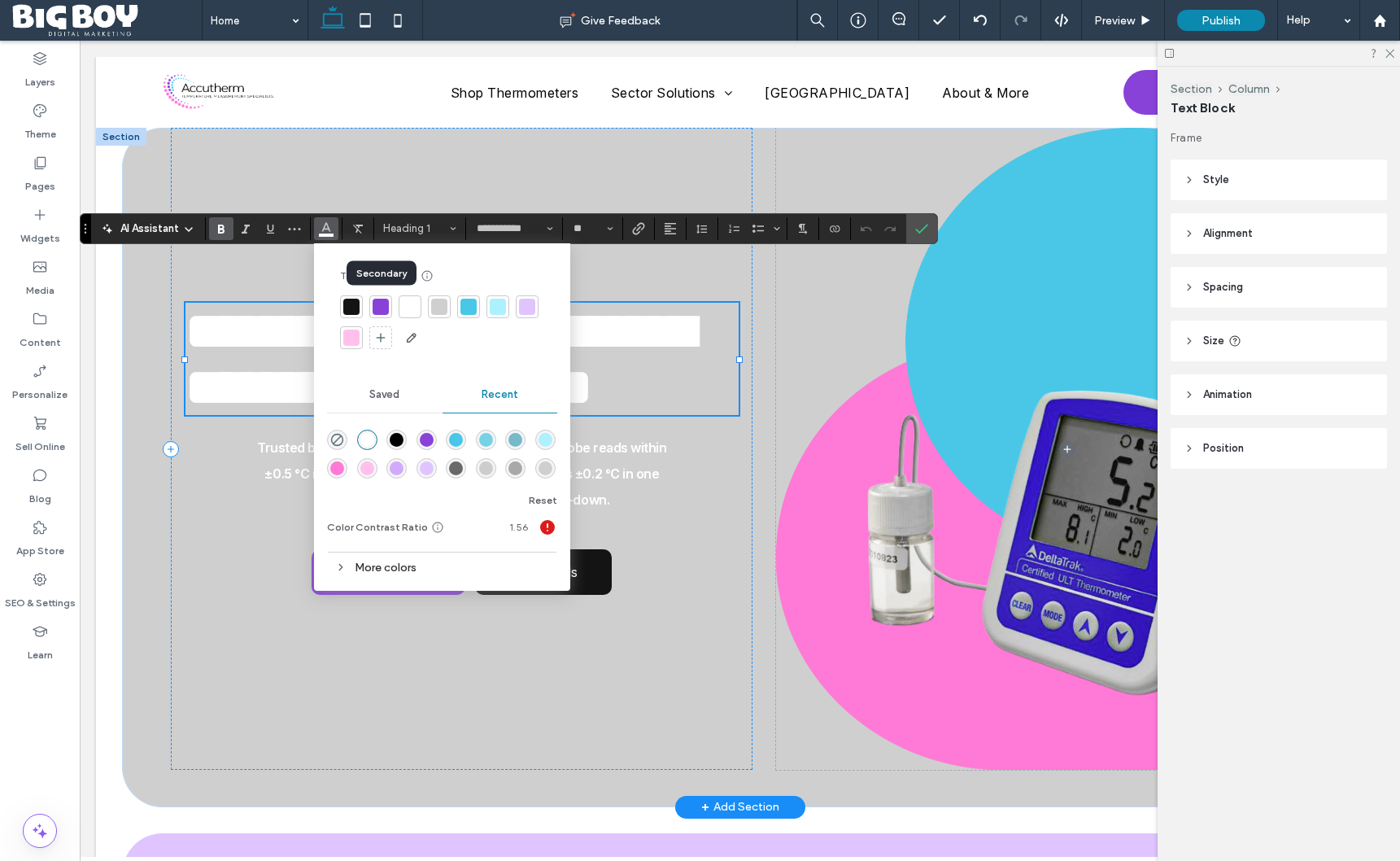
click at [380, 303] on div at bounding box center [380, 306] width 16 height 16
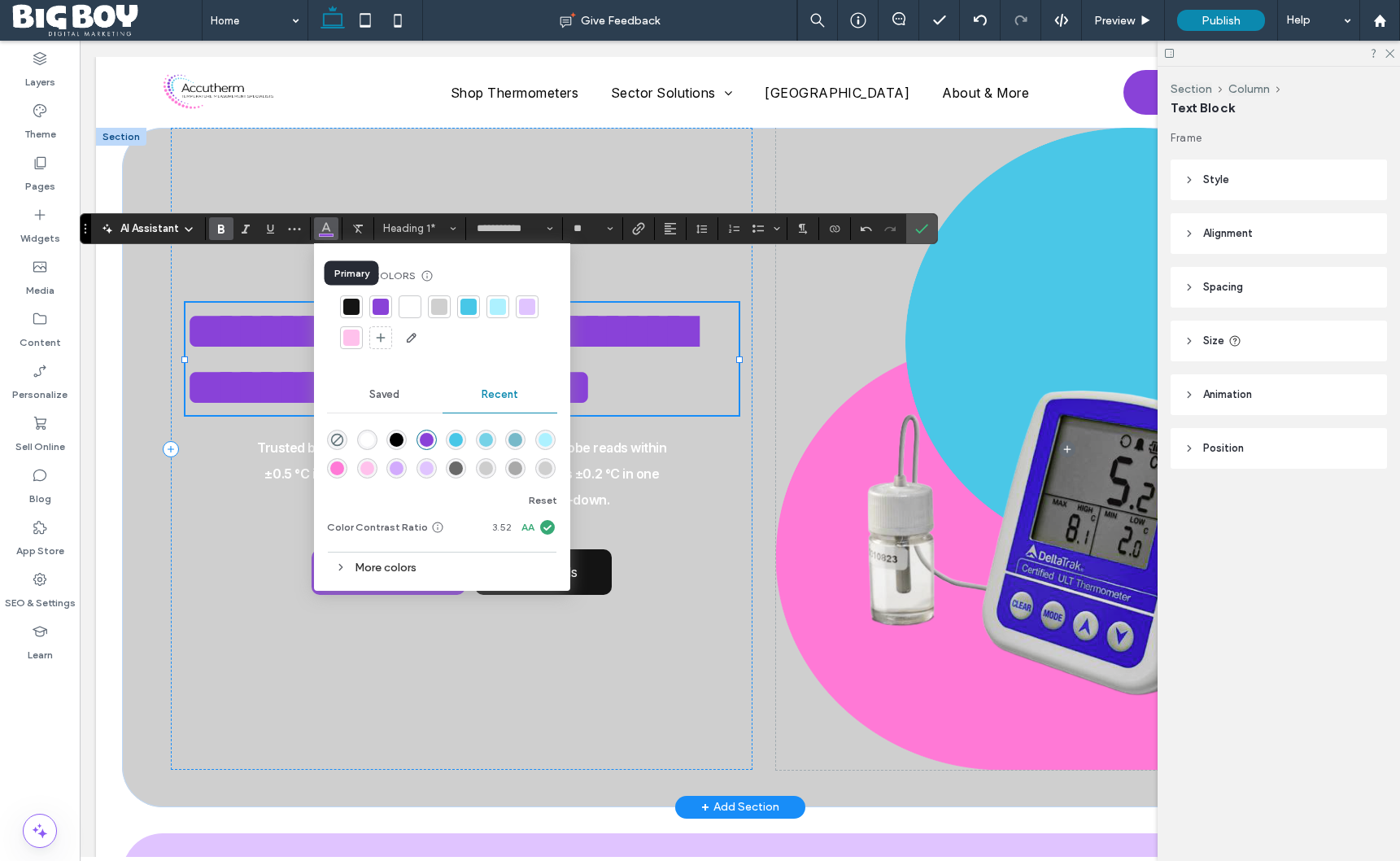
click at [347, 307] on div at bounding box center [351, 306] width 16 height 16
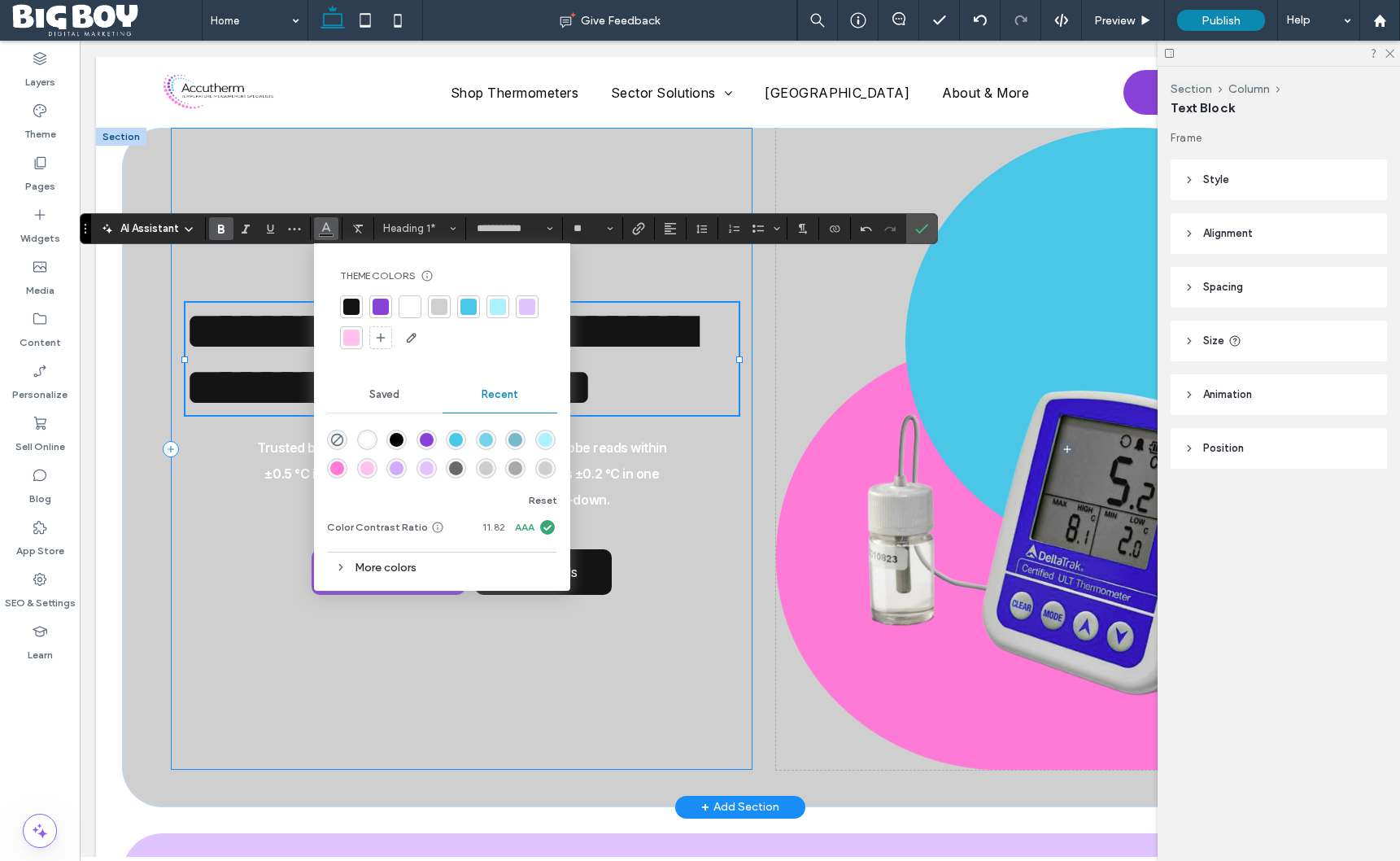
click at [732, 494] on div "**********" at bounding box center [462, 449] width 582 height 642
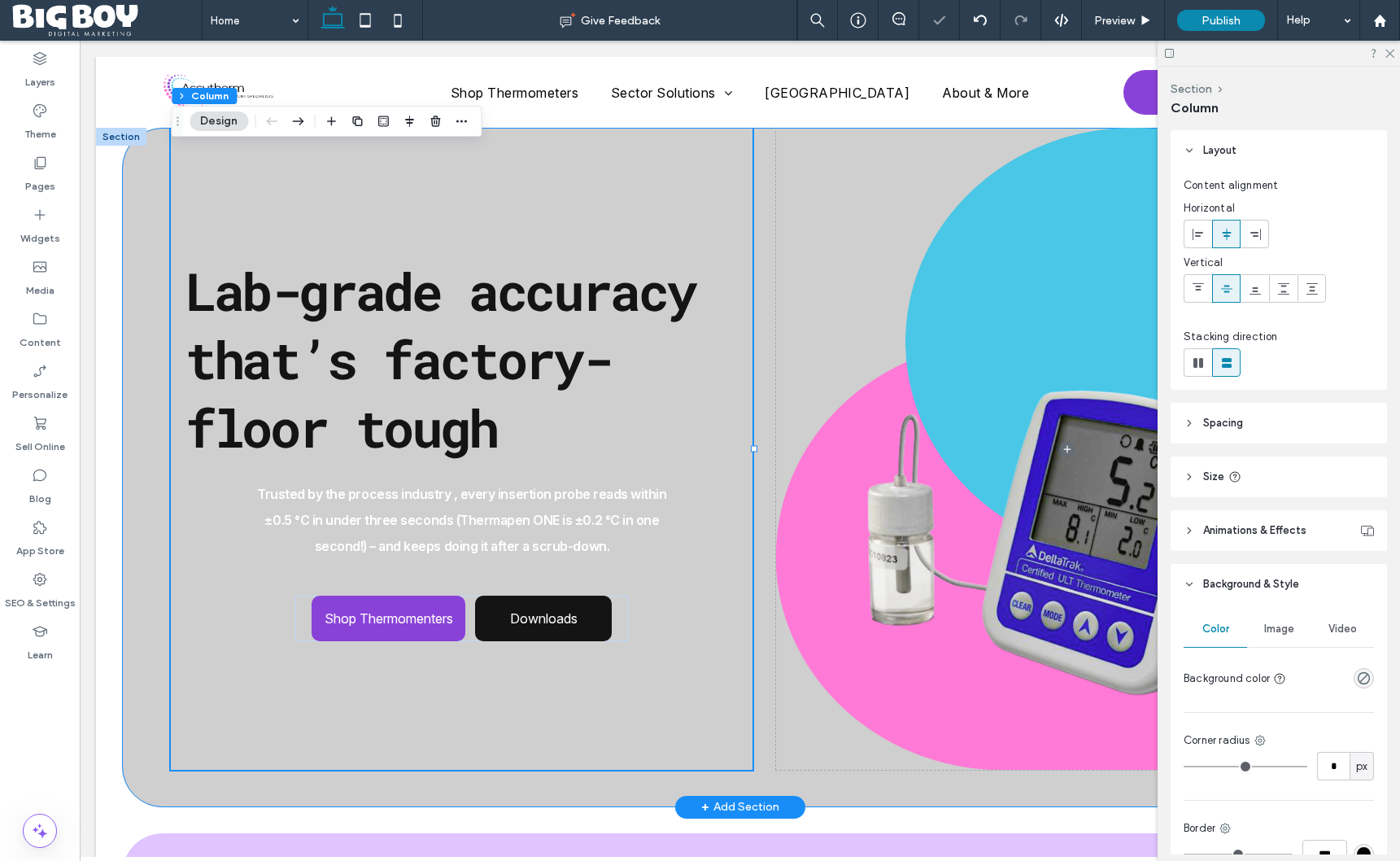
click at [141, 496] on div "Shop Thermomenters Downloads Lab-grade accuracy that’s factory-floor tough Trus…" at bounding box center [740, 468] width 1237 height 680
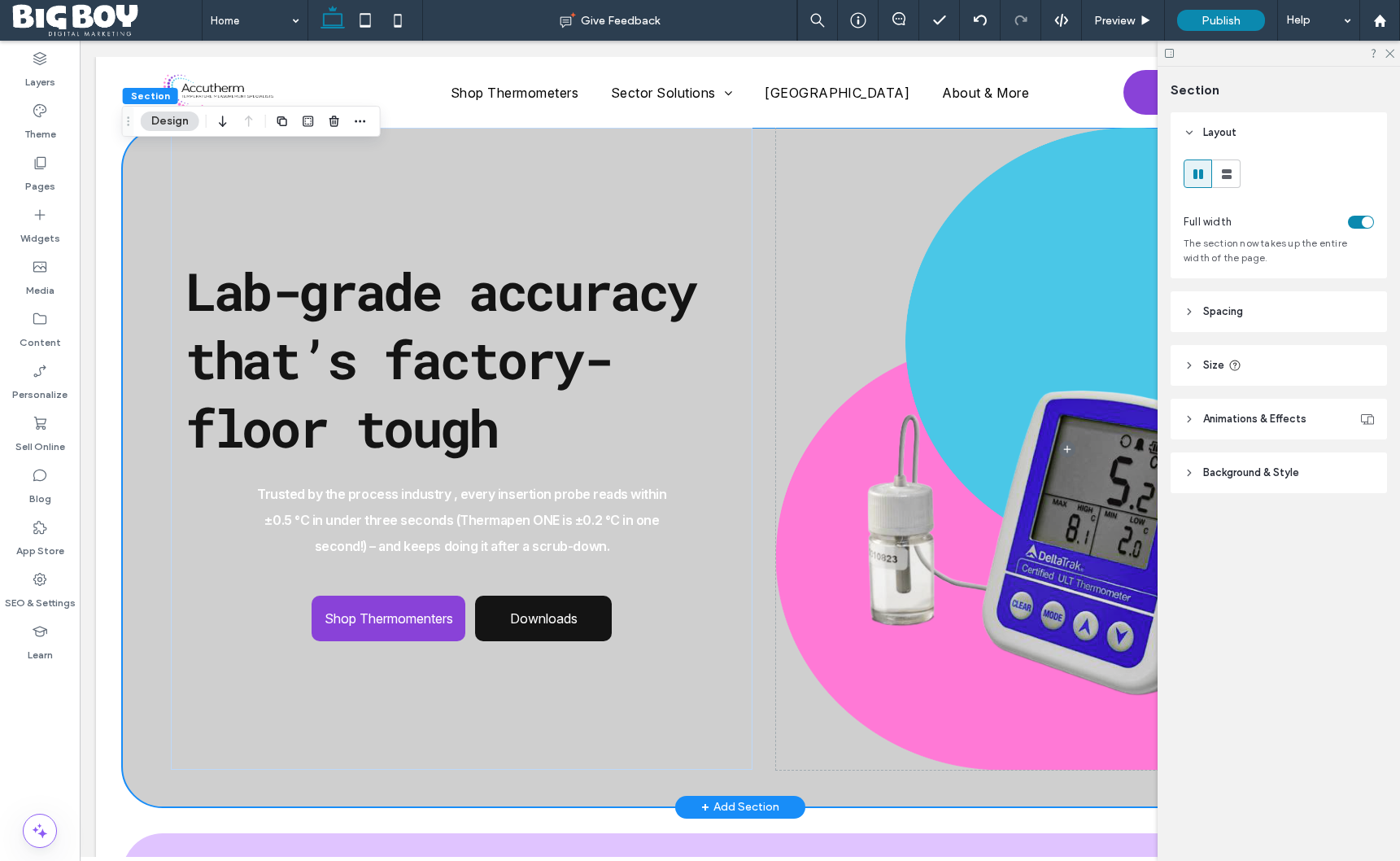
click at [135, 201] on div "Shop Thermomenters Downloads Lab-grade accuracy that’s factory-floor tough Trus…" at bounding box center [740, 468] width 1237 height 680
click at [1292, 460] on header "Background & Style" at bounding box center [1279, 473] width 216 height 40
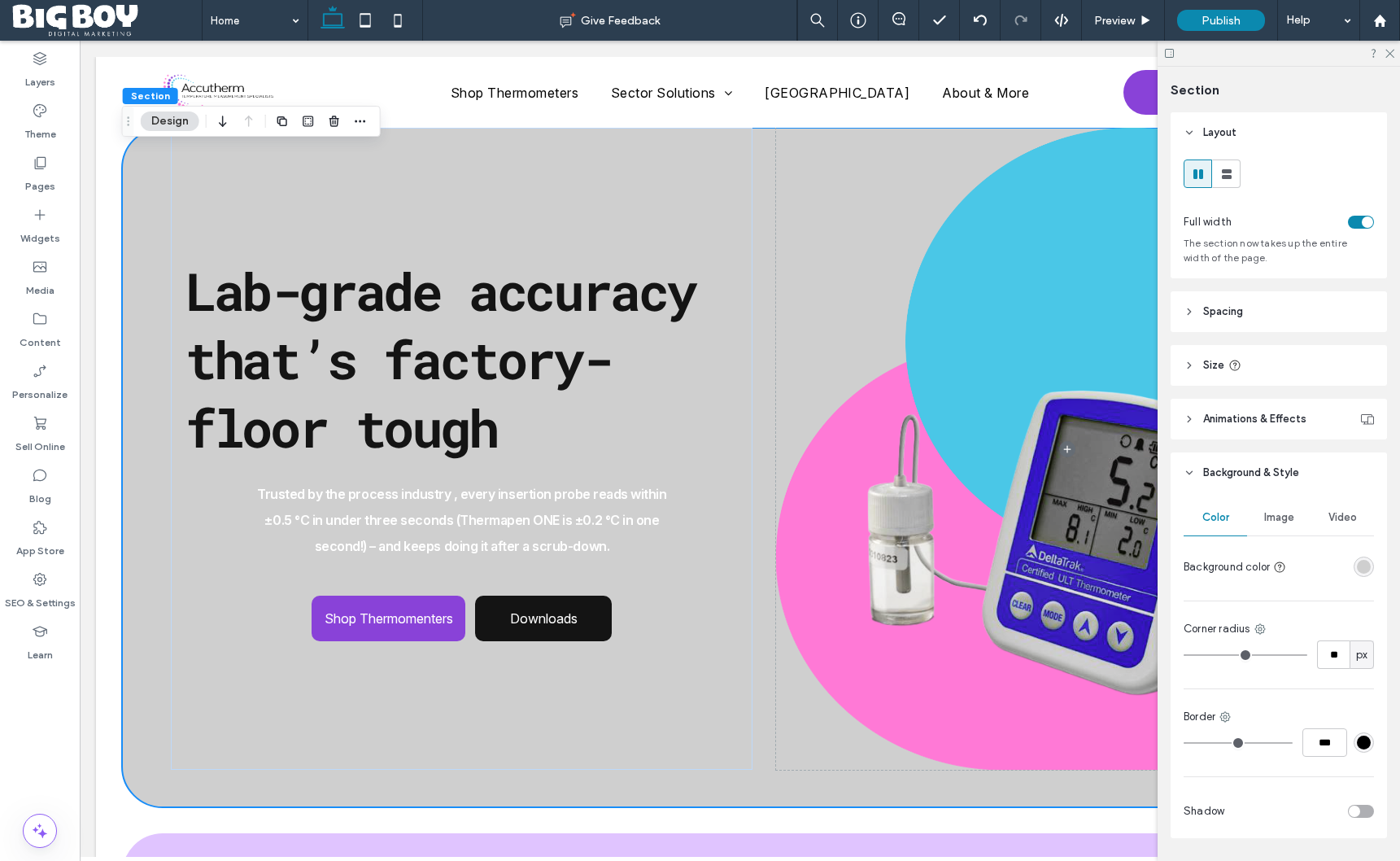
click at [1364, 566] on div "rgba(207, 207, 207, 1)" at bounding box center [1364, 566] width 13 height 13
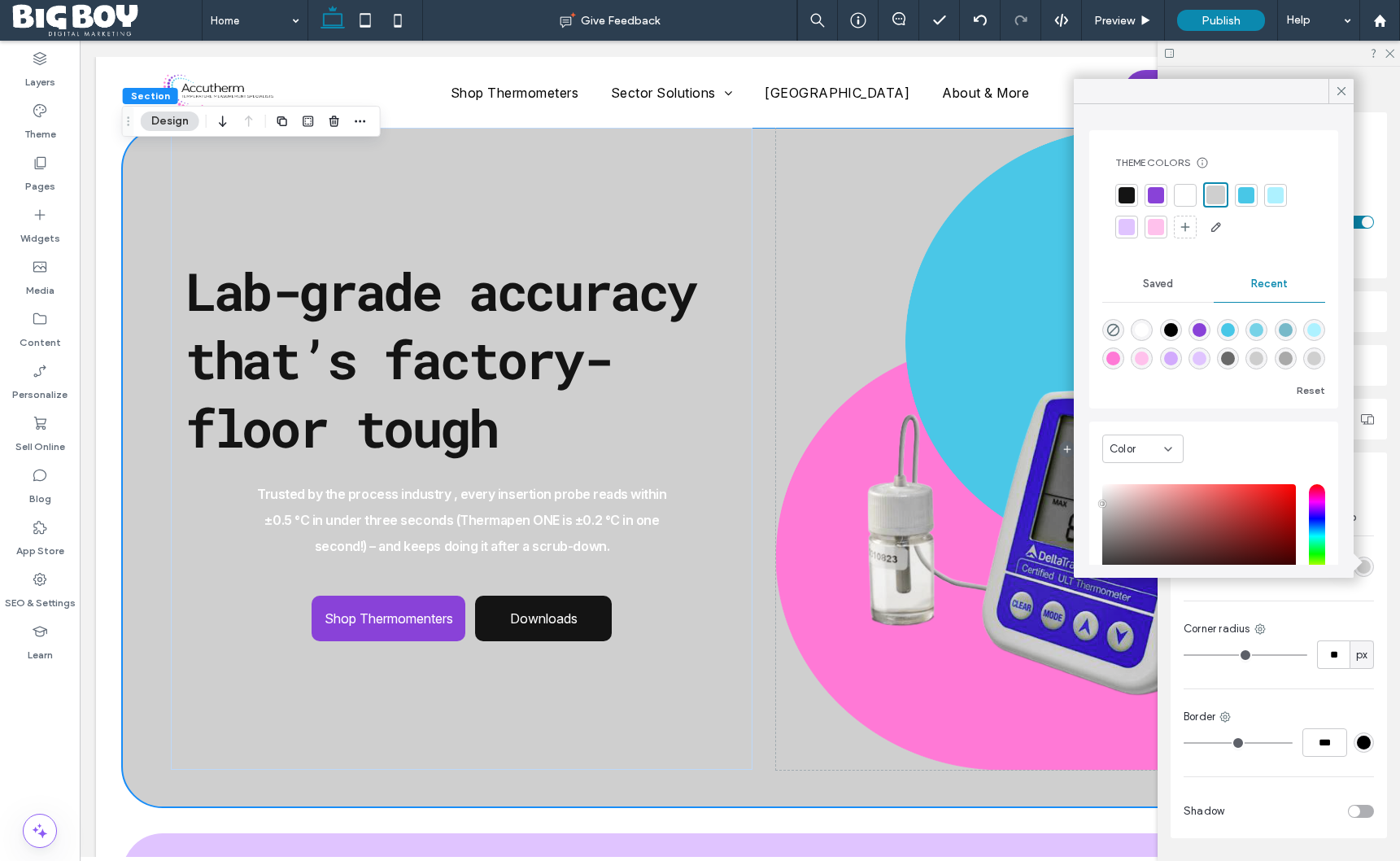
scroll to position [50, 0]
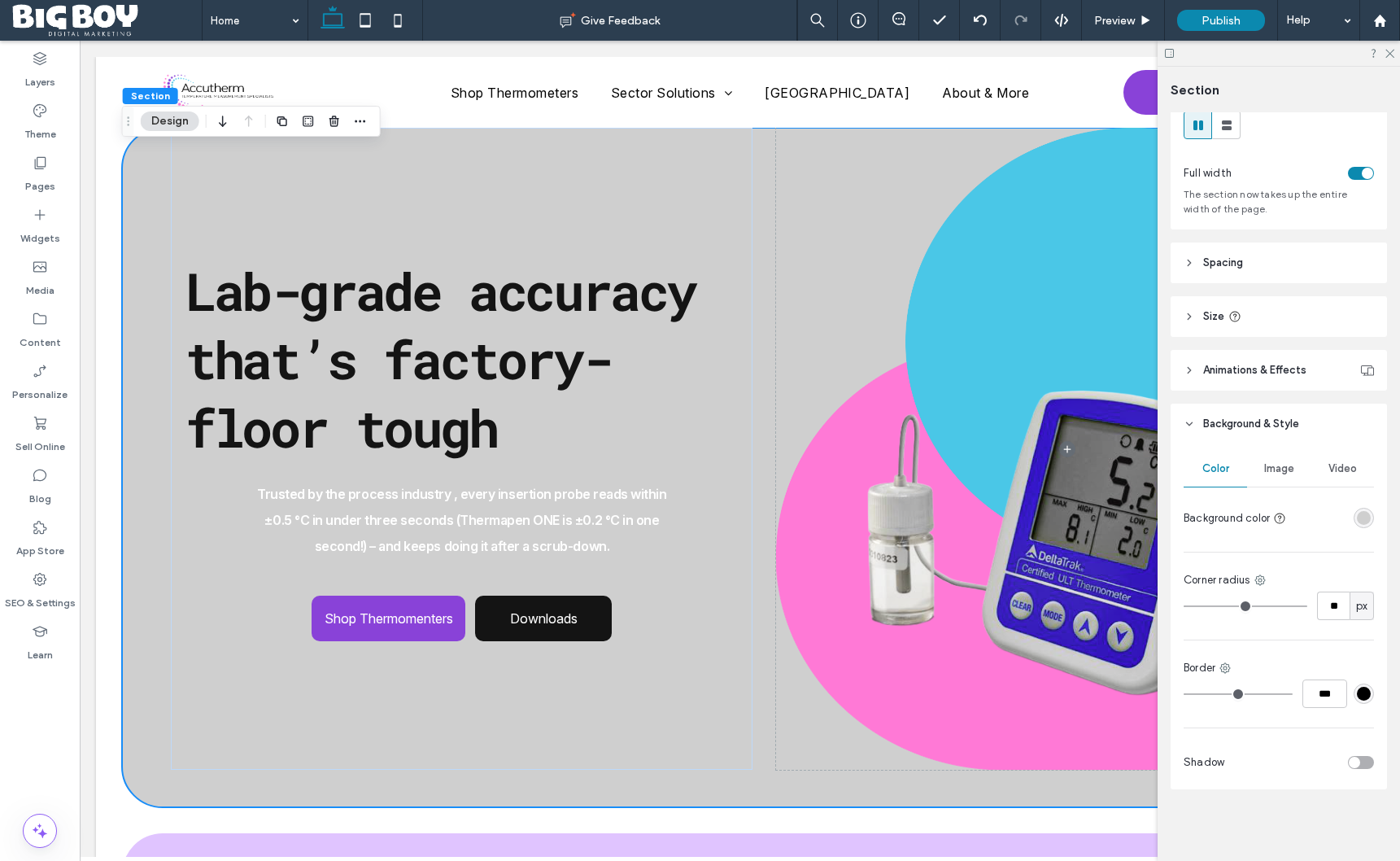
click at [1367, 516] on div "rgba(207, 207, 207, 1)" at bounding box center [1364, 518] width 13 height 13
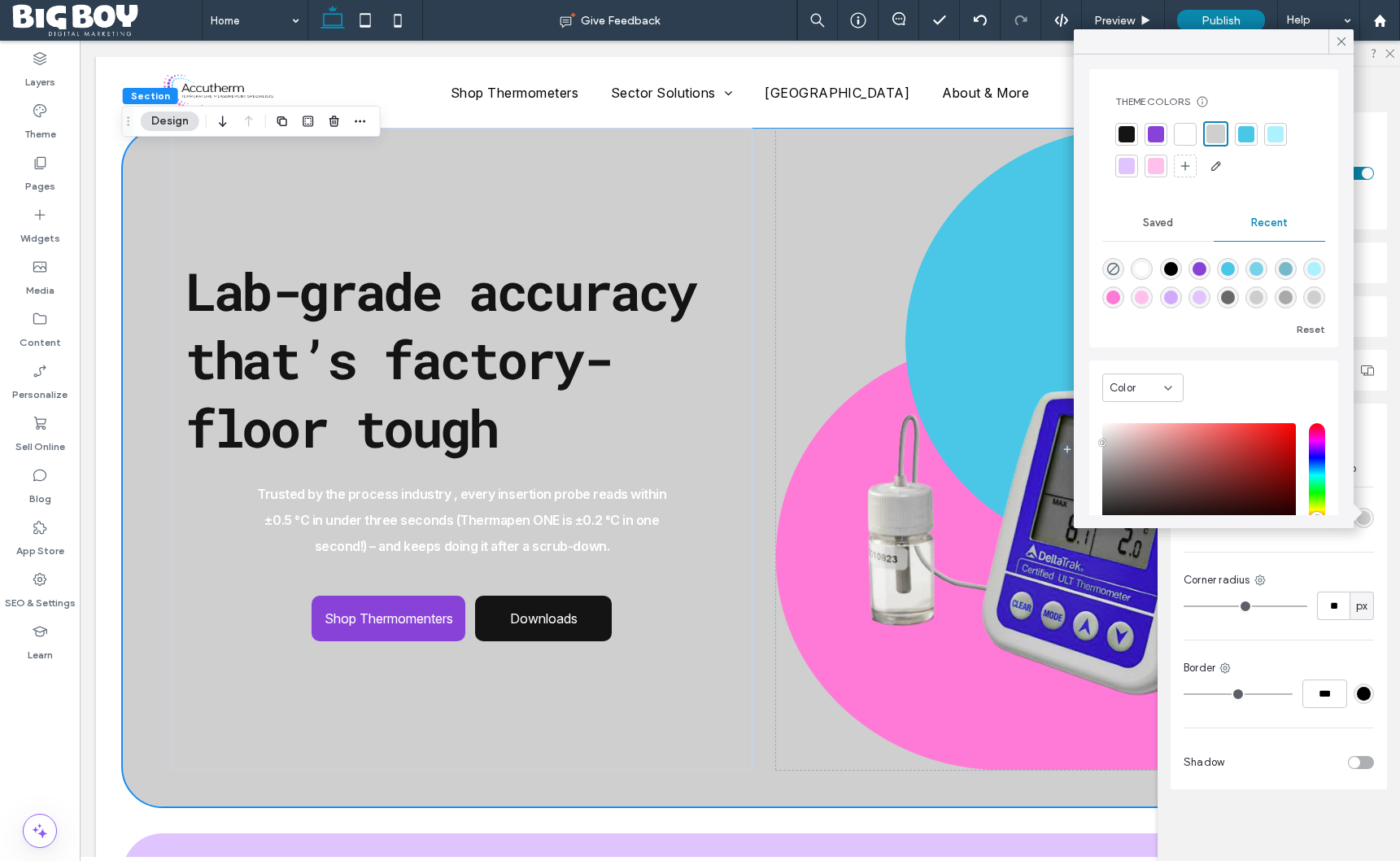
scroll to position [13, 0]
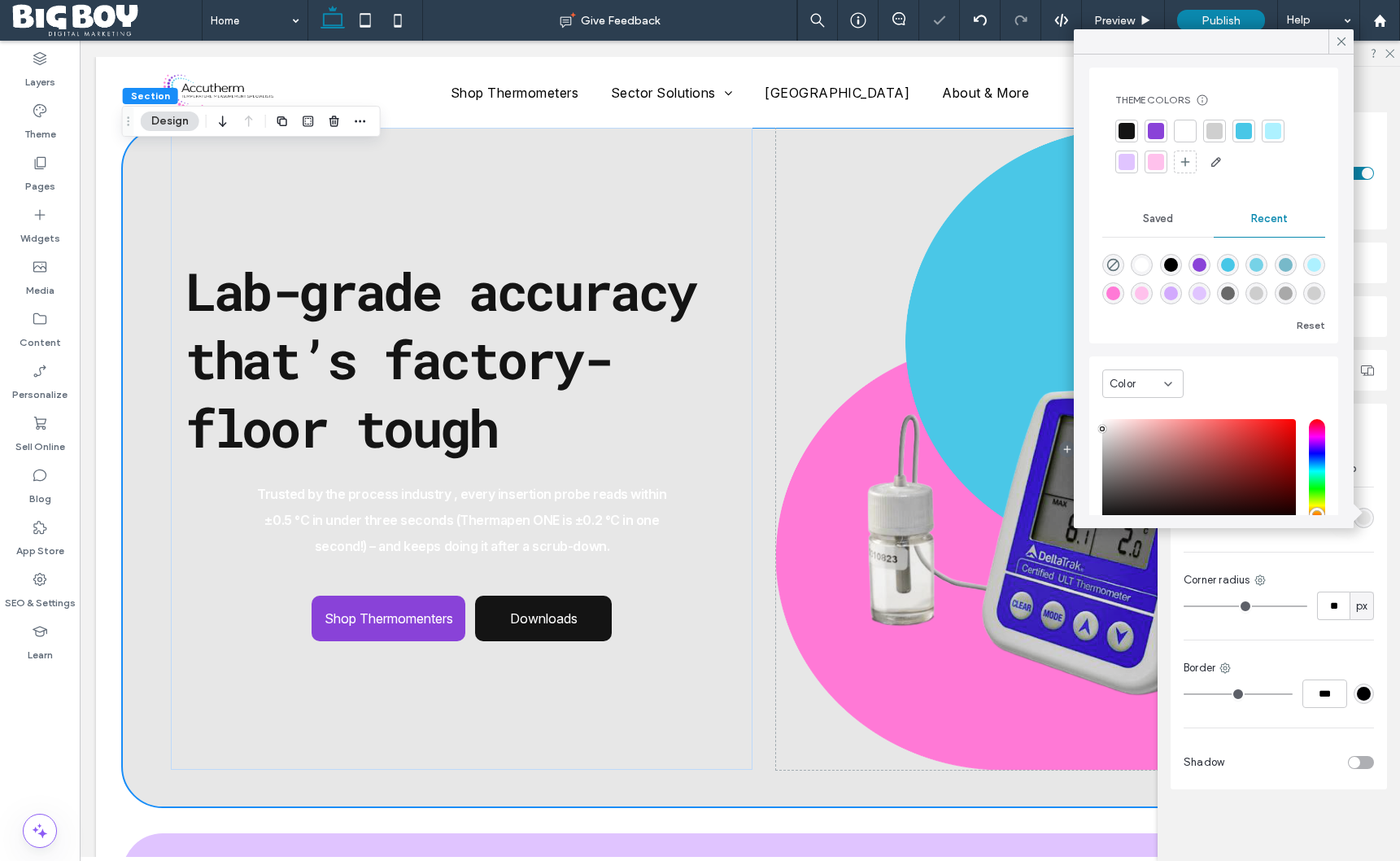
type input "*******"
drag, startPoint x: 1103, startPoint y: 440, endPoint x: 1102, endPoint y: 430, distance: 10.0
click at [1102, 430] on div "Color HEX ******* Opacity ****" at bounding box center [1214, 492] width 249 height 270
click at [107, 799] on div "Shop Thermomenters Downloads Lab-grade accuracy that’s factory-floor tough Trus…" at bounding box center [740, 468] width 1288 height 680
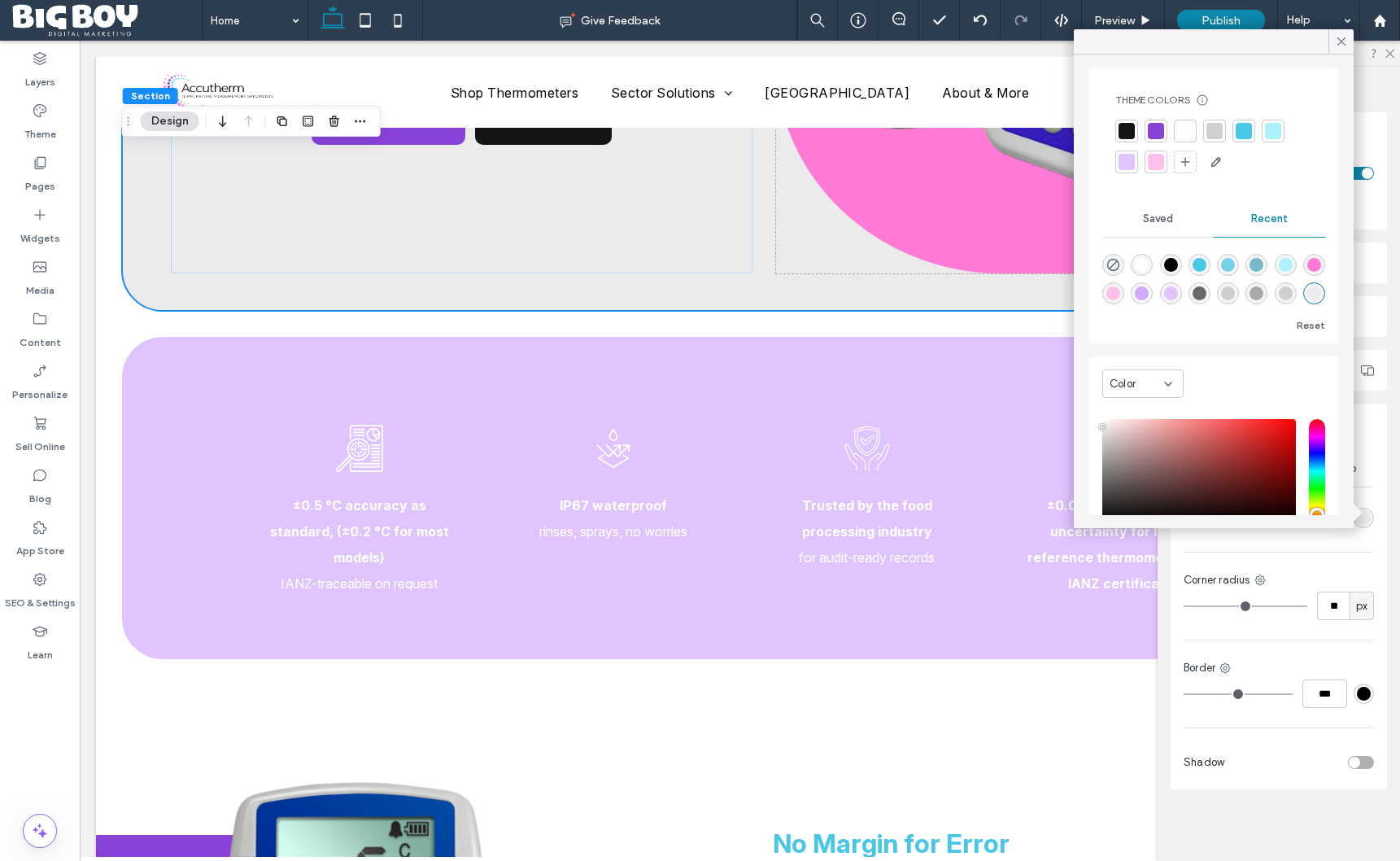
scroll to position [0, 0]
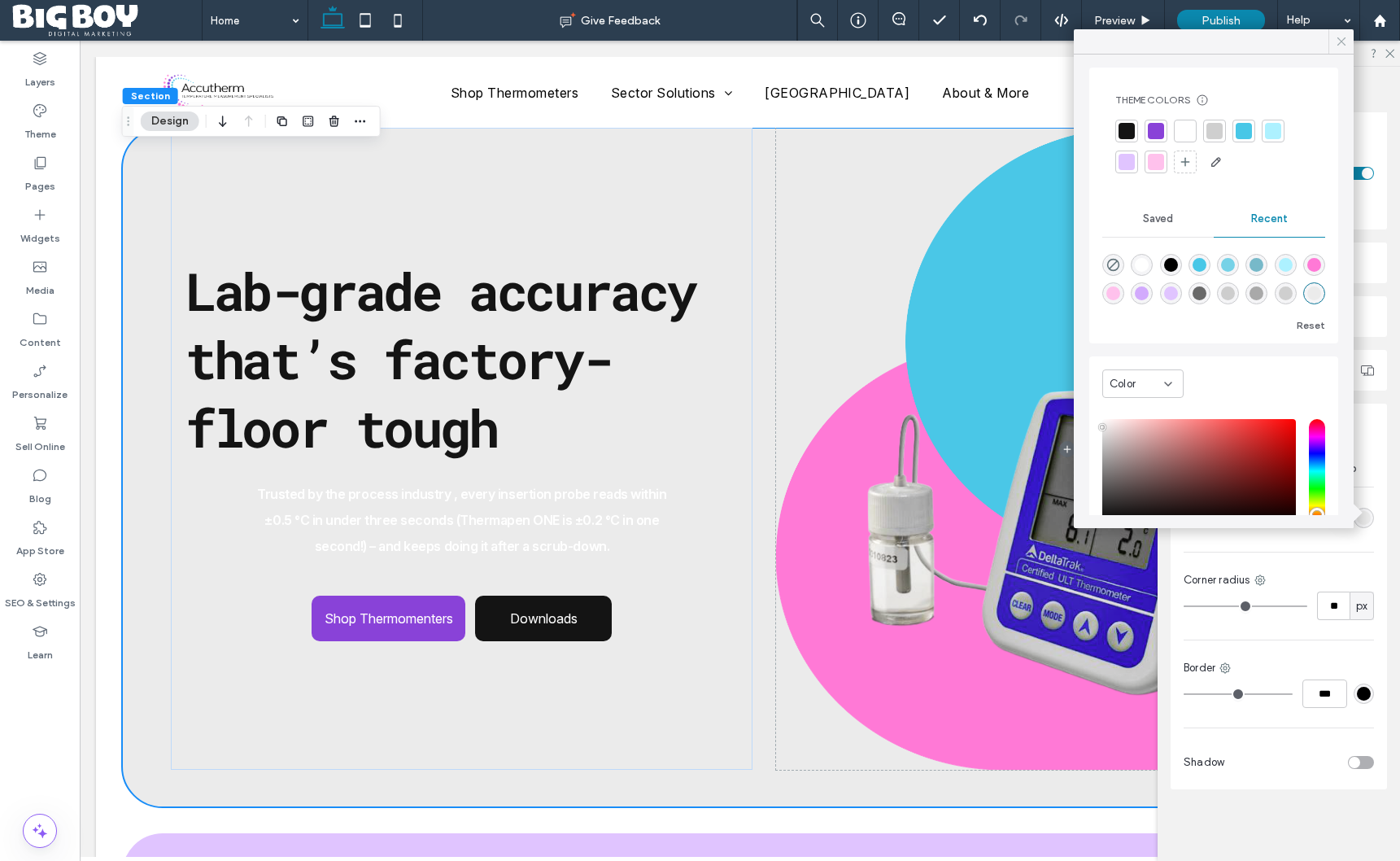
click at [1344, 39] on icon at bounding box center [1341, 41] width 14 height 14
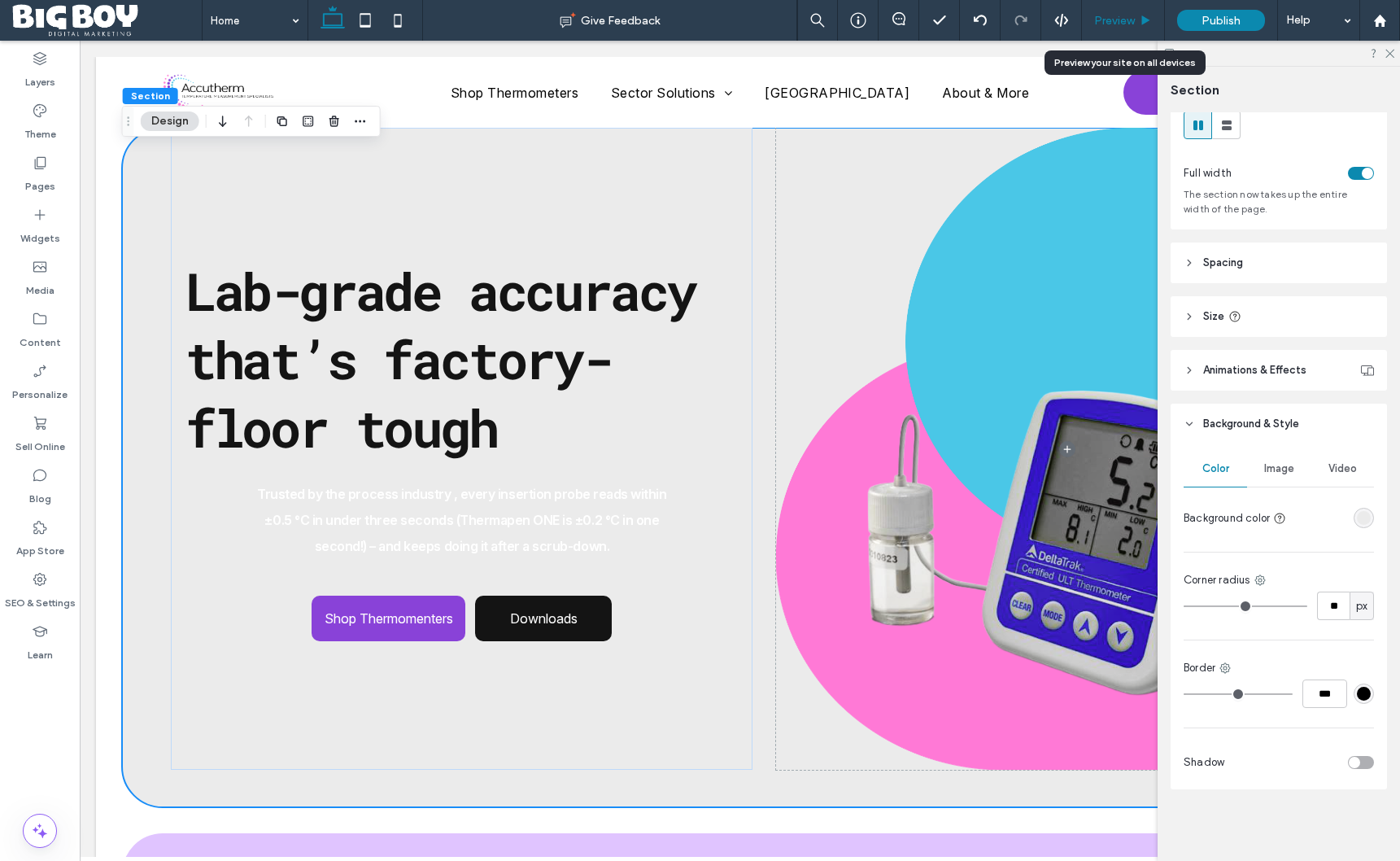
click at [1127, 17] on span "Preview" at bounding box center [1115, 20] width 40 height 13
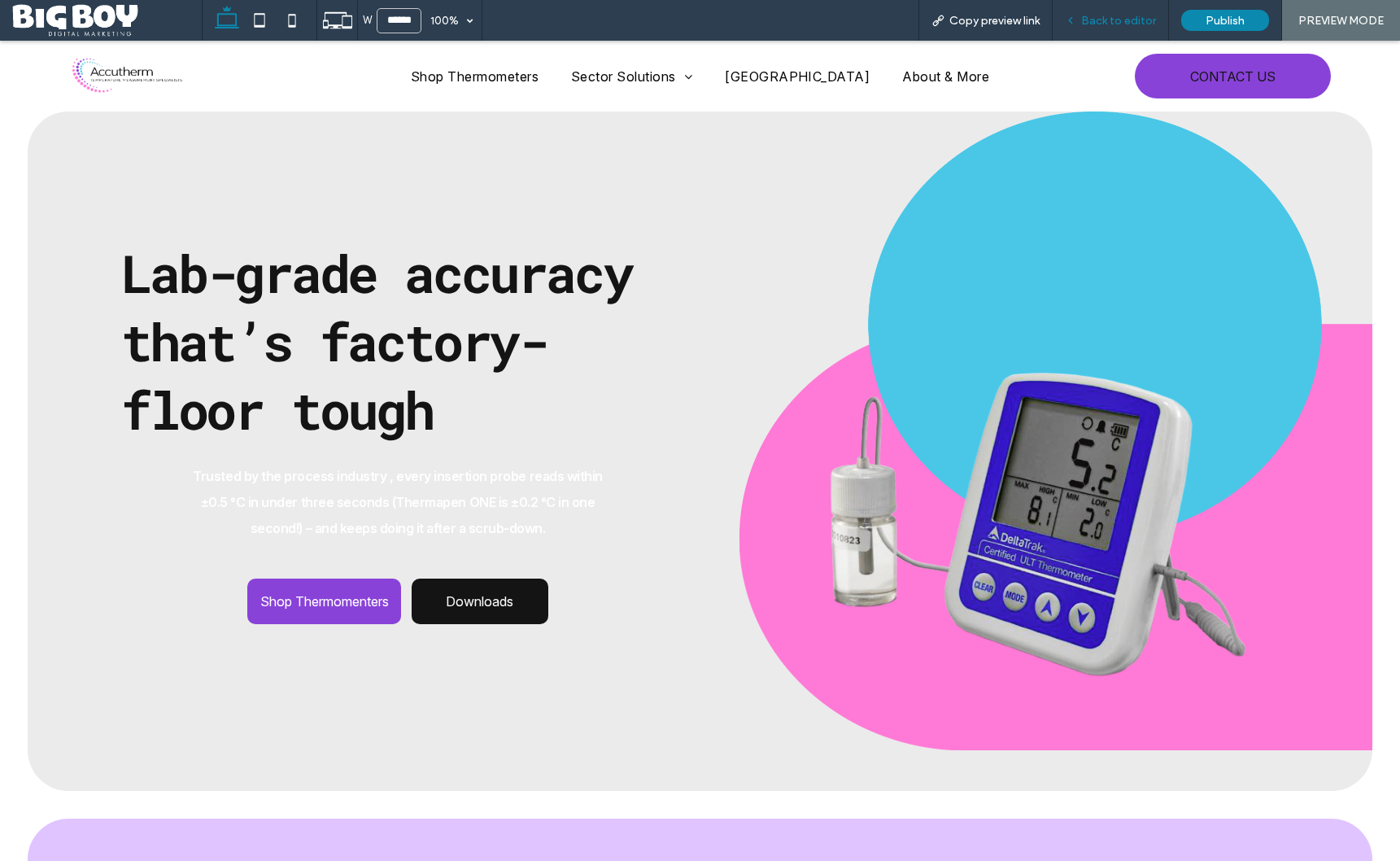
click at [1123, 25] on span "Back to editor" at bounding box center [1118, 20] width 75 height 13
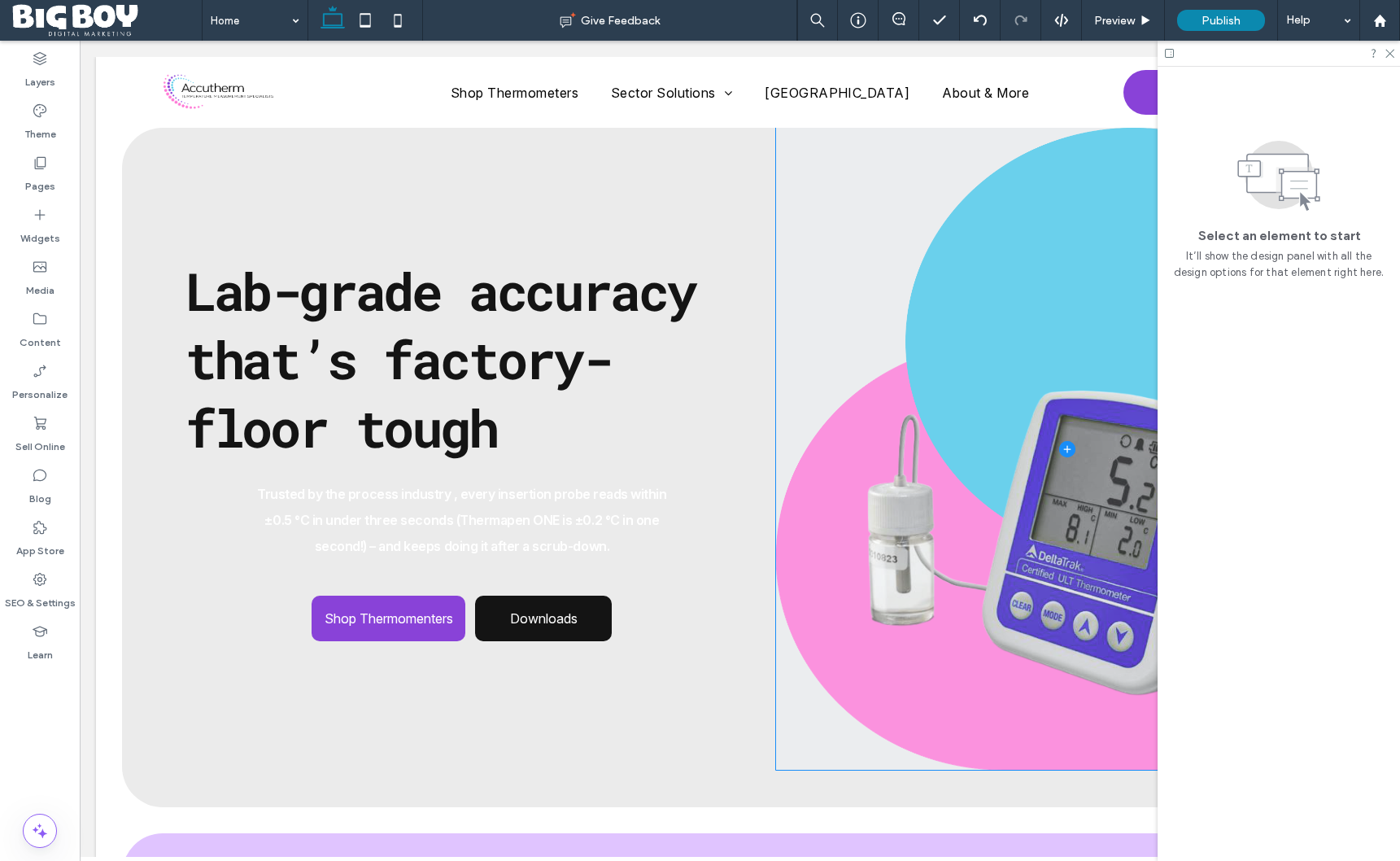
click at [1053, 389] on span at bounding box center [1068, 449] width 582 height 642
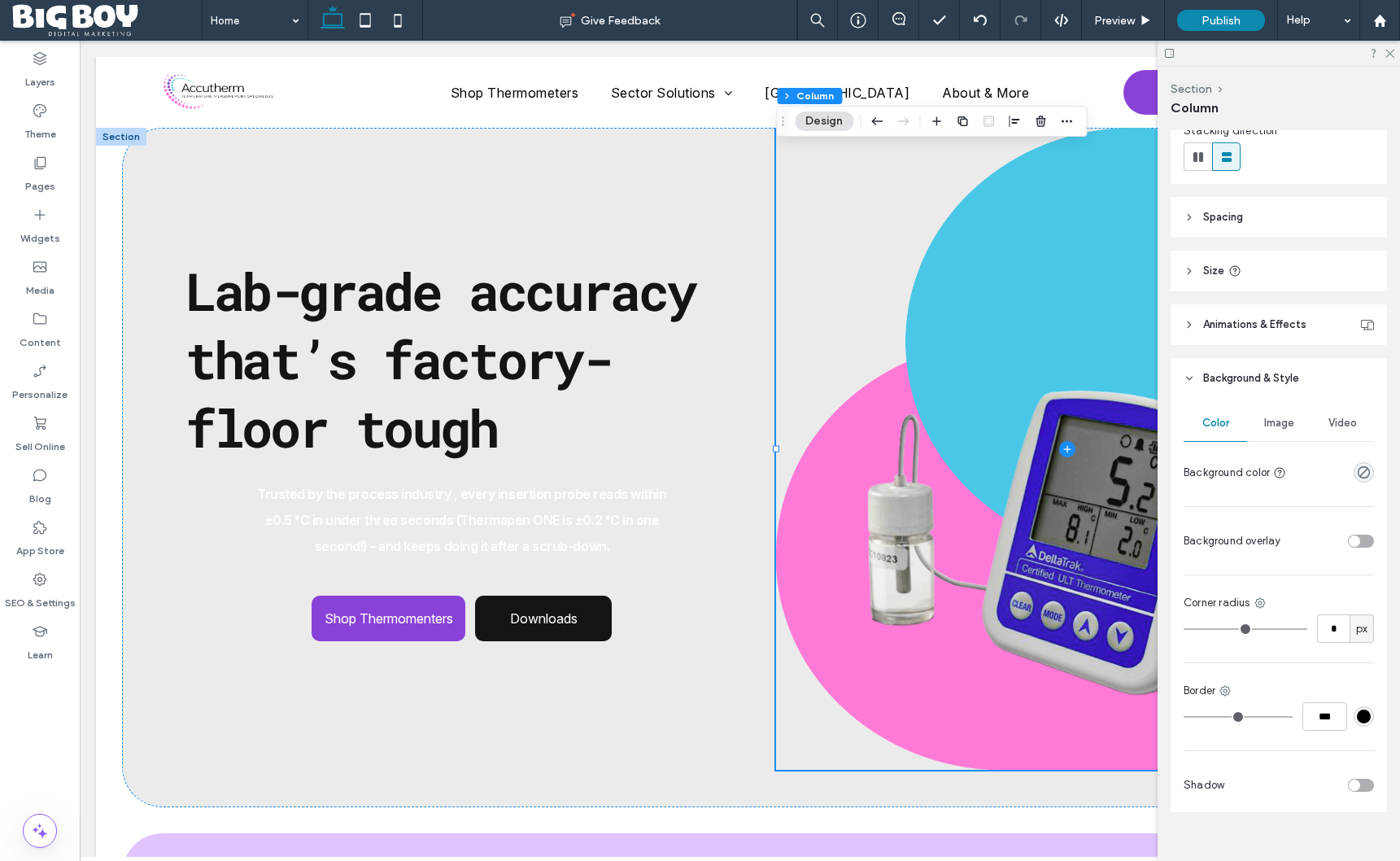
scroll to position [229, 0]
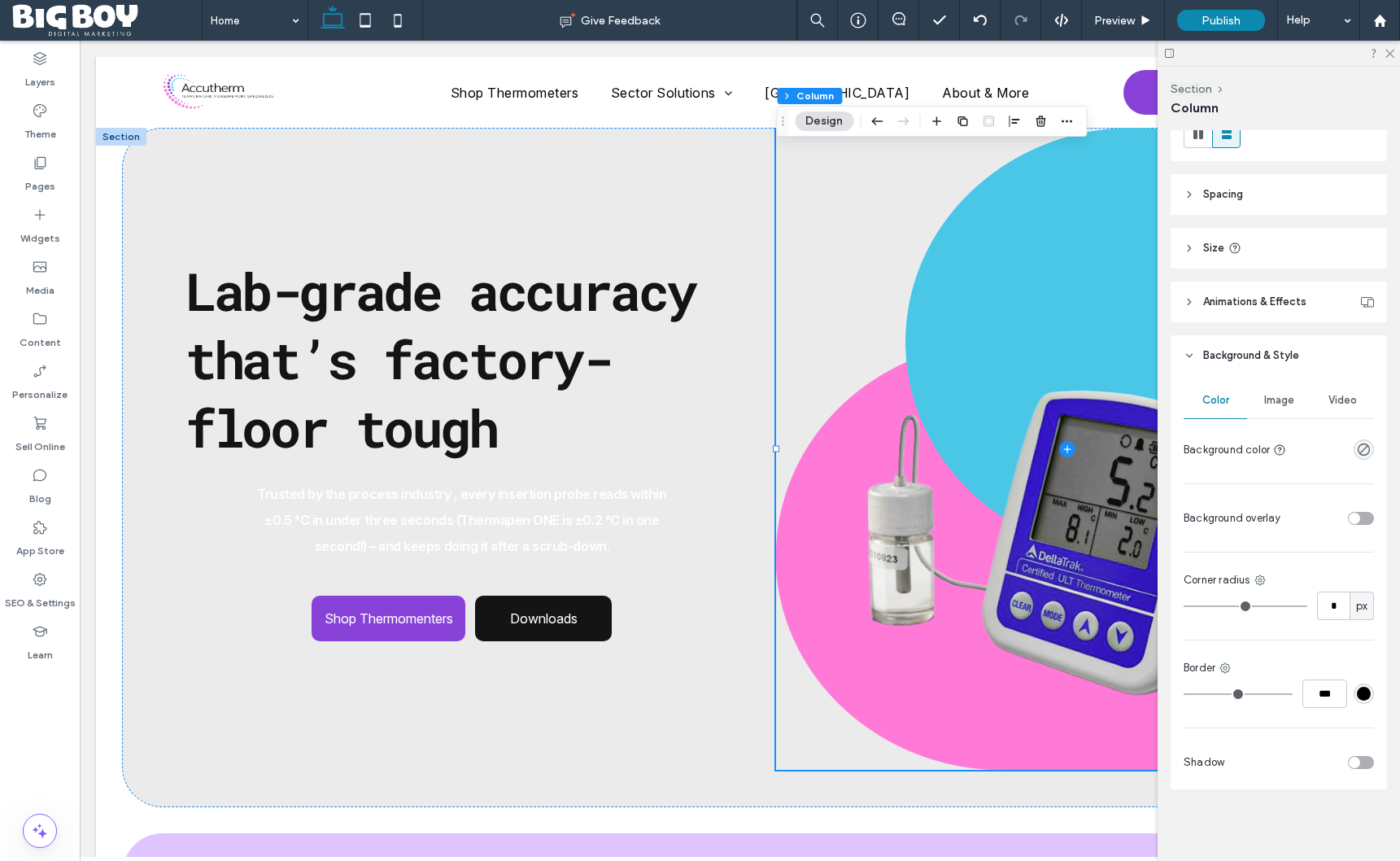
click at [1286, 401] on span "Image" at bounding box center [1280, 400] width 30 height 13
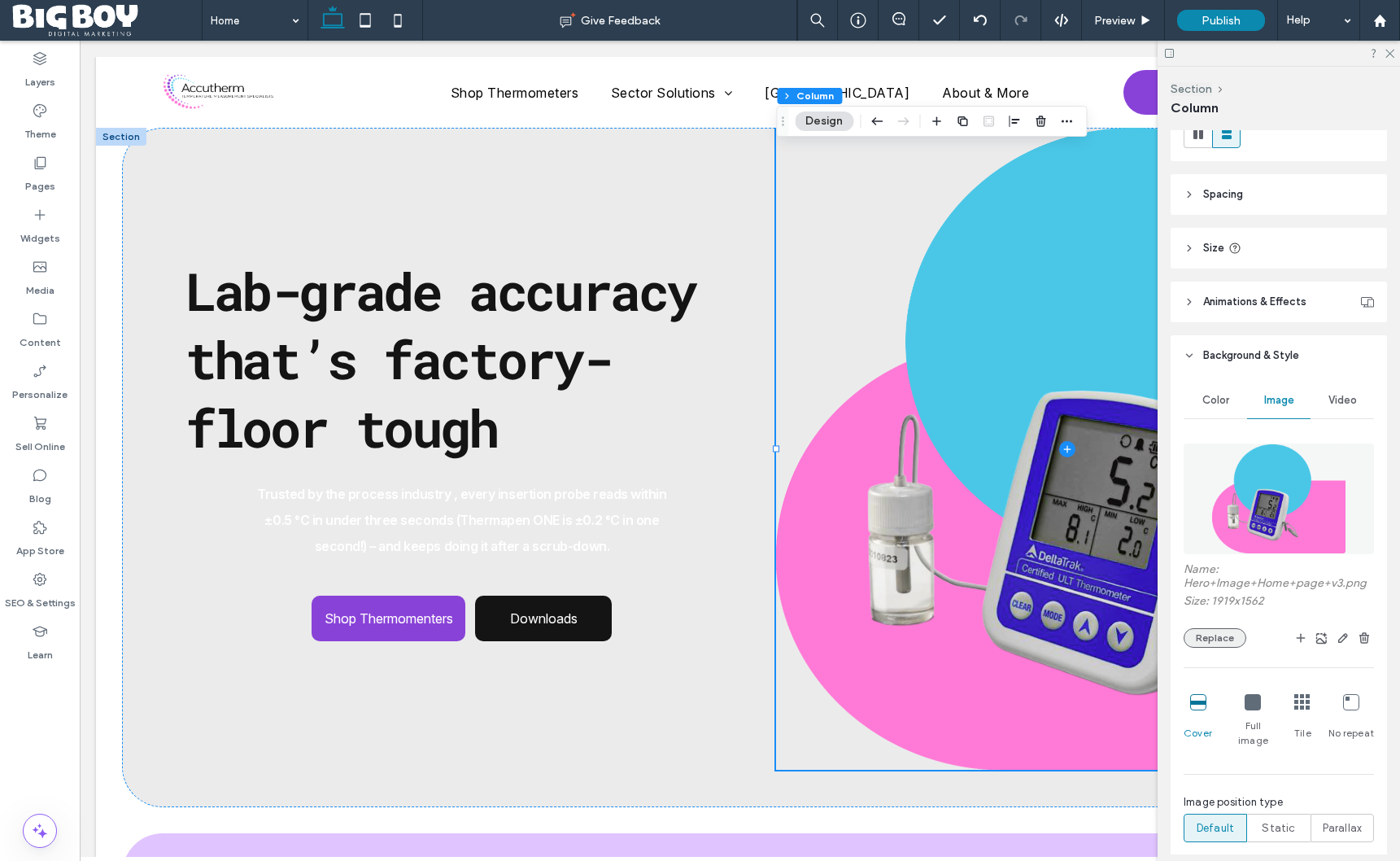
click at [1234, 641] on button "Replace" at bounding box center [1215, 638] width 62 height 19
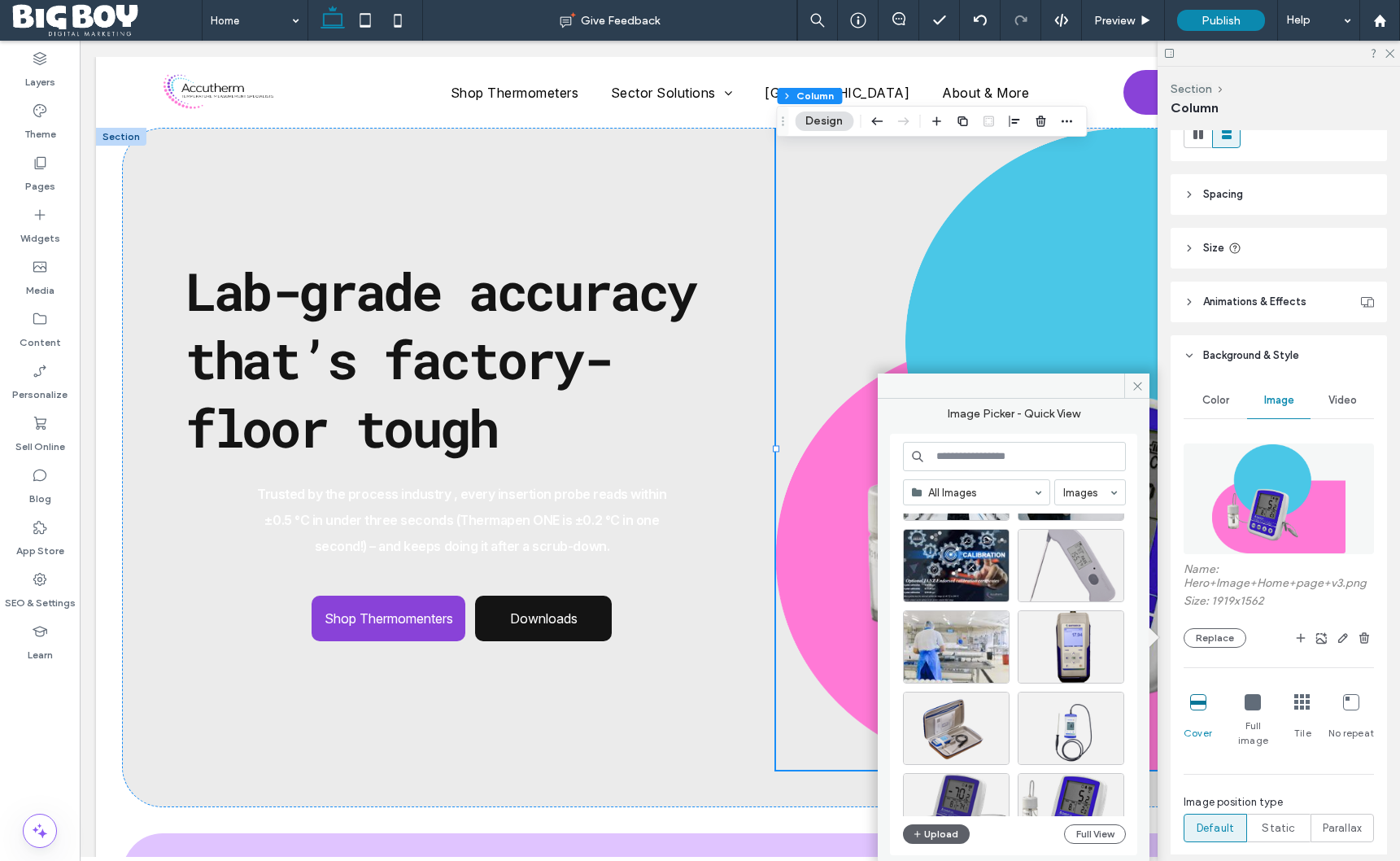
scroll to position [101, 0]
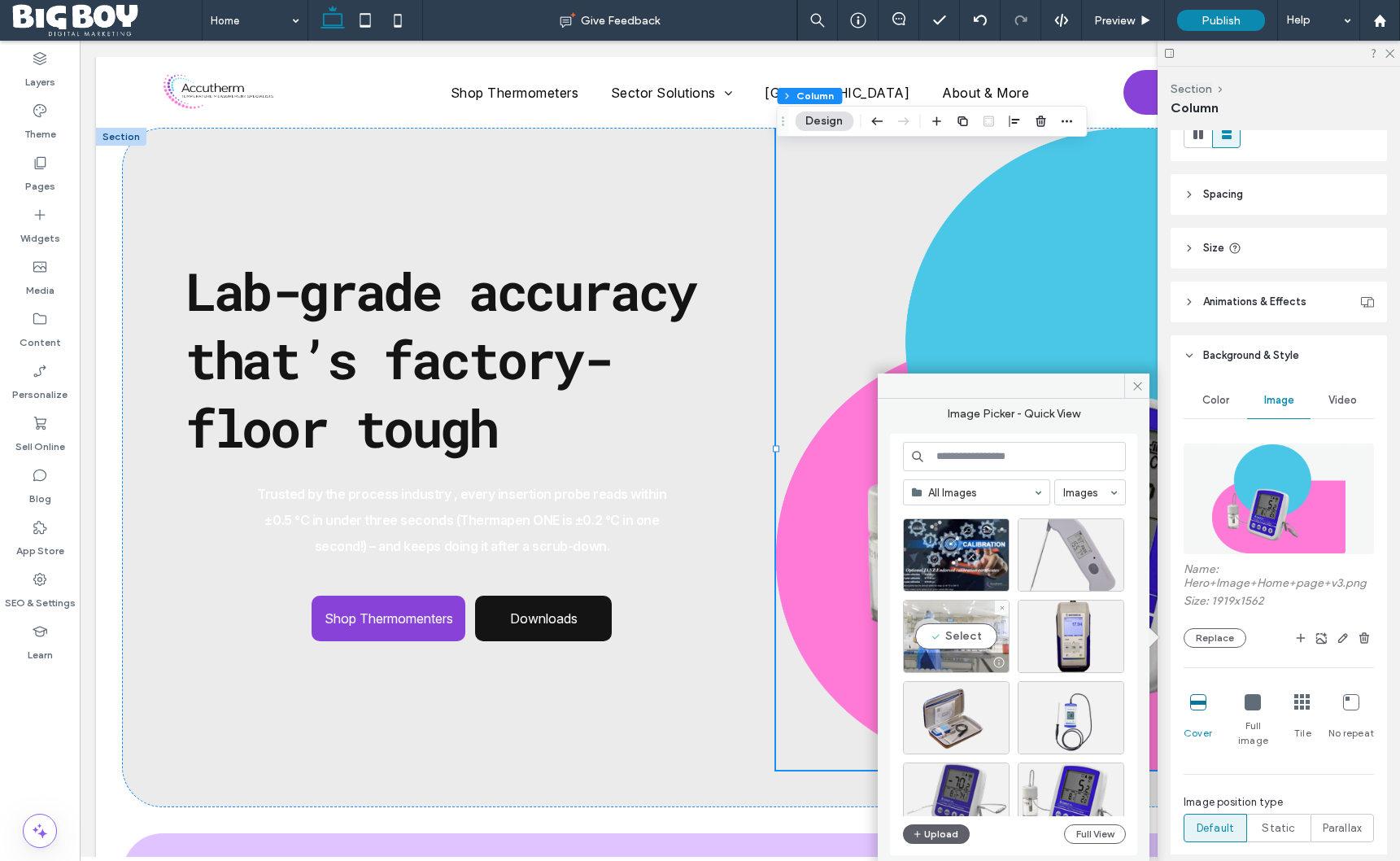
click at [957, 645] on div "Select" at bounding box center [957, 636] width 107 height 73
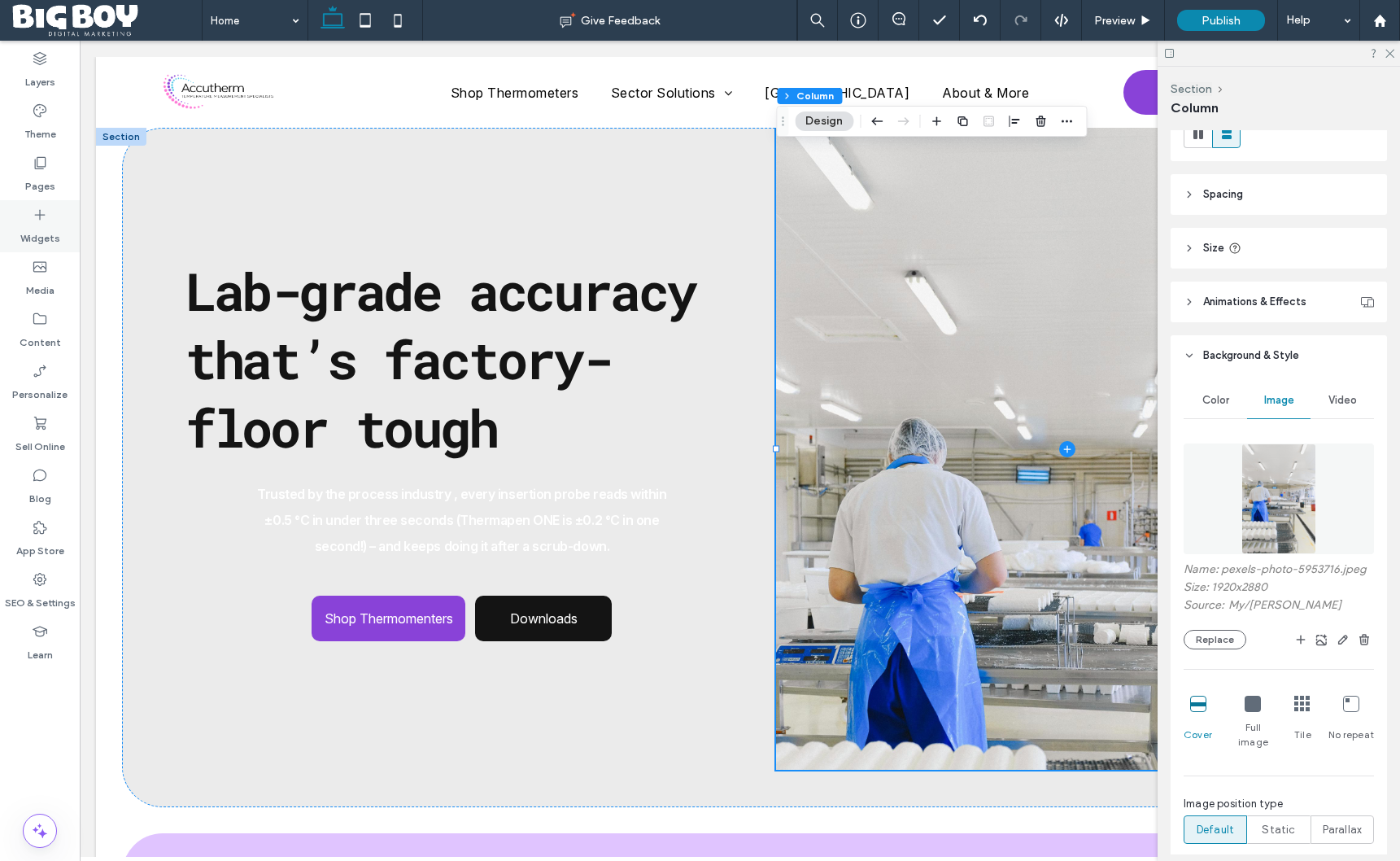
click at [37, 215] on use at bounding box center [40, 215] width 11 height 11
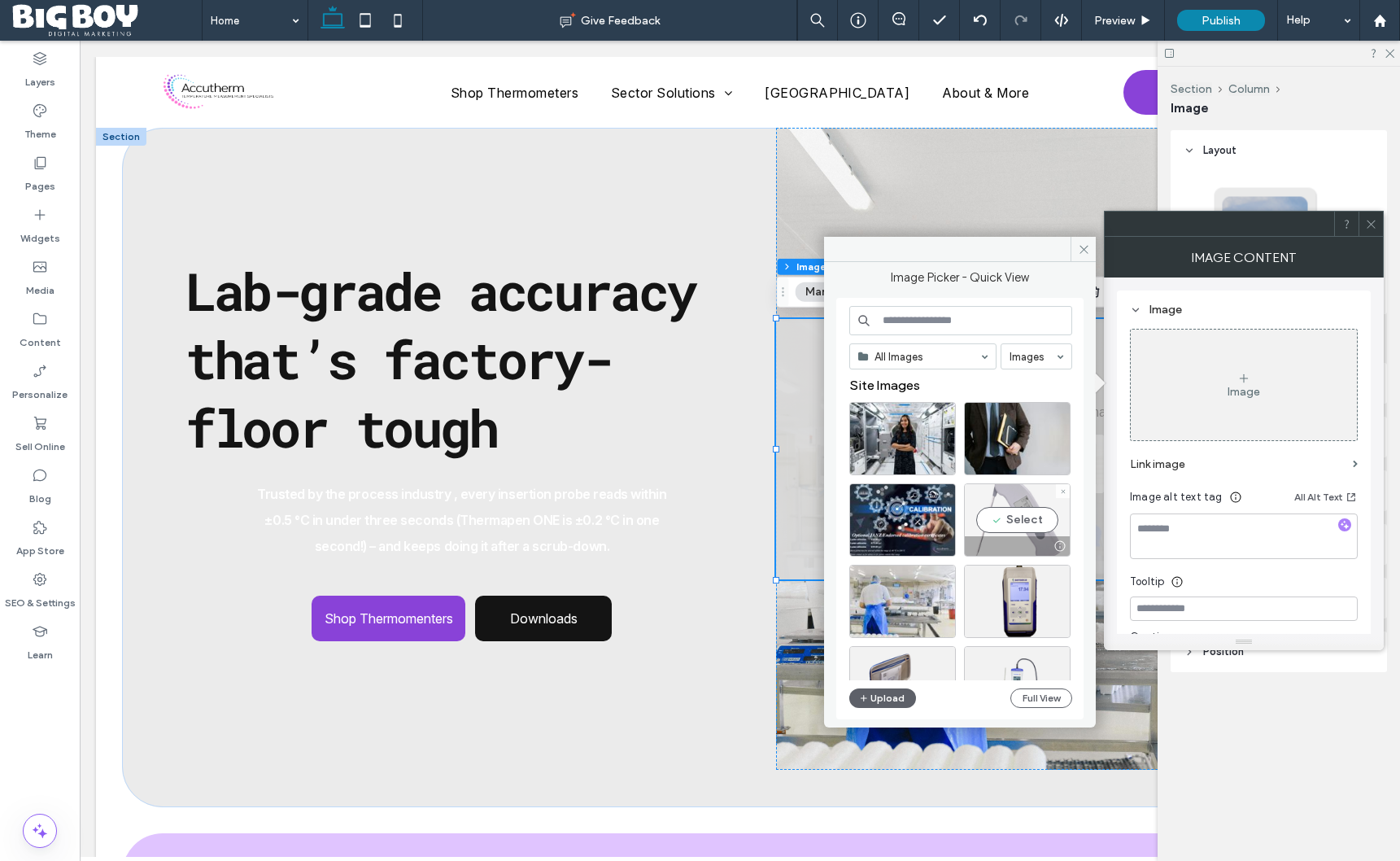
click at [1026, 507] on div "Select" at bounding box center [1017, 519] width 107 height 73
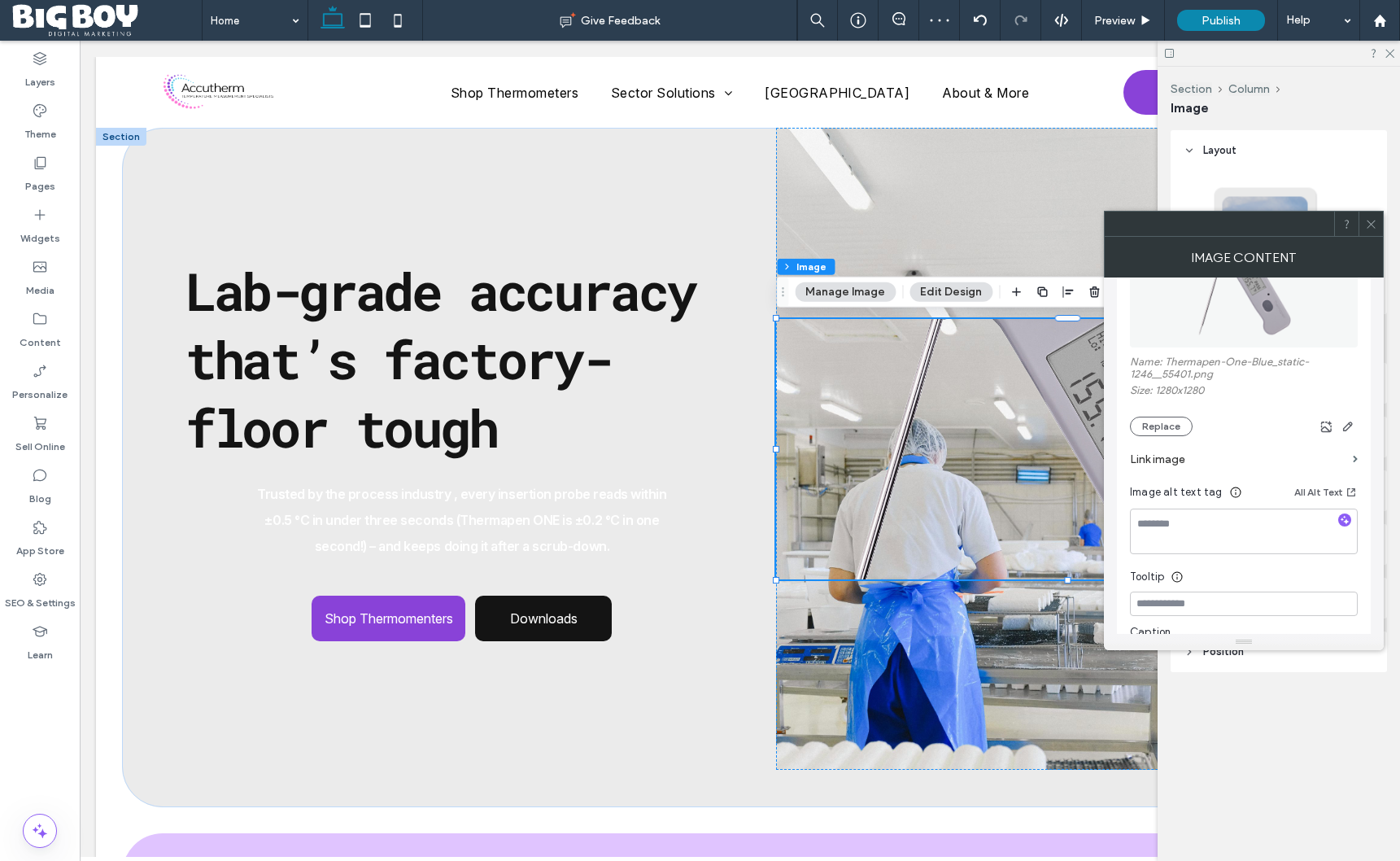
scroll to position [103, 0]
click at [955, 300] on button "Edit Design" at bounding box center [951, 292] width 83 height 19
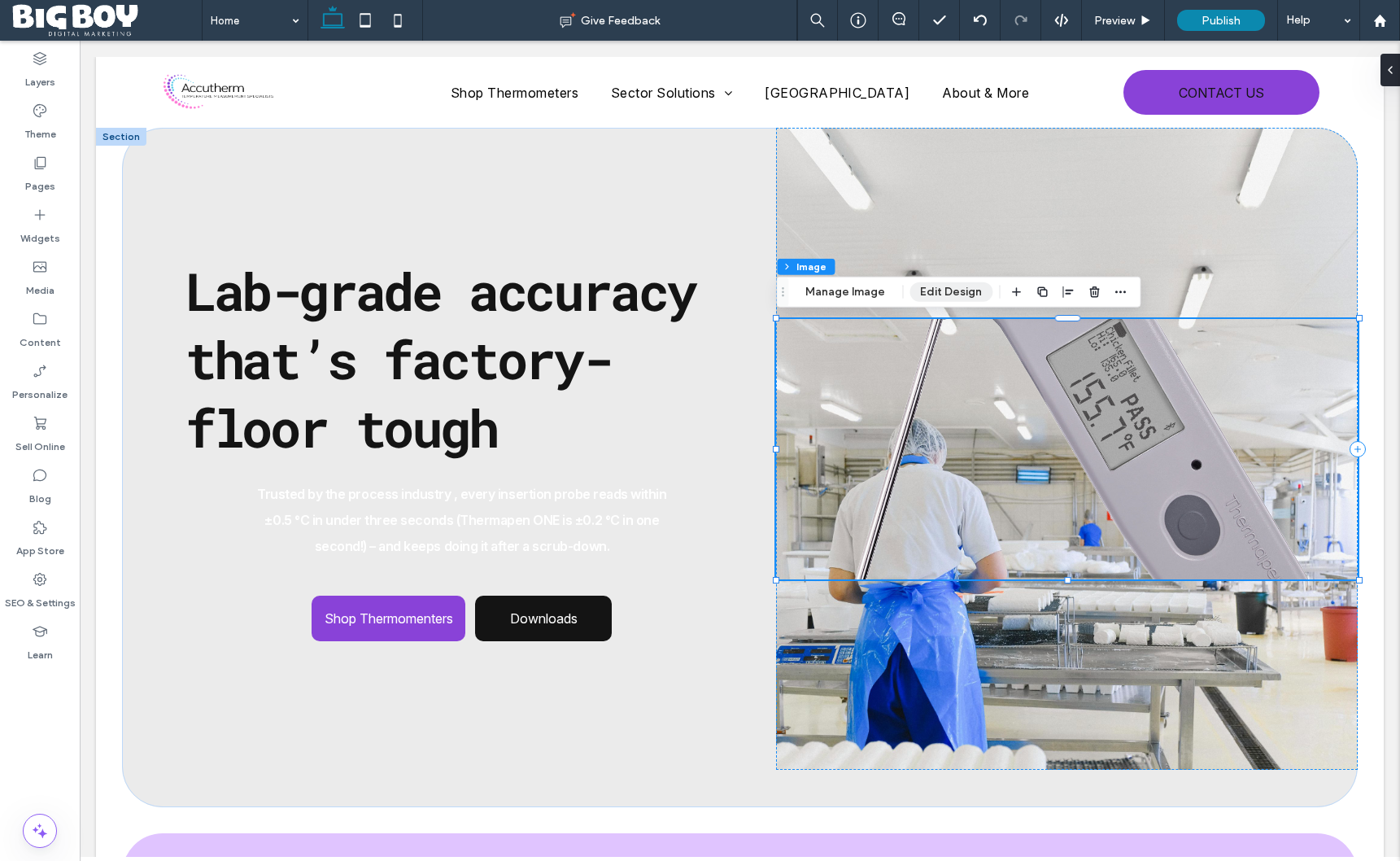
click at [973, 297] on button "Edit Design" at bounding box center [951, 292] width 83 height 19
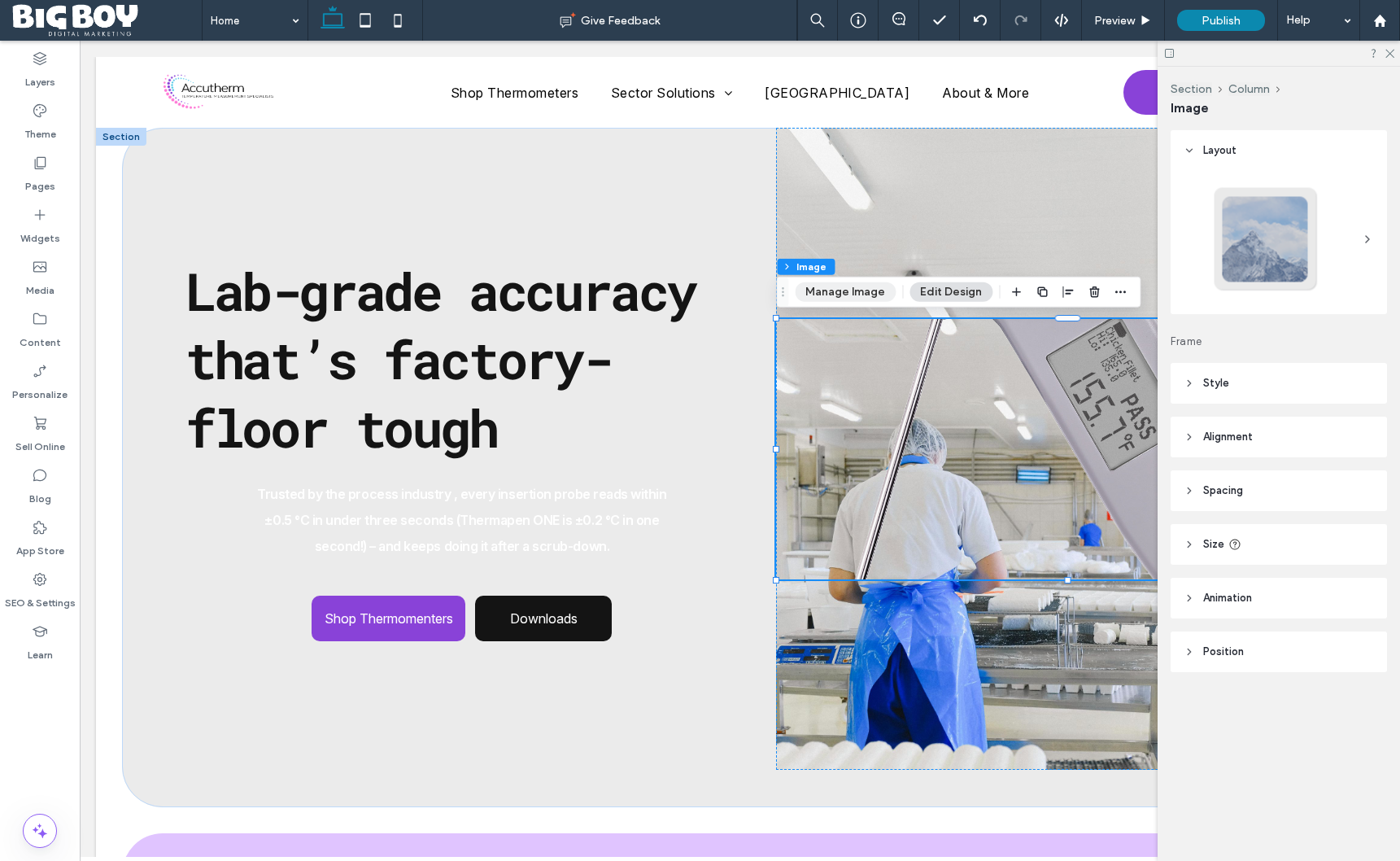
click at [830, 289] on button "Manage Image" at bounding box center [846, 292] width 101 height 19
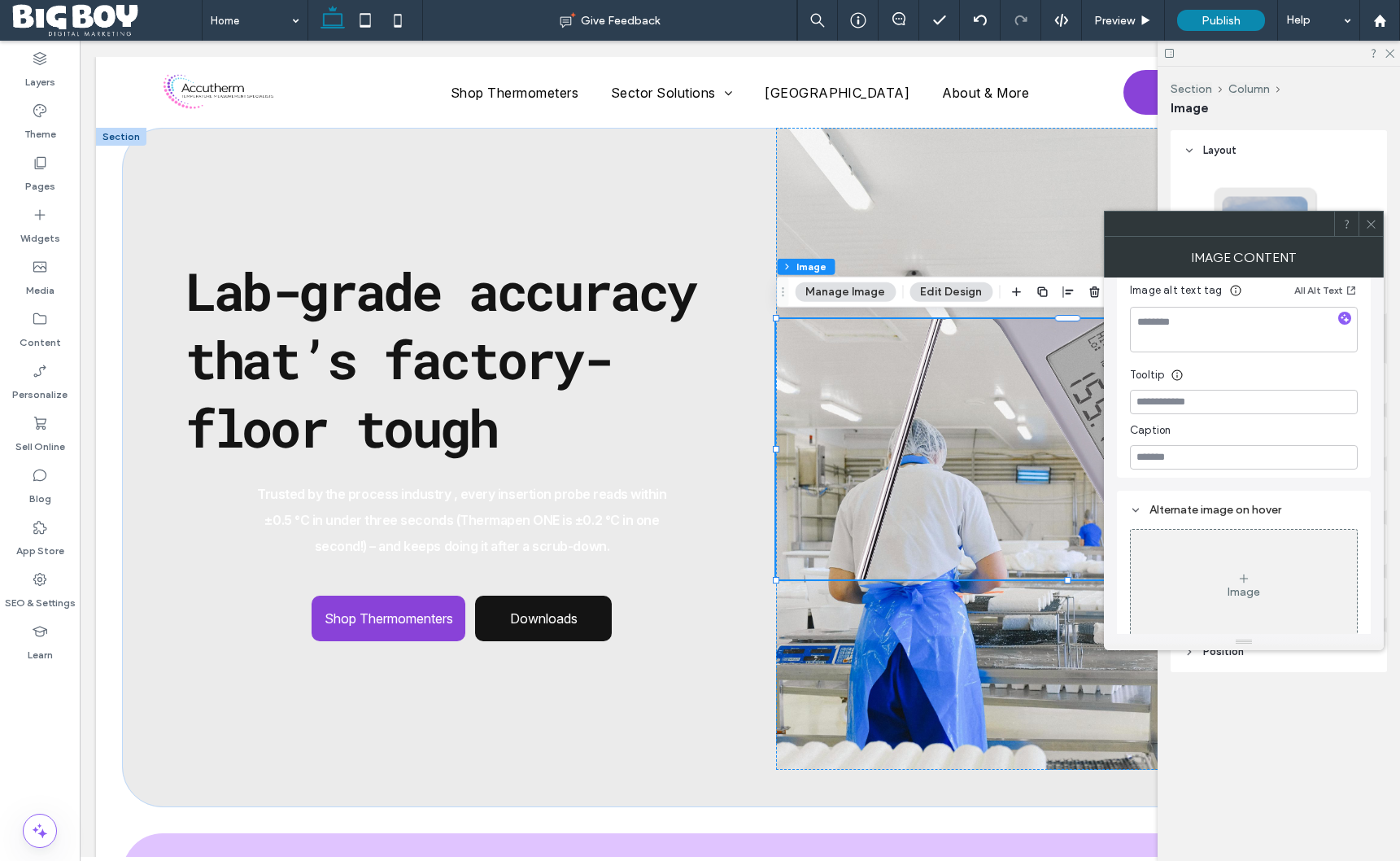
scroll to position [322, 0]
click at [1373, 226] on icon at bounding box center [1371, 224] width 13 height 13
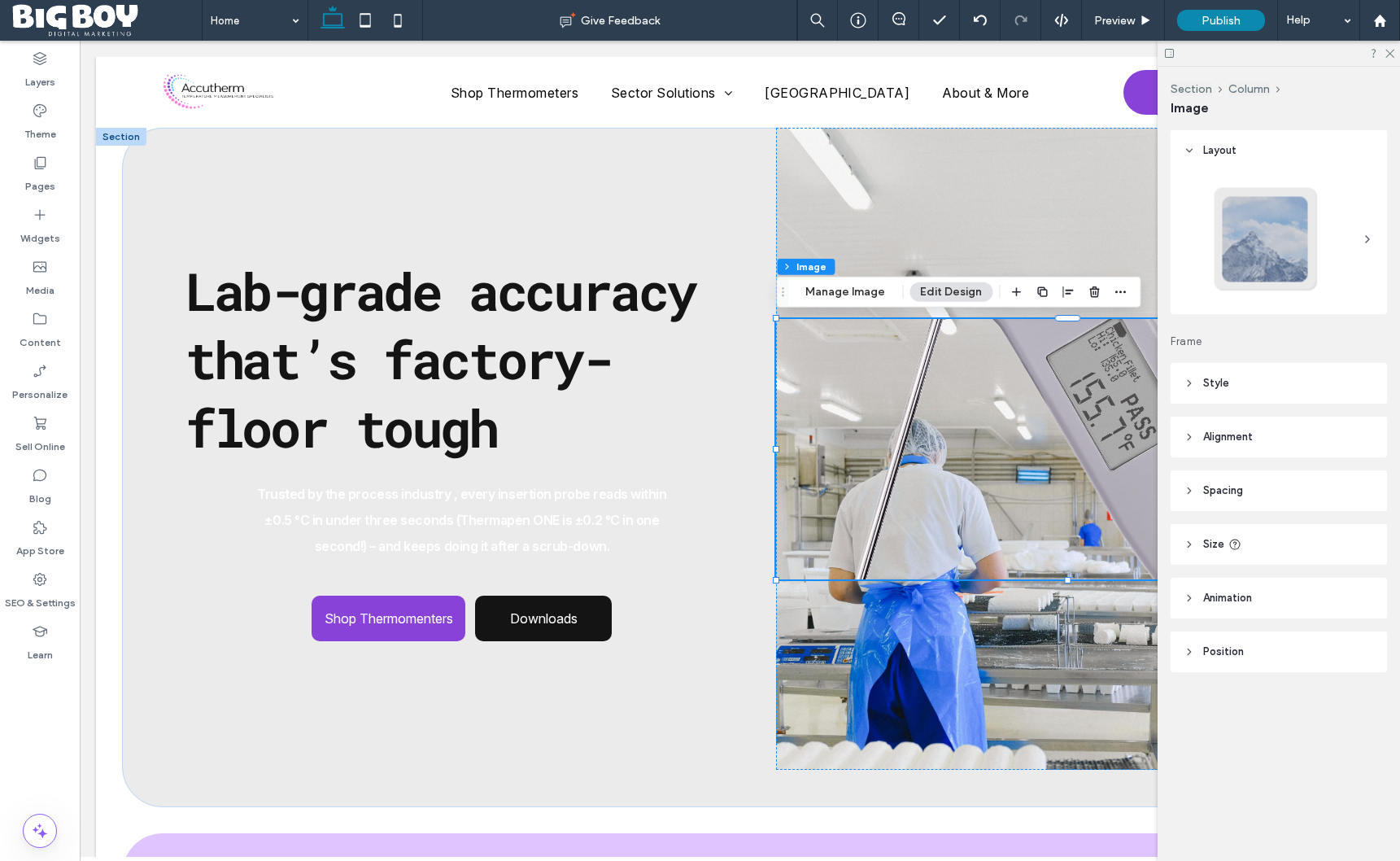
click at [1265, 388] on header "Style" at bounding box center [1279, 383] width 216 height 40
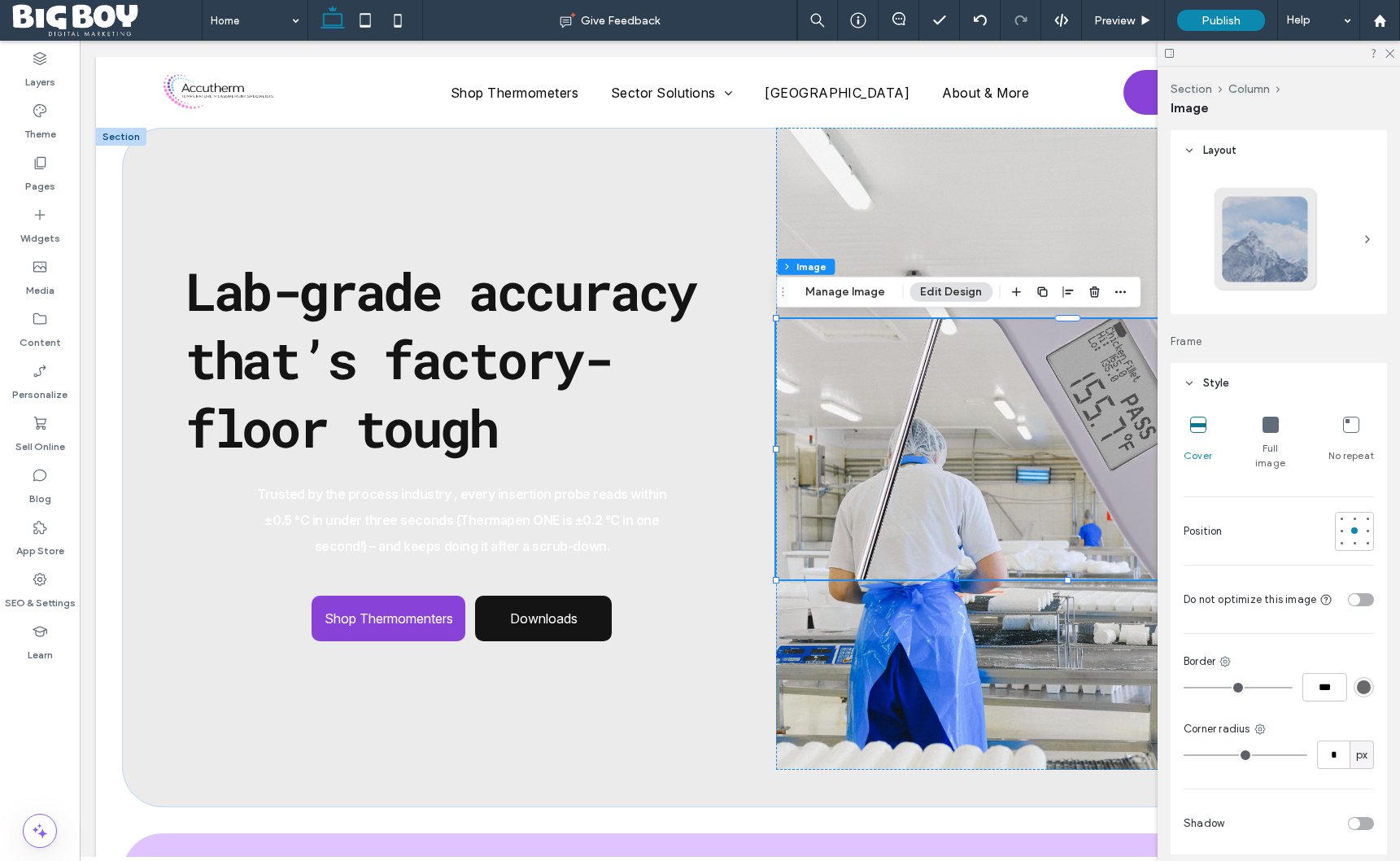
click at [1276, 424] on icon at bounding box center [1270, 424] width 16 height 16
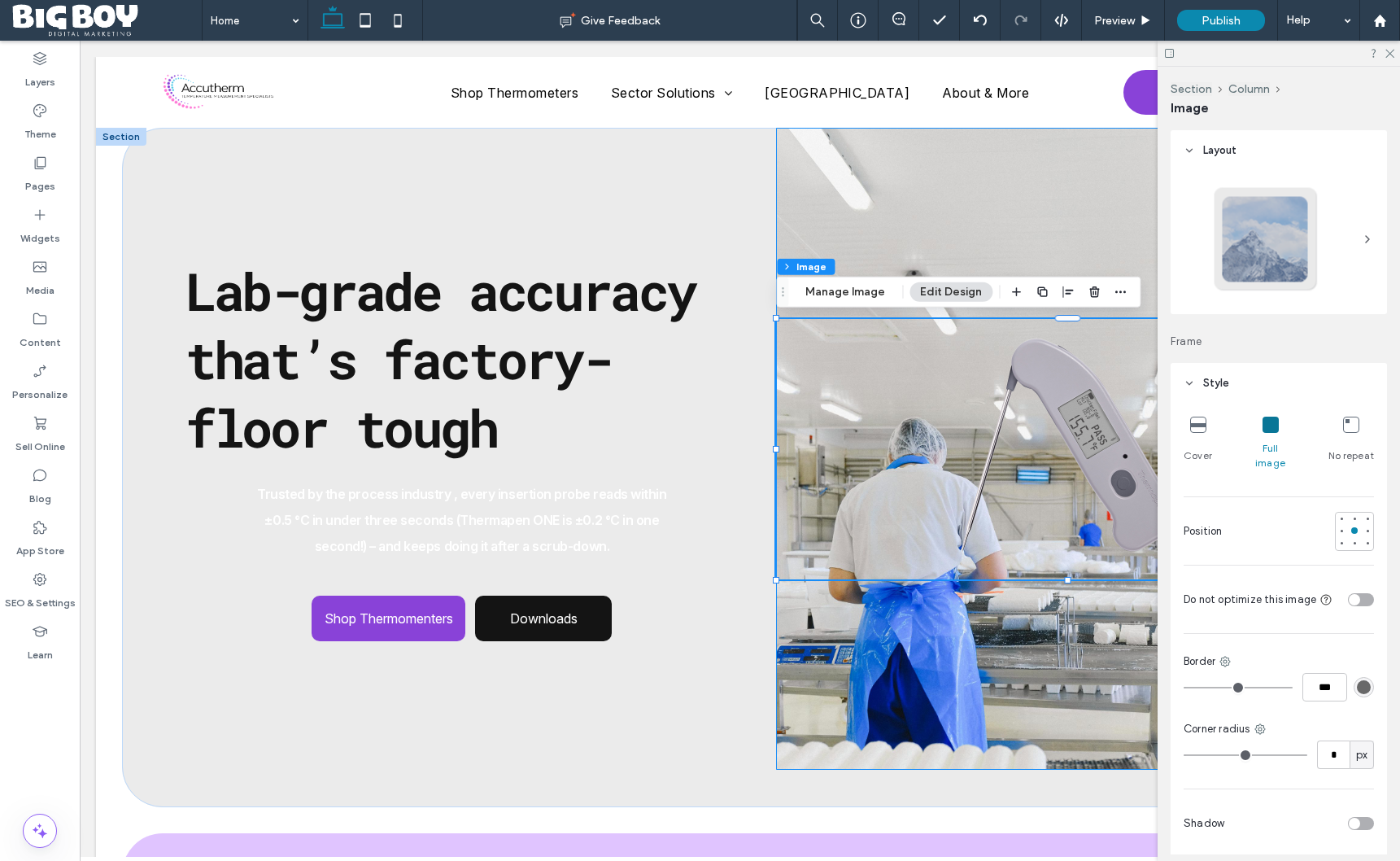
click at [960, 646] on div at bounding box center [1068, 449] width 582 height 642
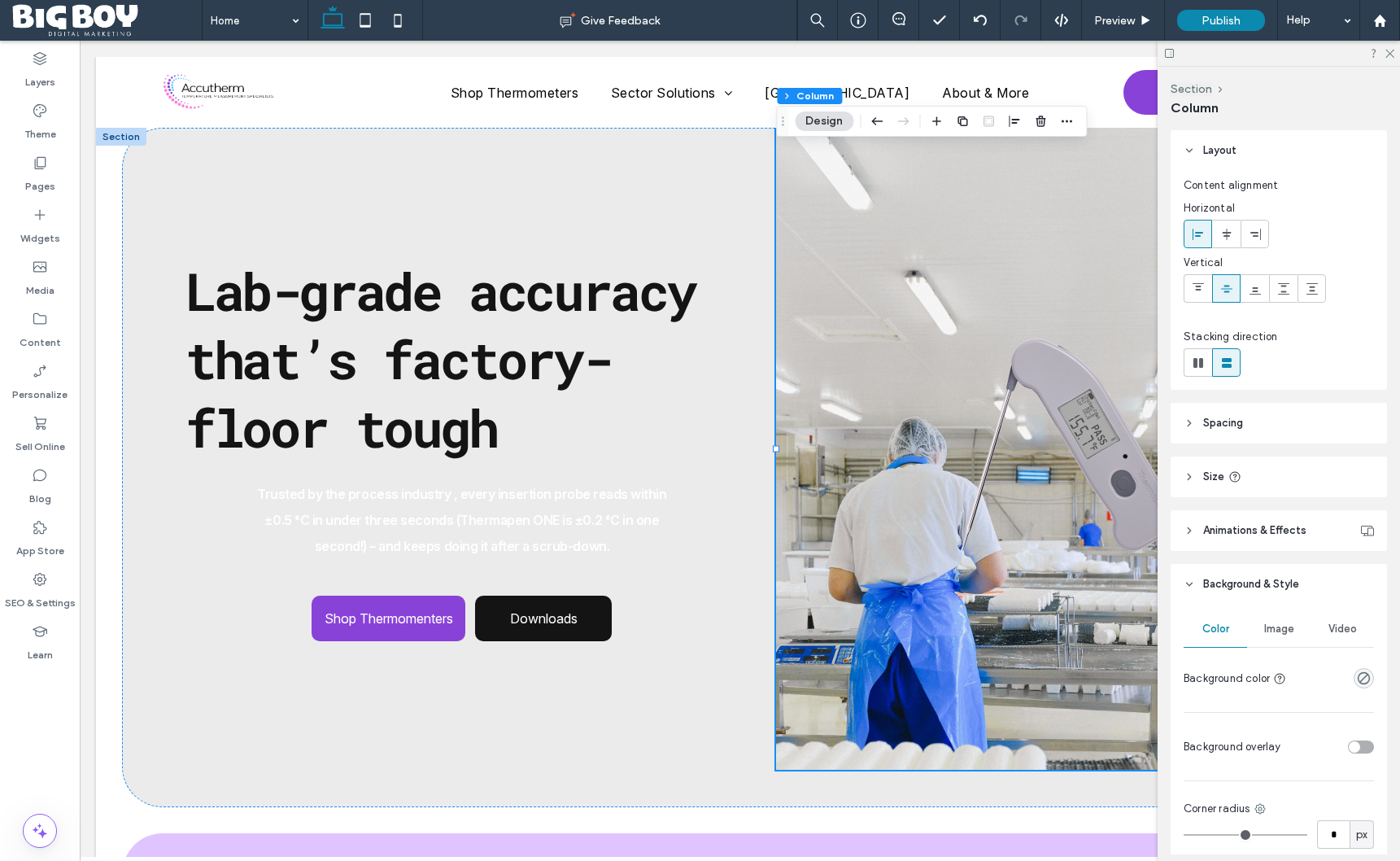
click at [1358, 741] on div "toggle" at bounding box center [1361, 747] width 26 height 13
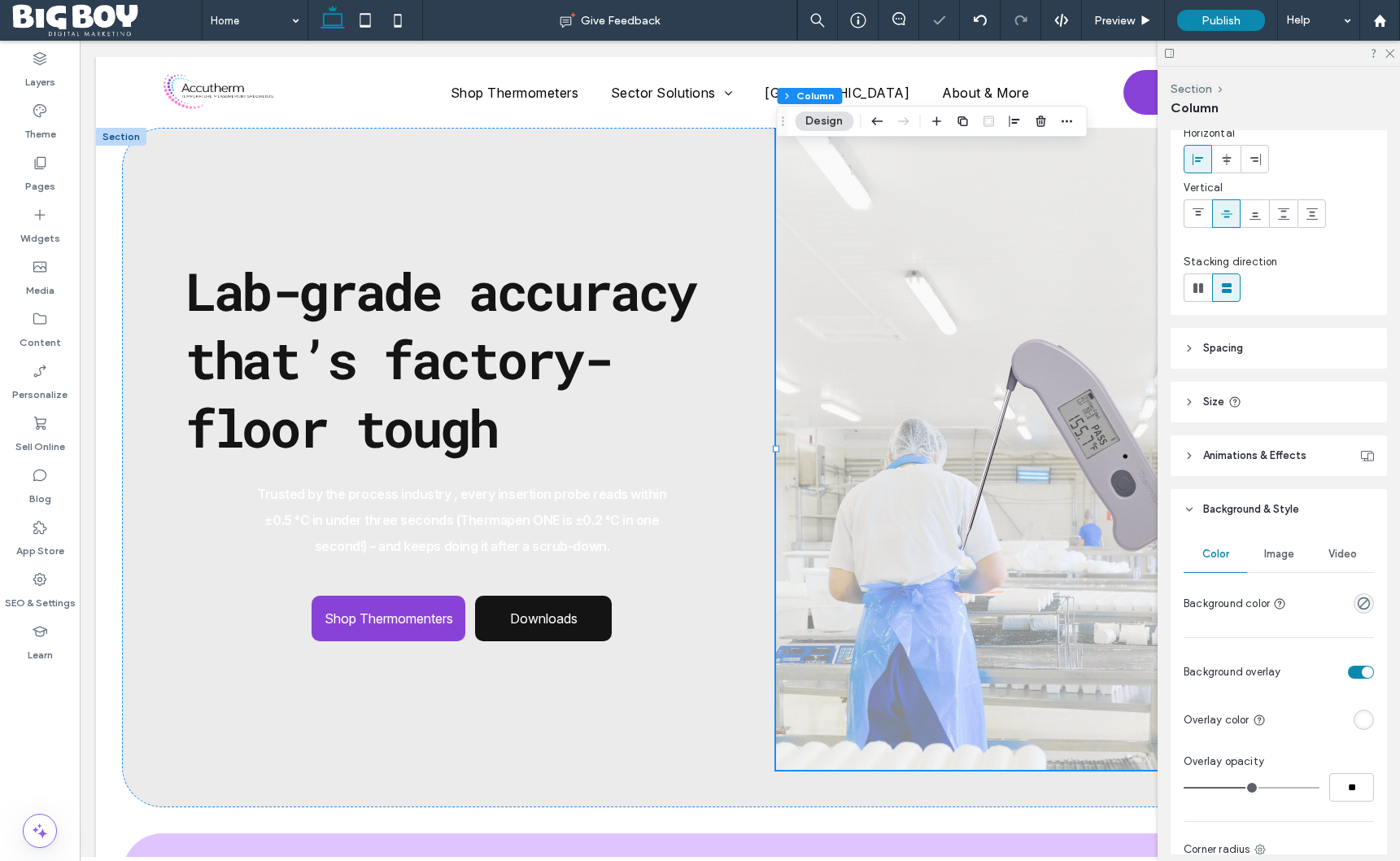
scroll to position [81, 0]
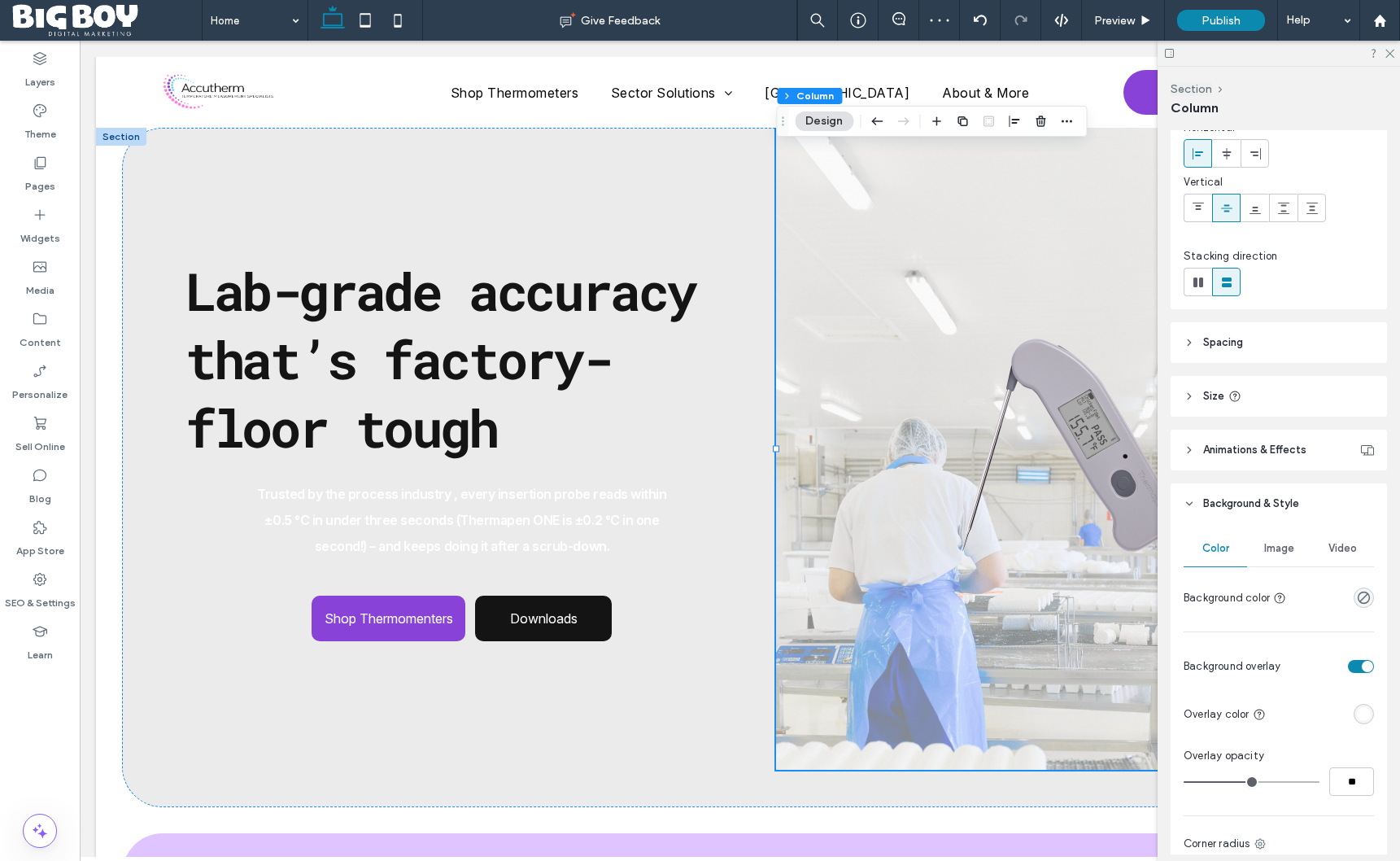
click at [1360, 719] on div "rgba(255, 255, 255, 1)" at bounding box center [1364, 714] width 13 height 13
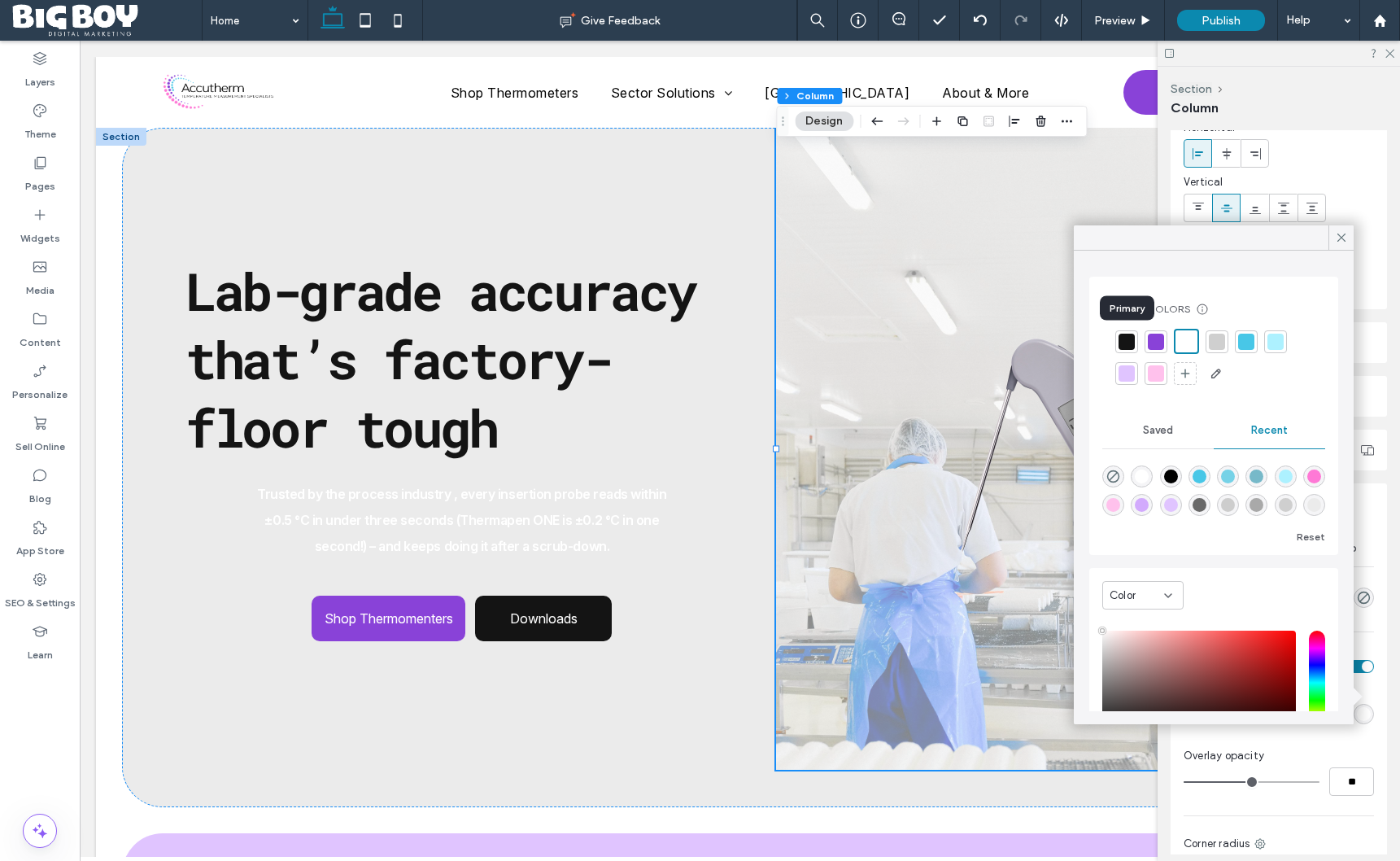
click at [1127, 337] on div at bounding box center [1127, 342] width 16 height 16
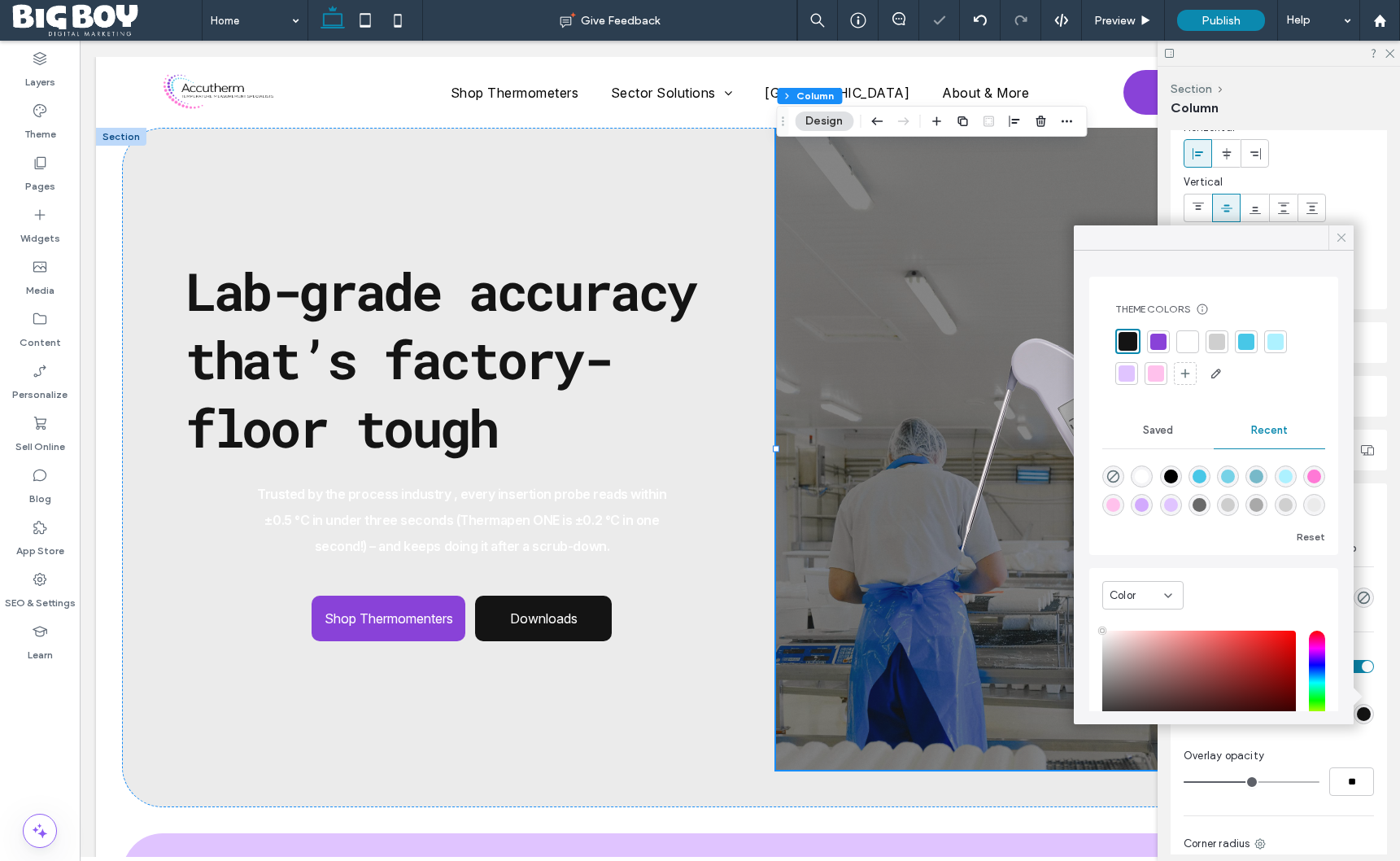
click at [1345, 241] on use at bounding box center [1342, 238] width 8 height 8
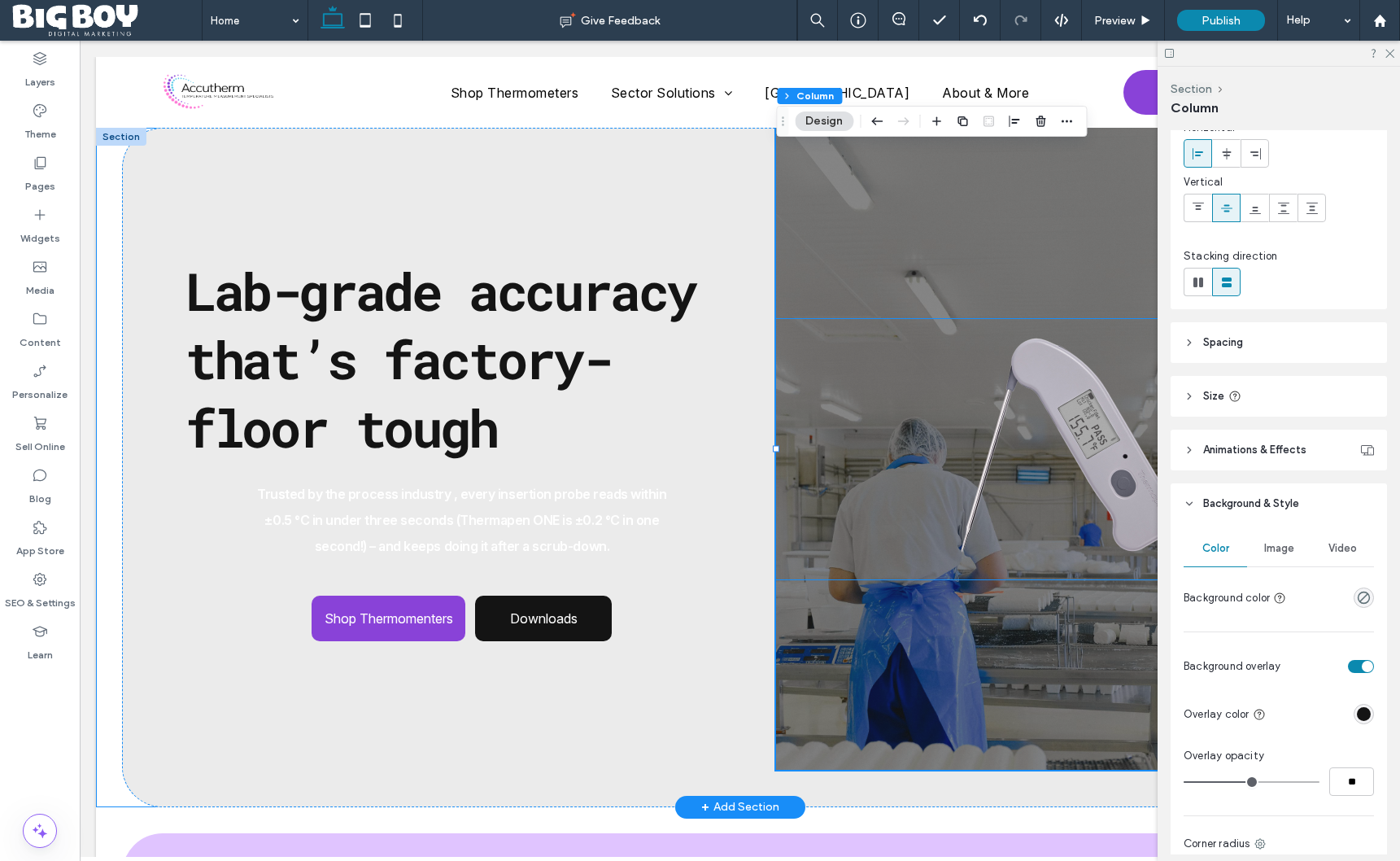
click at [1094, 417] on img at bounding box center [1068, 449] width 582 height 260
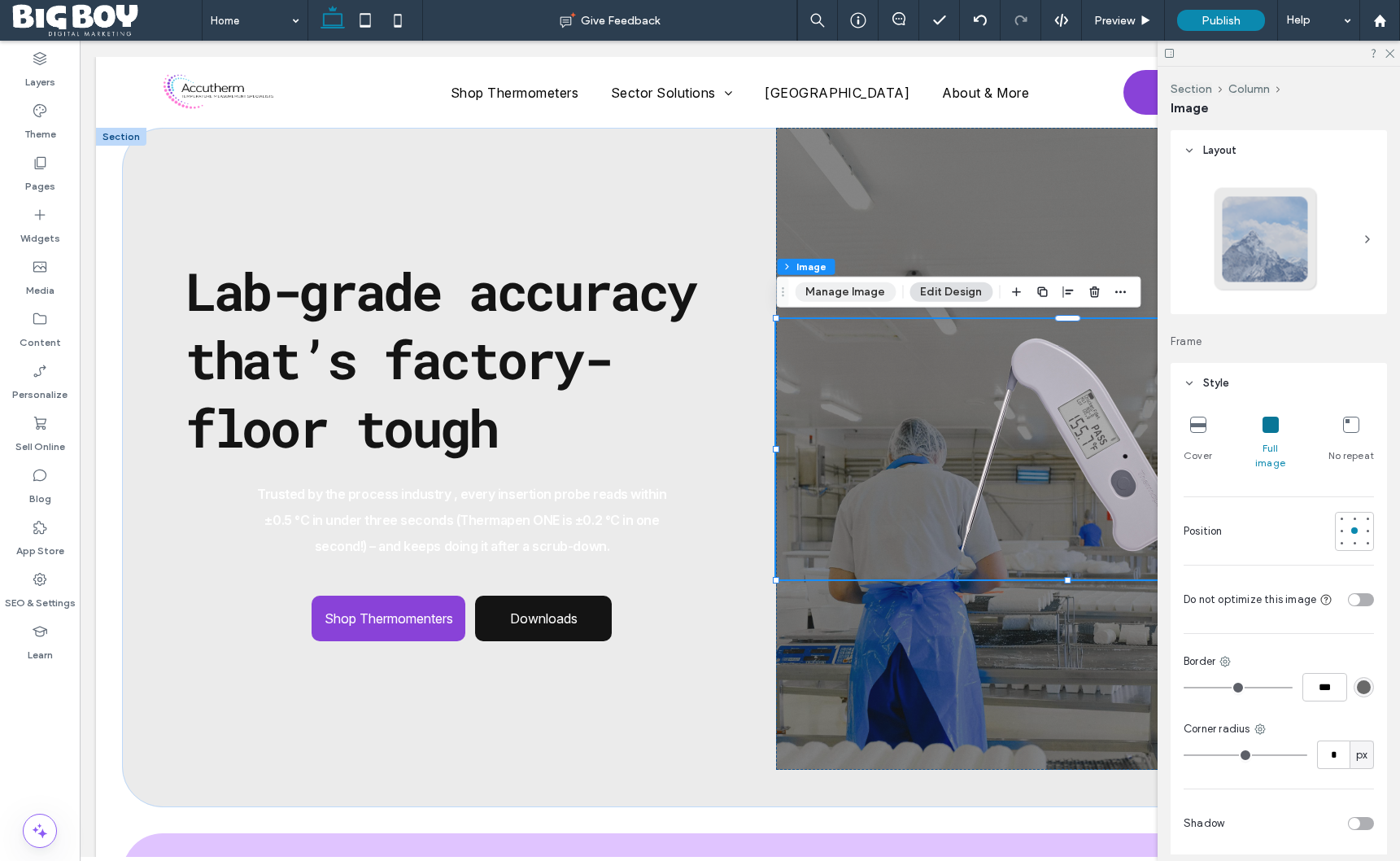
click at [830, 291] on button "Manage Image" at bounding box center [846, 292] width 101 height 19
